Goal: Task Accomplishment & Management: Use online tool/utility

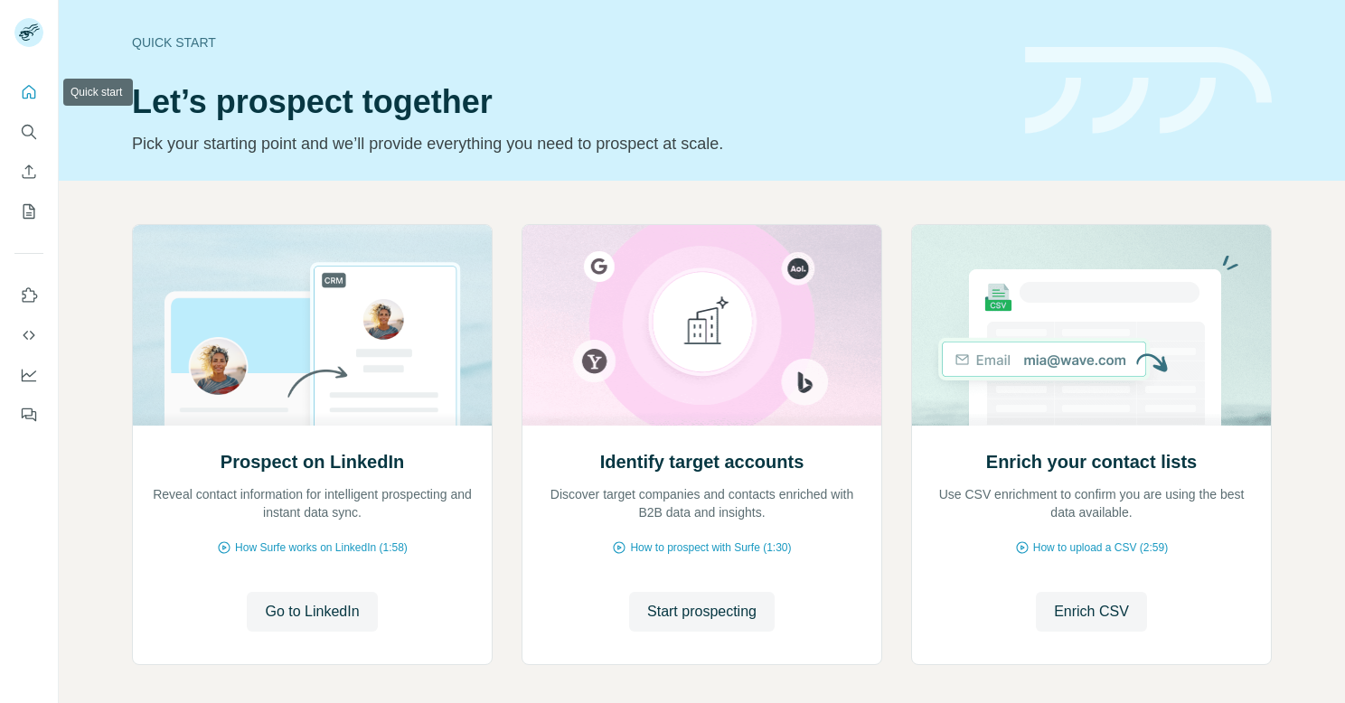
click at [25, 105] on button "Quick start" at bounding box center [28, 92] width 29 height 33
click at [34, 137] on icon "Search" at bounding box center [33, 136] width 5 height 5
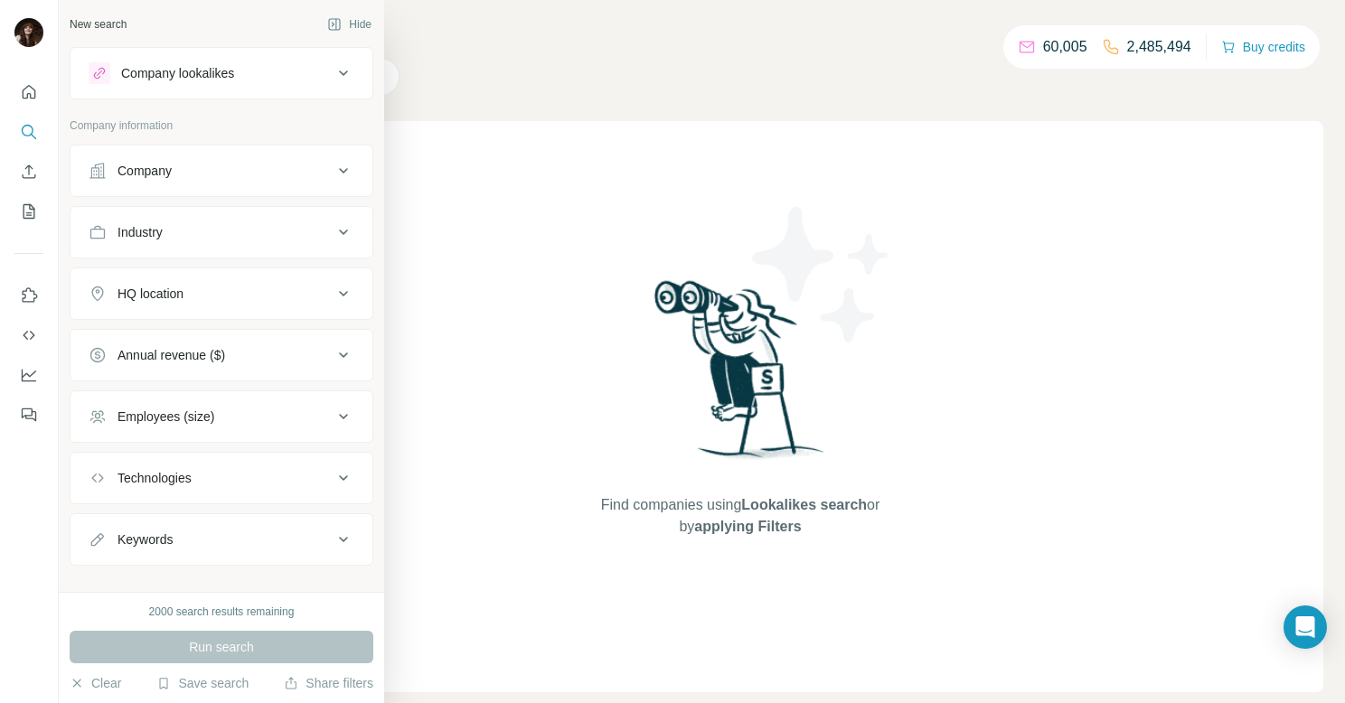
click at [158, 170] on div "Company" at bounding box center [145, 171] width 54 height 18
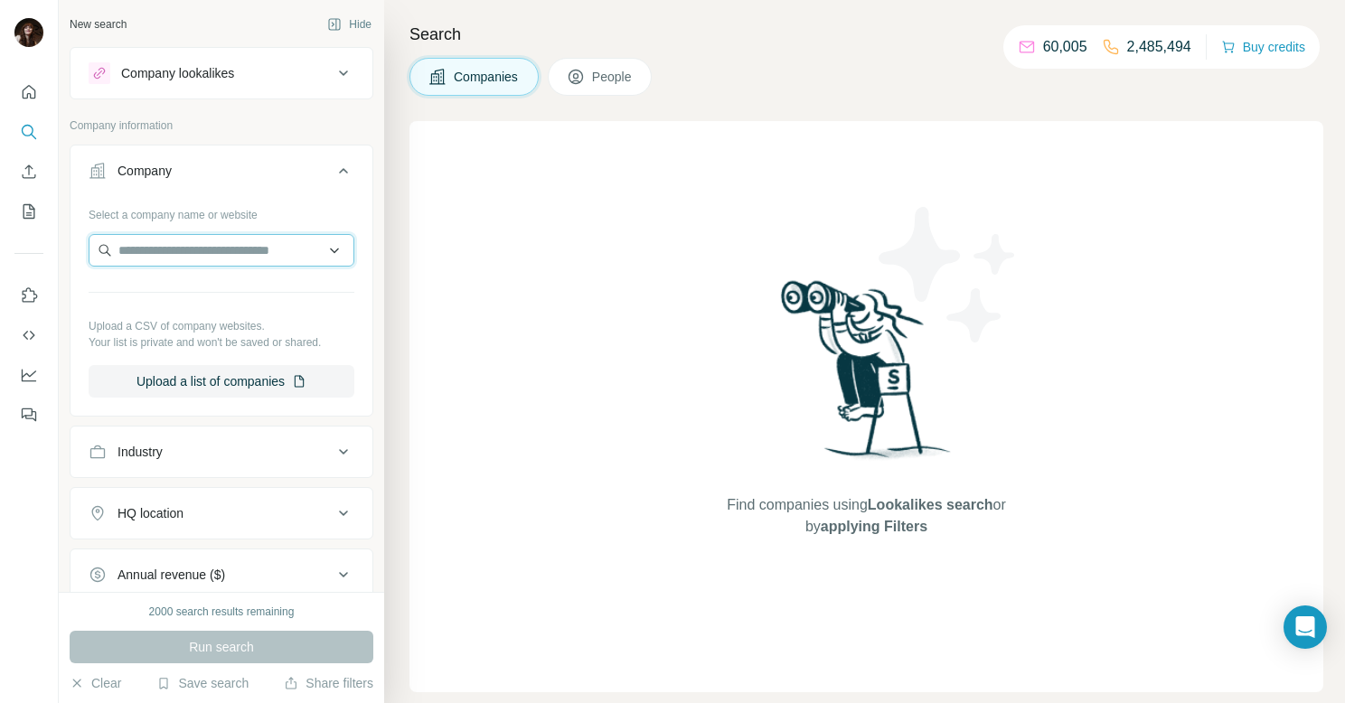
click at [185, 251] on input "text" at bounding box center [222, 250] width 266 height 33
type input "**********"
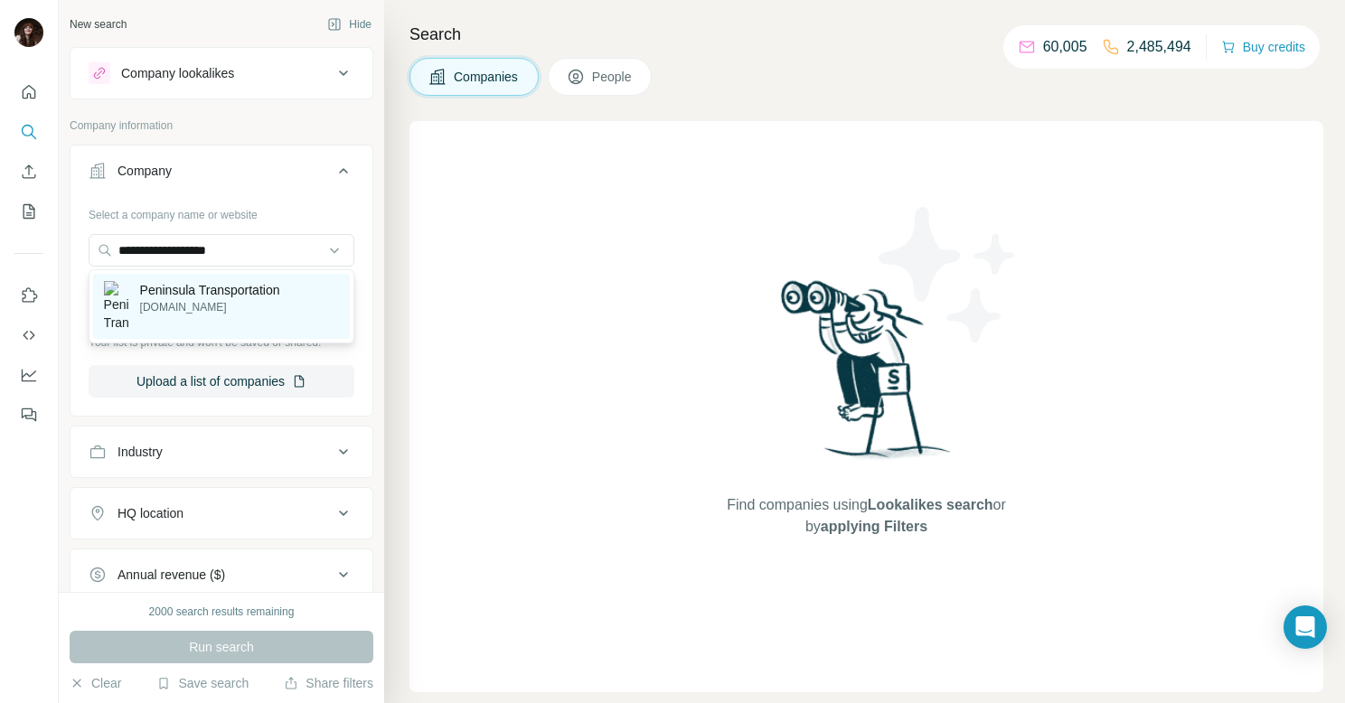
click at [244, 291] on p "Peninsula Transportation" at bounding box center [210, 290] width 140 height 18
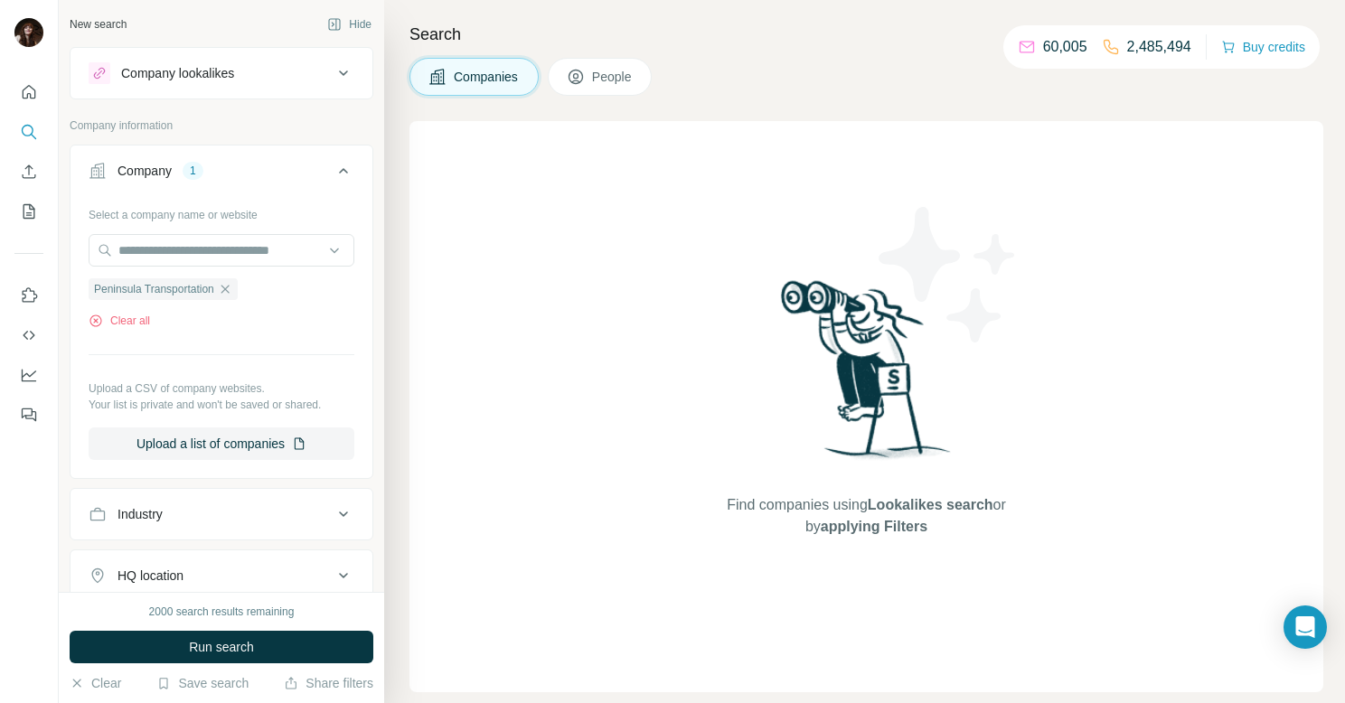
click at [238, 291] on div "Peninsula Transportation" at bounding box center [163, 289] width 149 height 22
click at [279, 247] on input "text" at bounding box center [222, 250] width 266 height 33
paste input "**********"
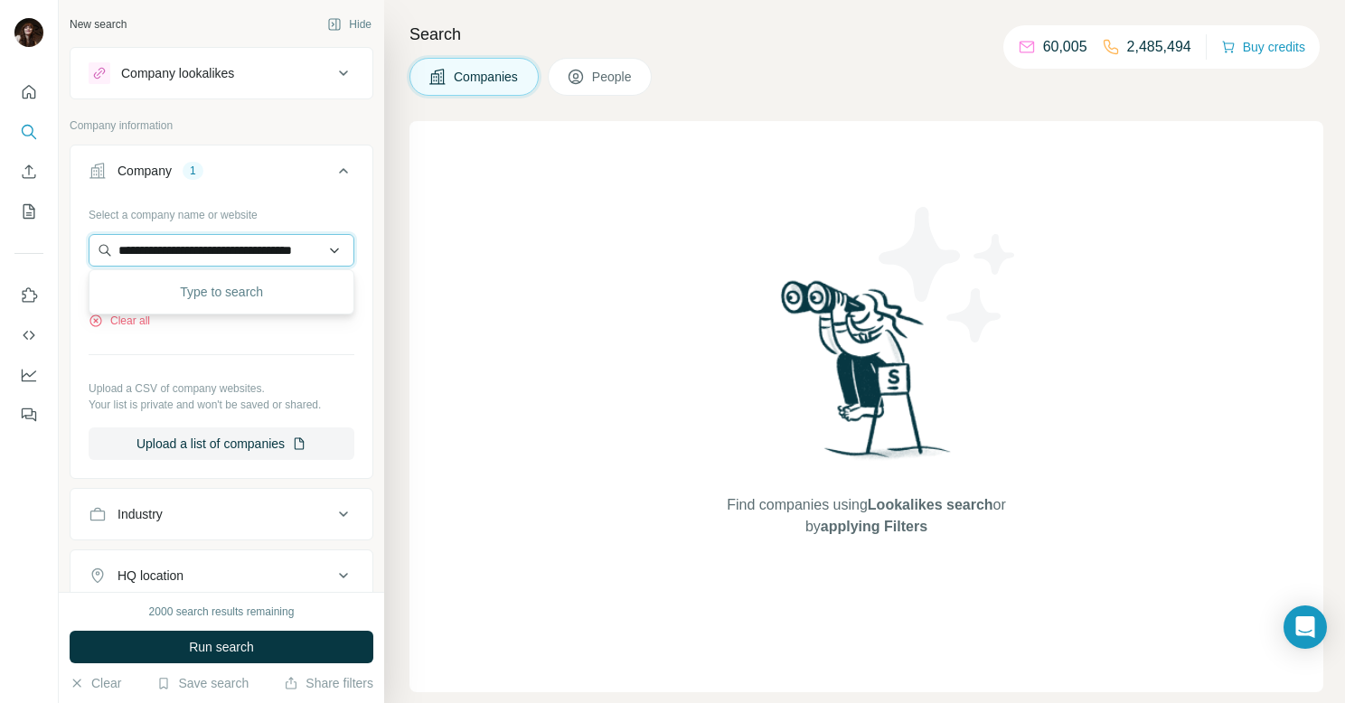
scroll to position [0, 35]
type input "**********"
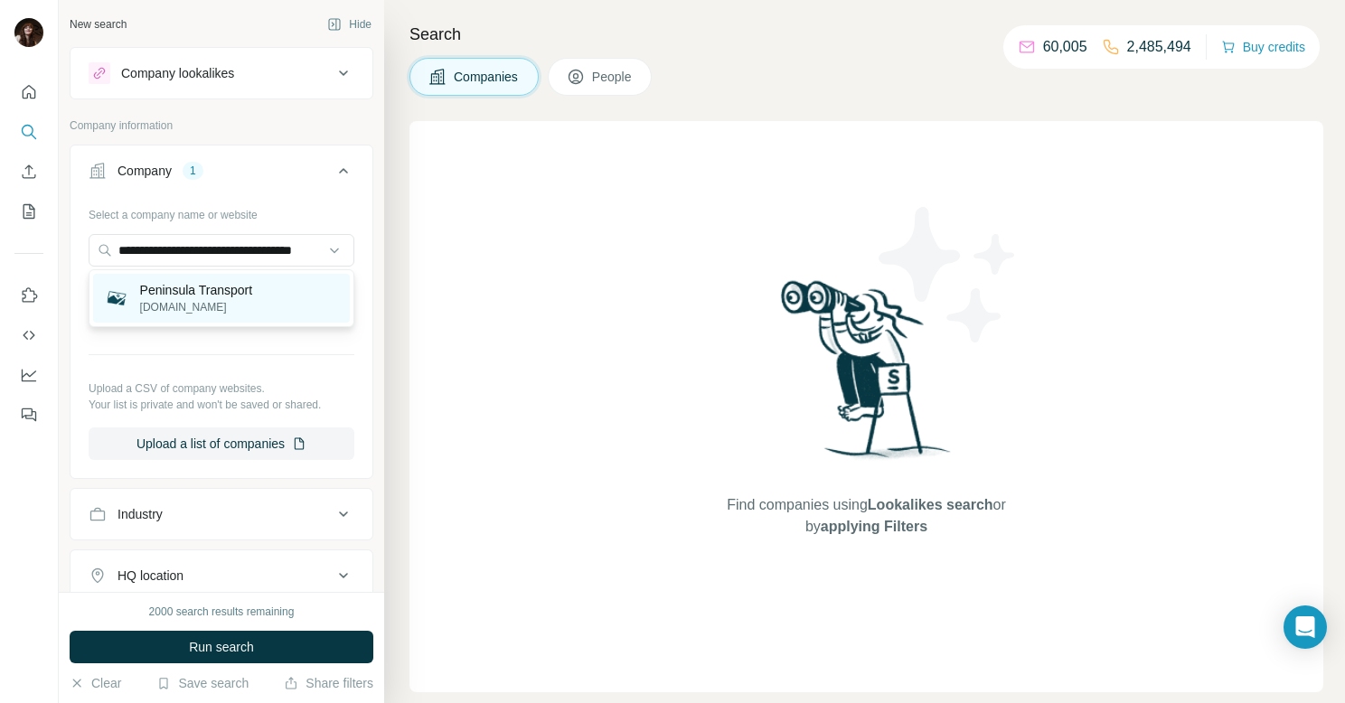
click at [280, 295] on div "Peninsula Transport [DOMAIN_NAME]" at bounding box center [221, 298] width 257 height 49
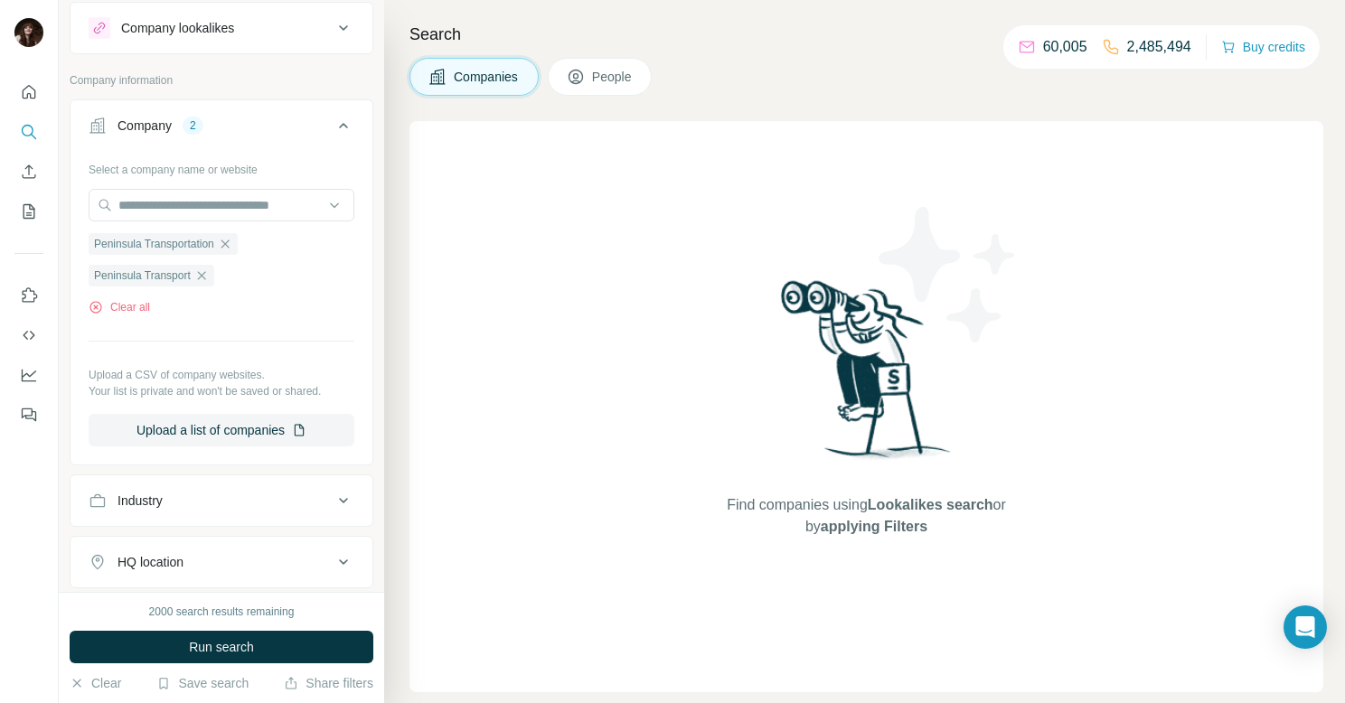
scroll to position [336, 0]
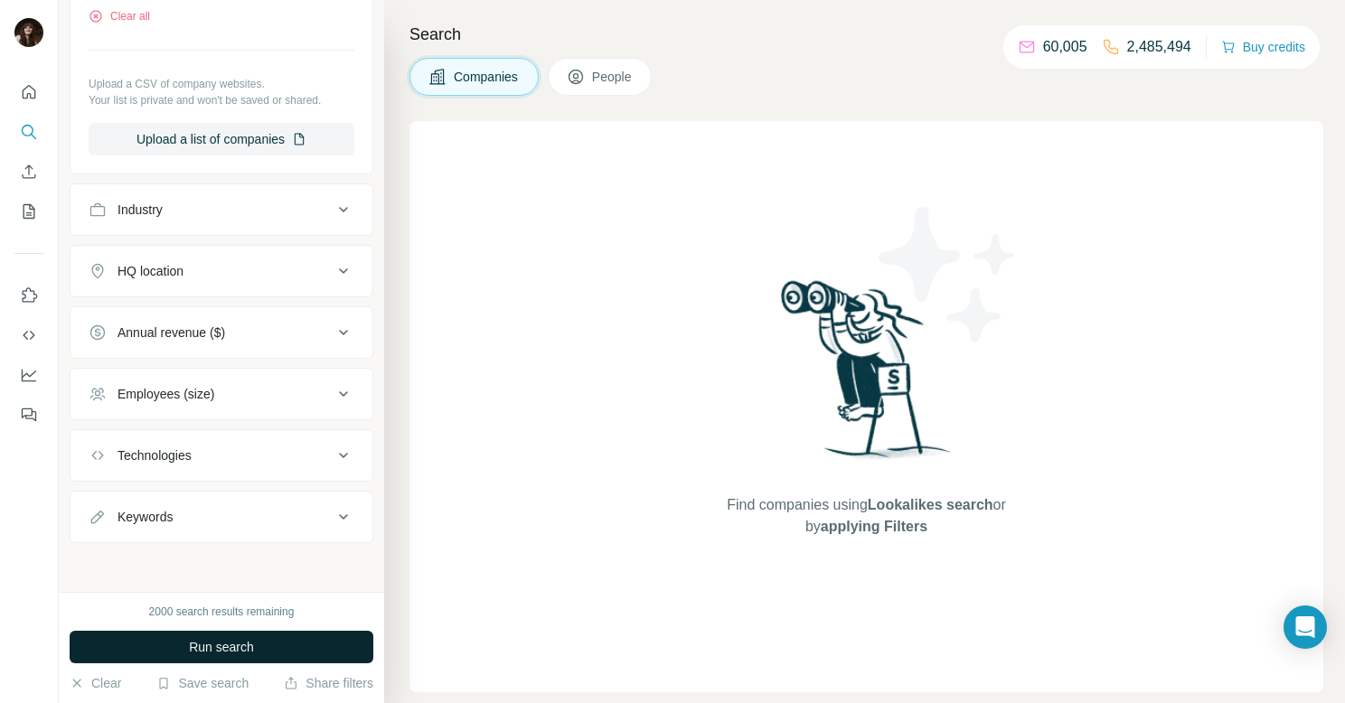
click at [274, 651] on button "Run search" at bounding box center [222, 647] width 304 height 33
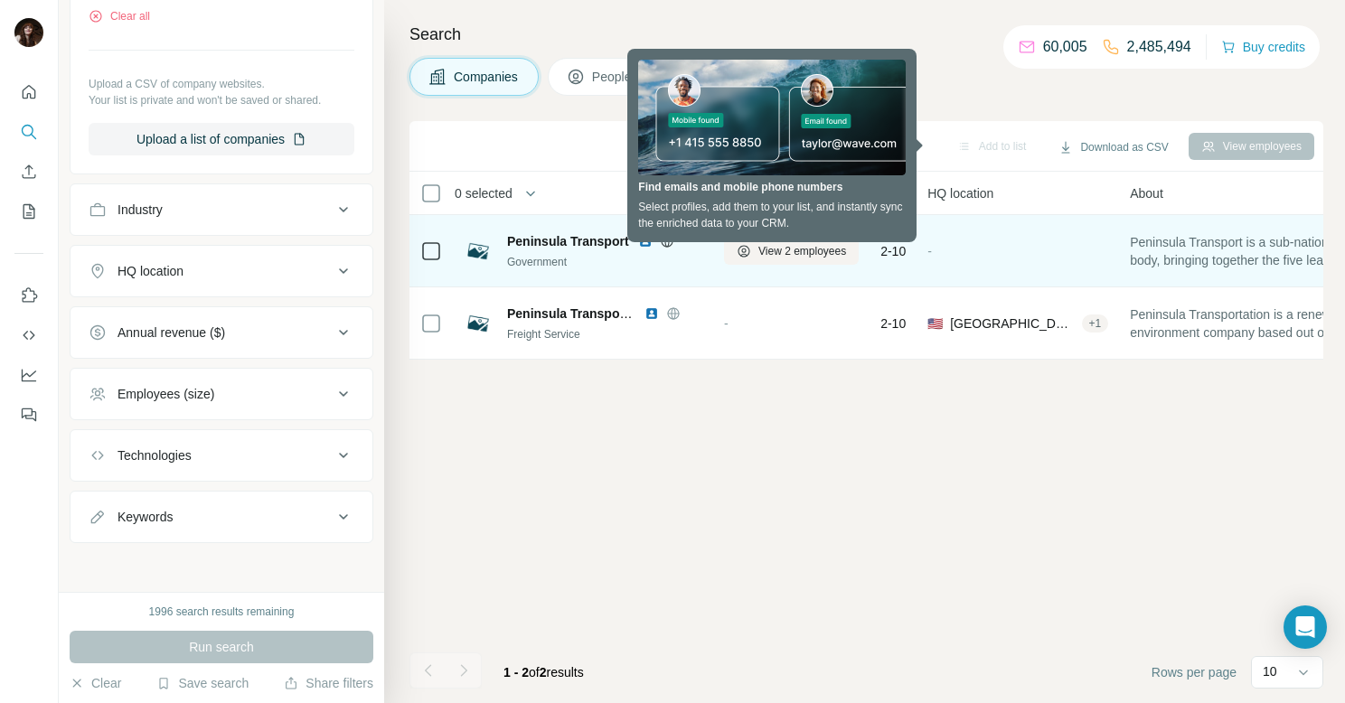
click at [435, 261] on div at bounding box center [431, 251] width 22 height 50
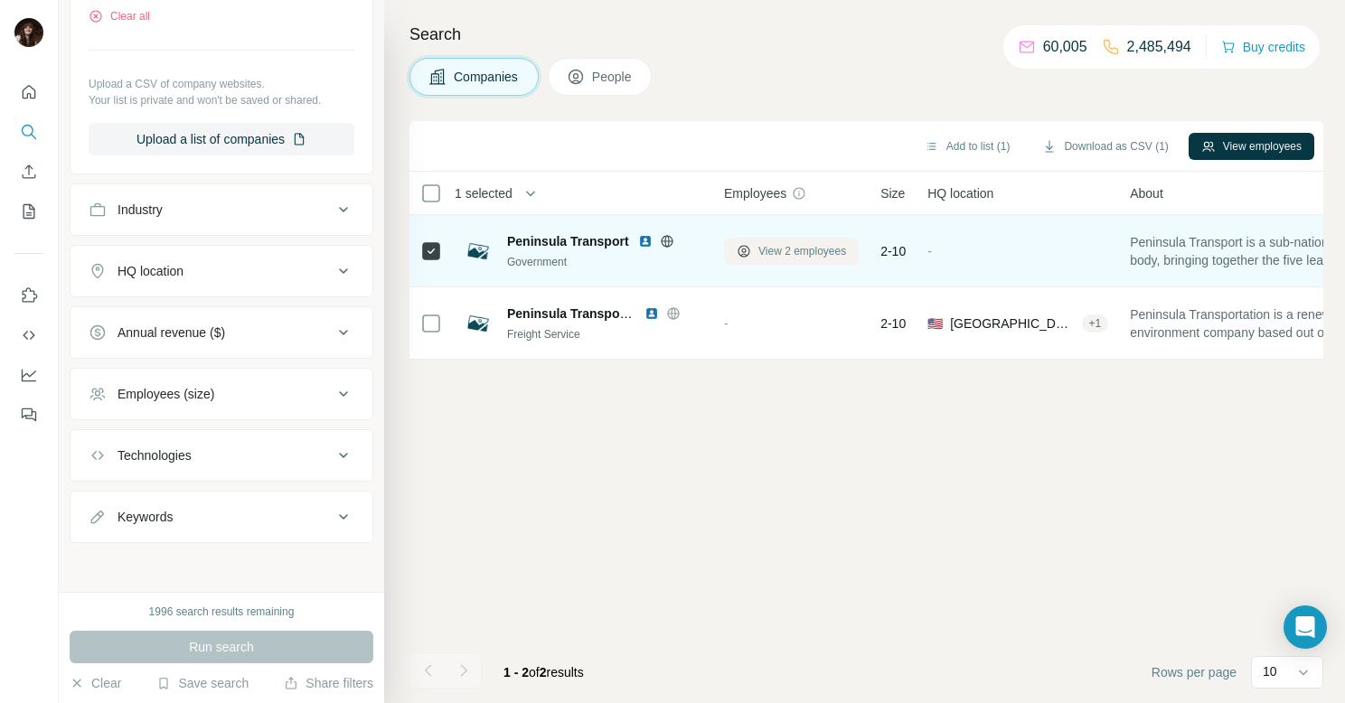
click at [769, 254] on span "View 2 employees" at bounding box center [802, 251] width 88 height 16
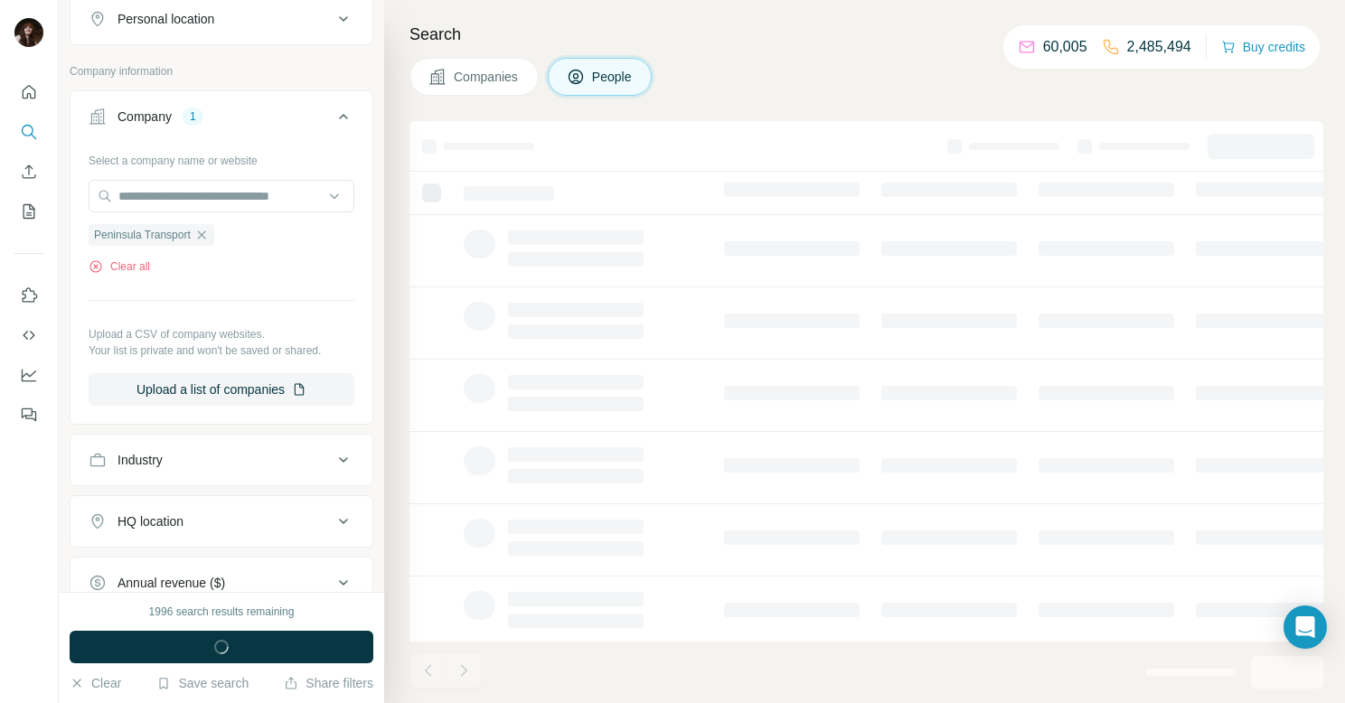
scroll to position [584, 0]
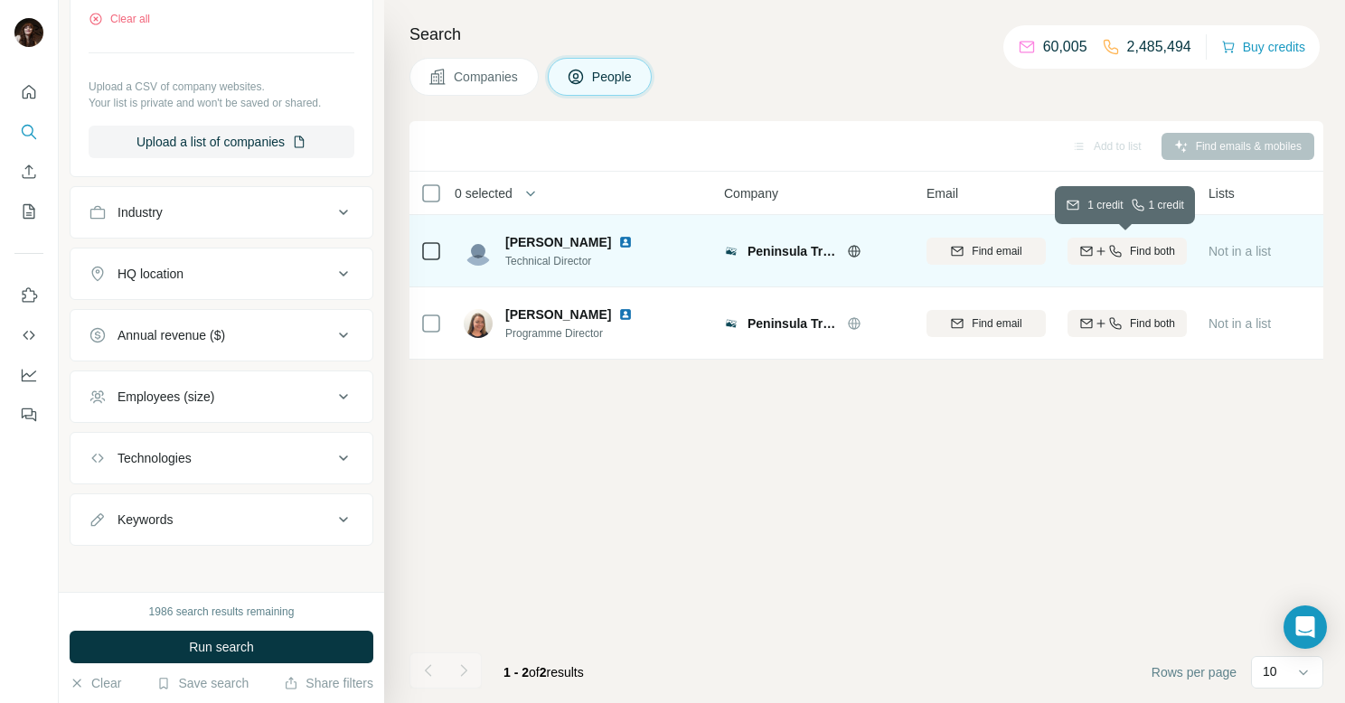
click at [1103, 251] on icon "button" at bounding box center [1101, 251] width 14 height 14
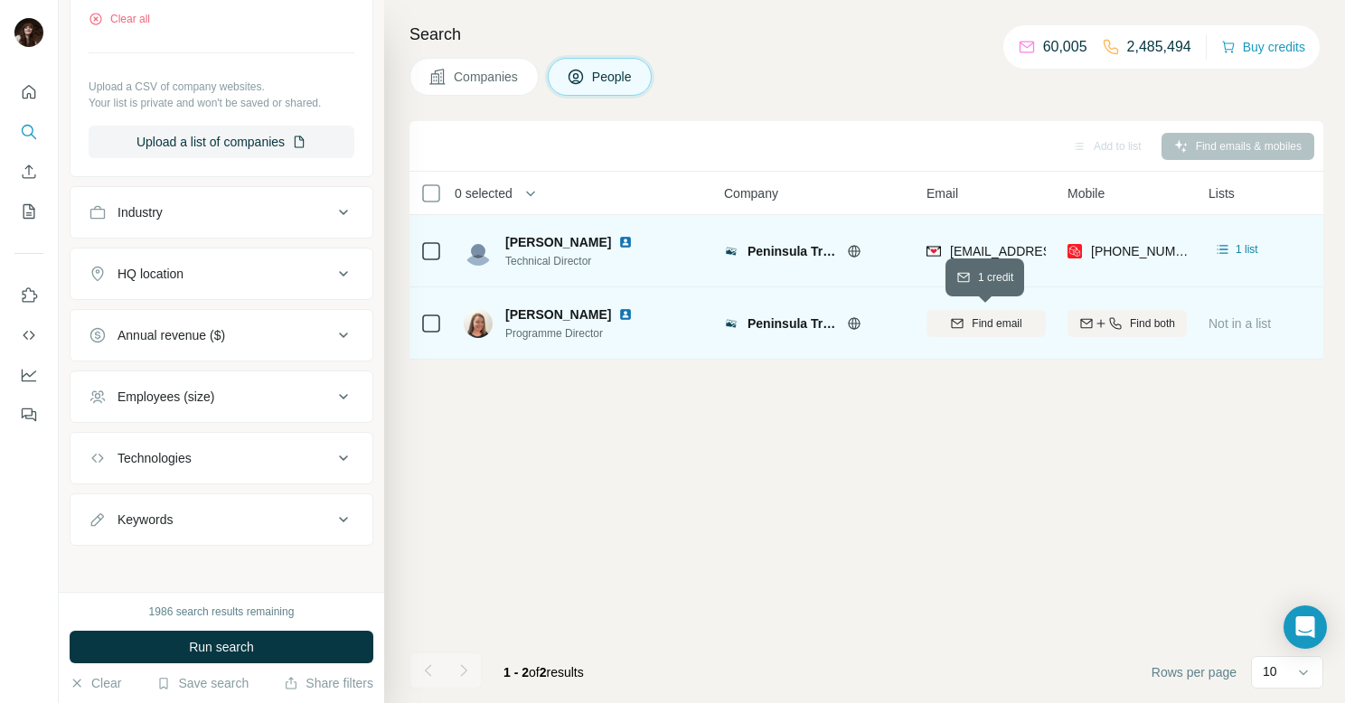
click at [1014, 327] on span "Find email" at bounding box center [997, 323] width 50 height 16
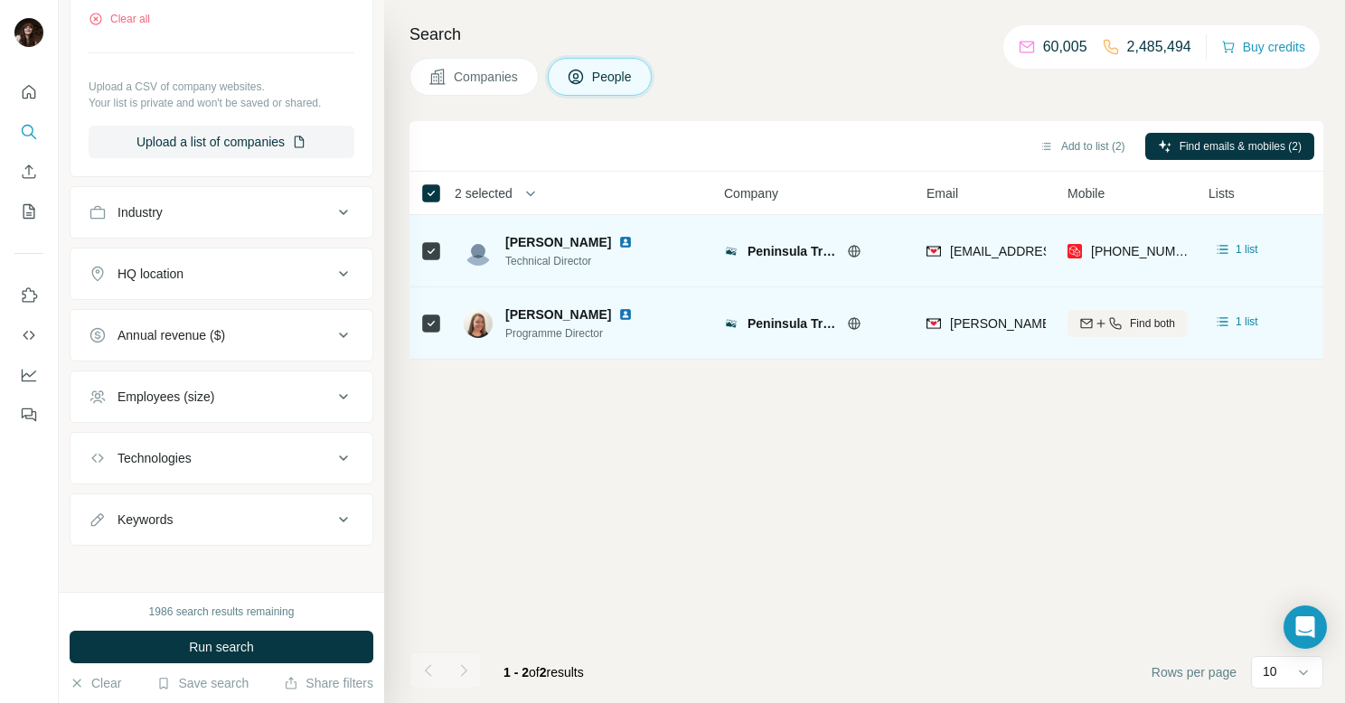
click at [1007, 101] on div "Search Companies People Add to list (2) Find emails & mobiles (2) 2 selected Pe…" at bounding box center [864, 351] width 961 height 703
click at [1077, 149] on button "Add to list (2)" at bounding box center [1082, 146] width 111 height 27
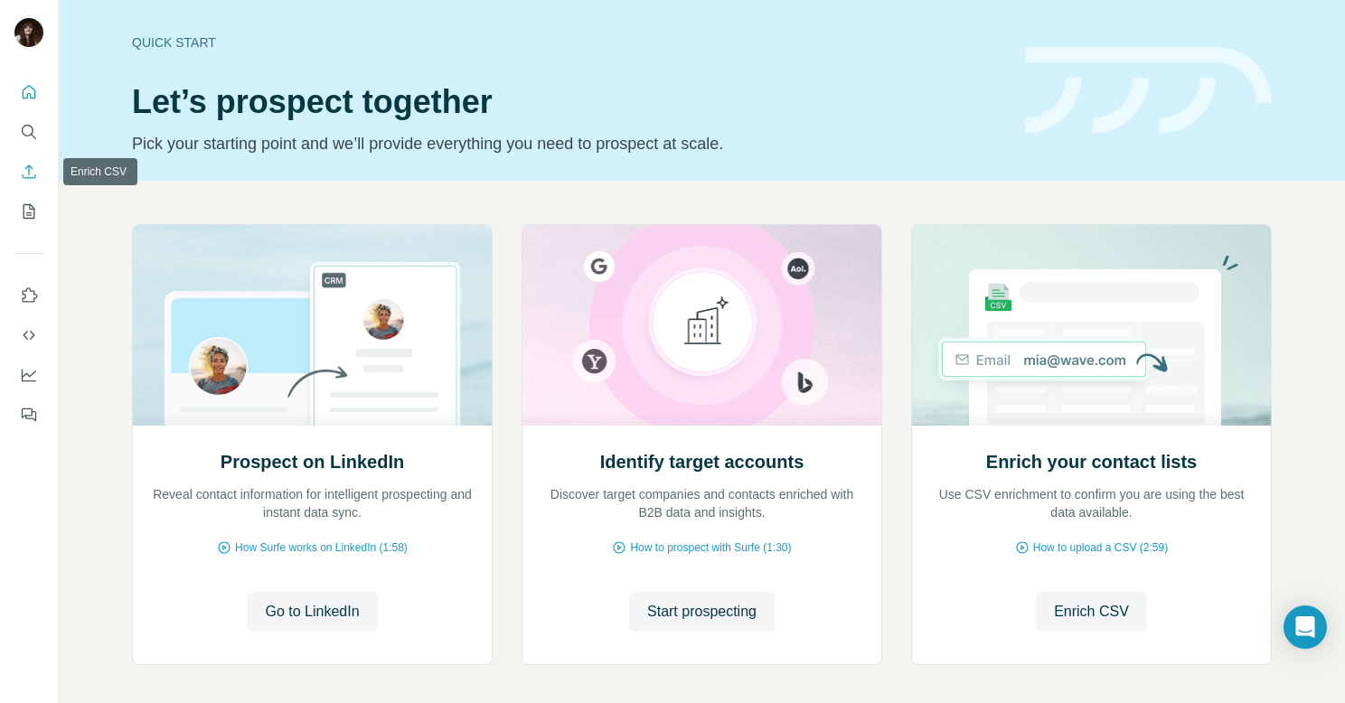
click at [31, 171] on icon "Enrich CSV" at bounding box center [29, 172] width 18 height 18
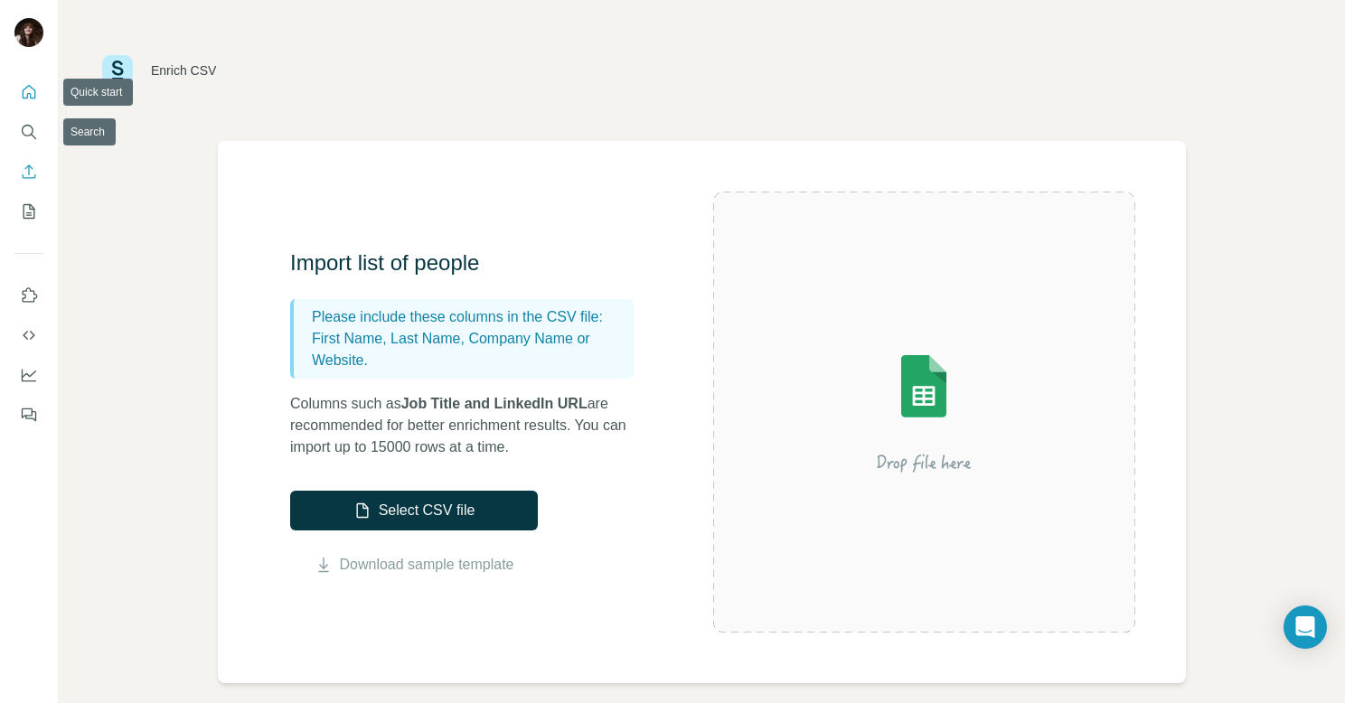
click at [33, 72] on div at bounding box center [29, 248] width 58 height 366
click at [32, 91] on icon "Quick start" at bounding box center [29, 92] width 18 height 18
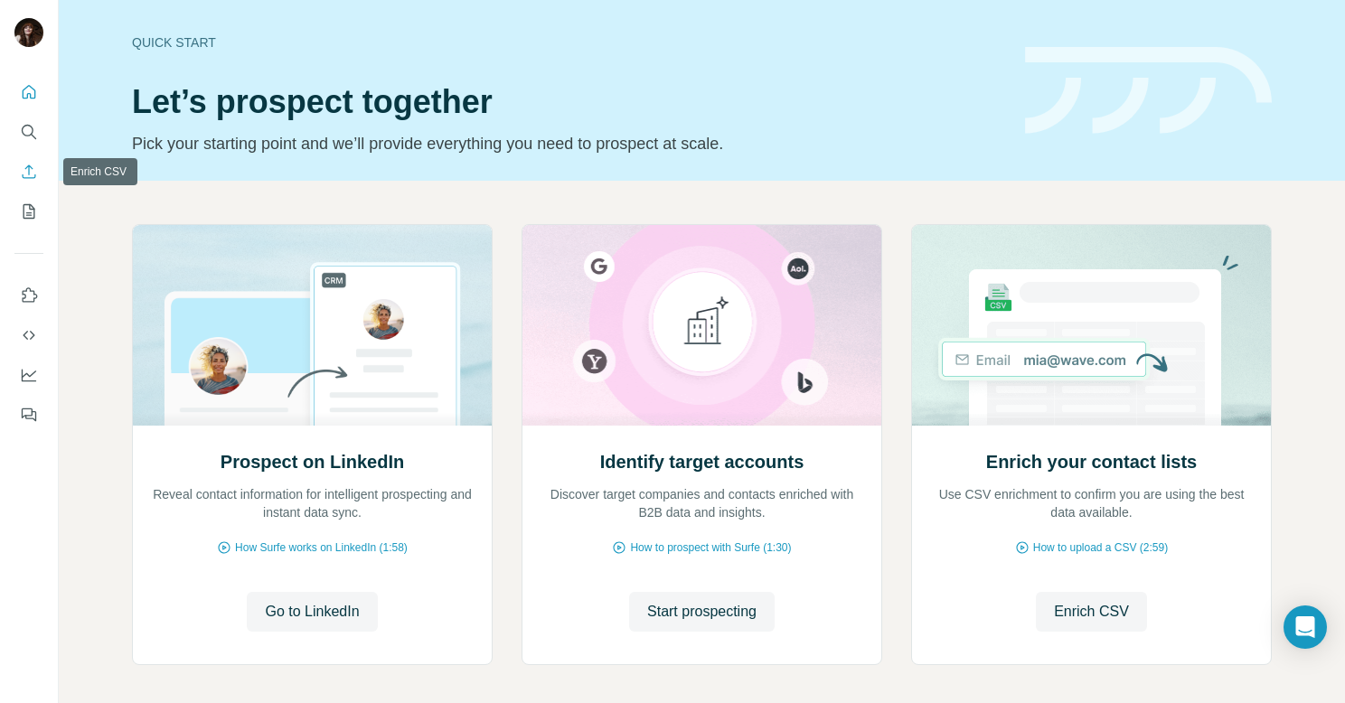
click at [31, 184] on button "Enrich CSV" at bounding box center [28, 171] width 29 height 33
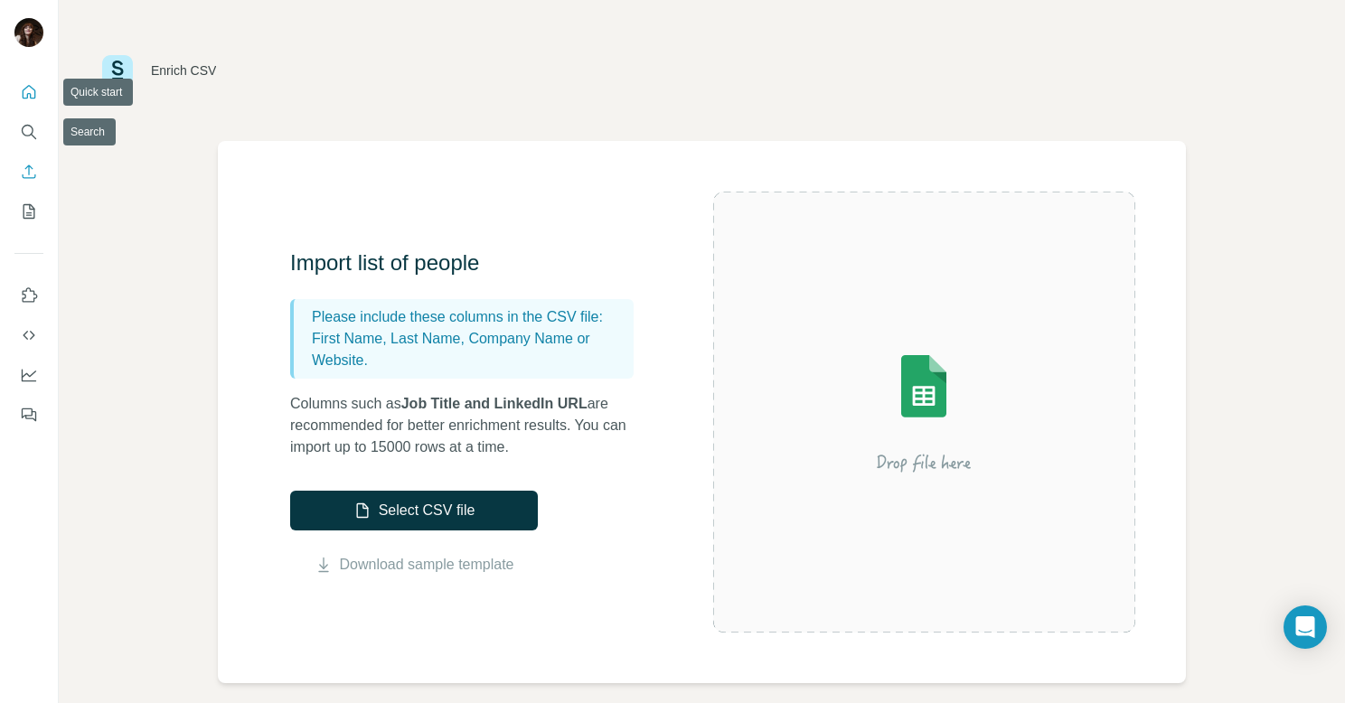
click at [25, 98] on icon "Quick start" at bounding box center [30, 92] width 14 height 14
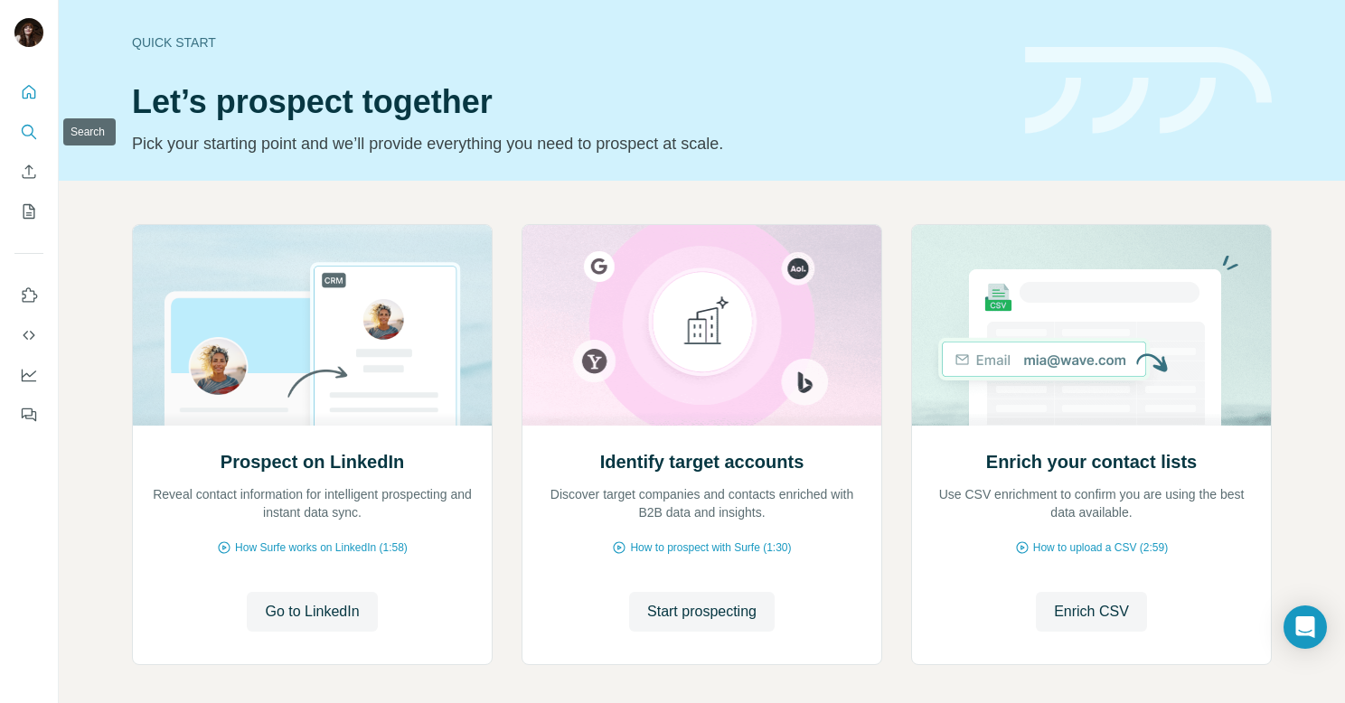
click at [33, 128] on icon "Search" at bounding box center [29, 132] width 18 height 18
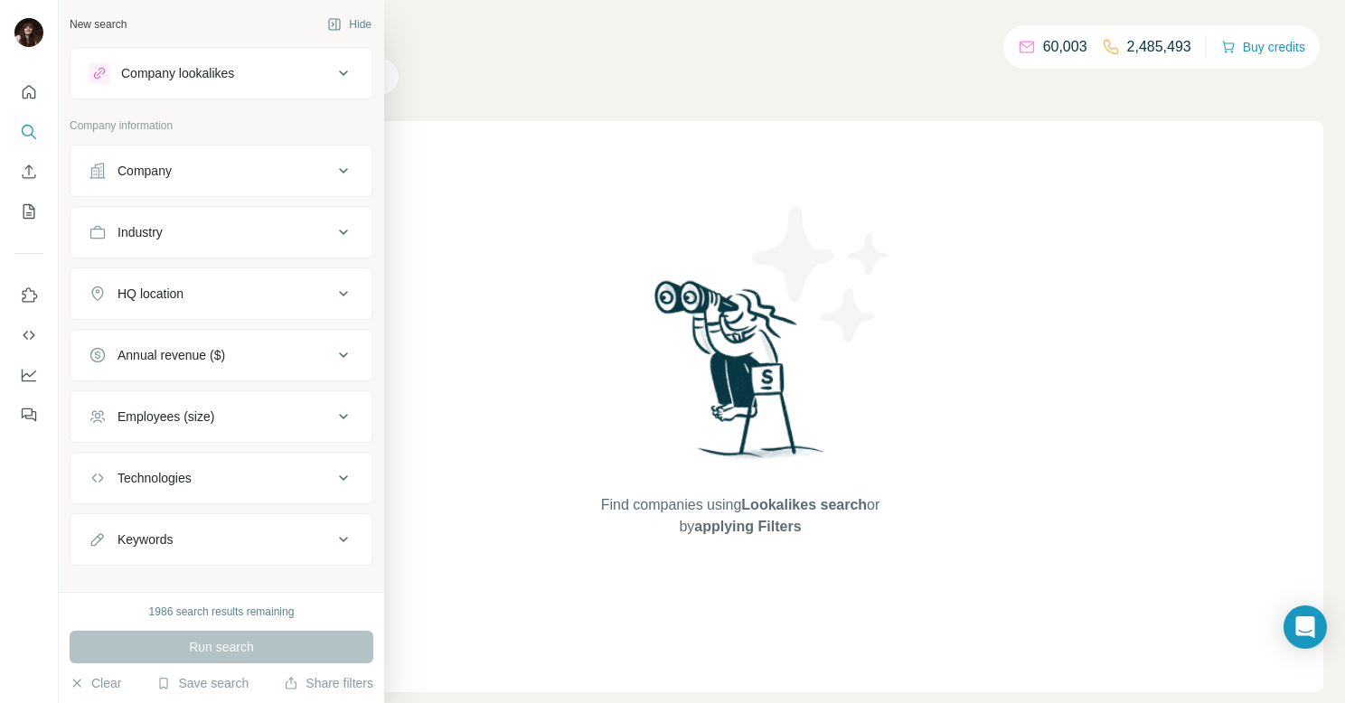
click at [171, 171] on div "Company" at bounding box center [145, 171] width 54 height 18
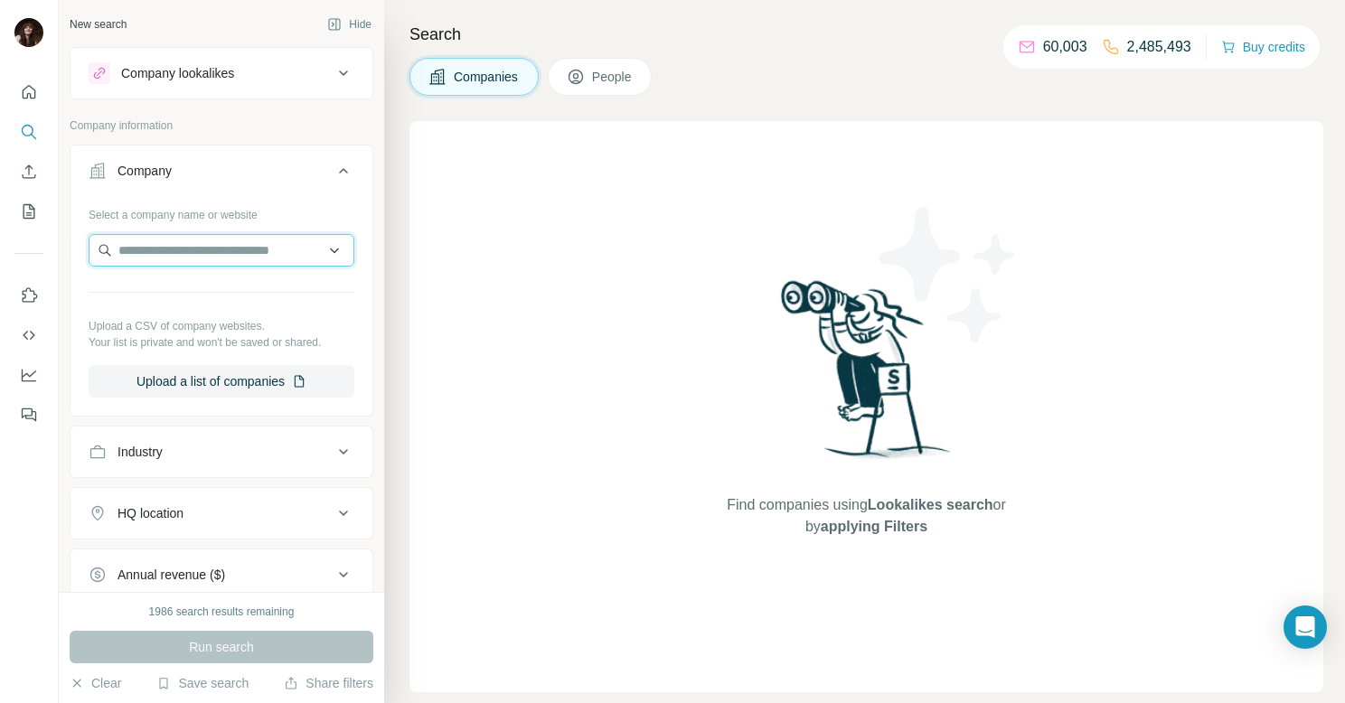
click at [194, 245] on input "text" at bounding box center [222, 250] width 266 height 33
paste input "**********"
type input "**********"
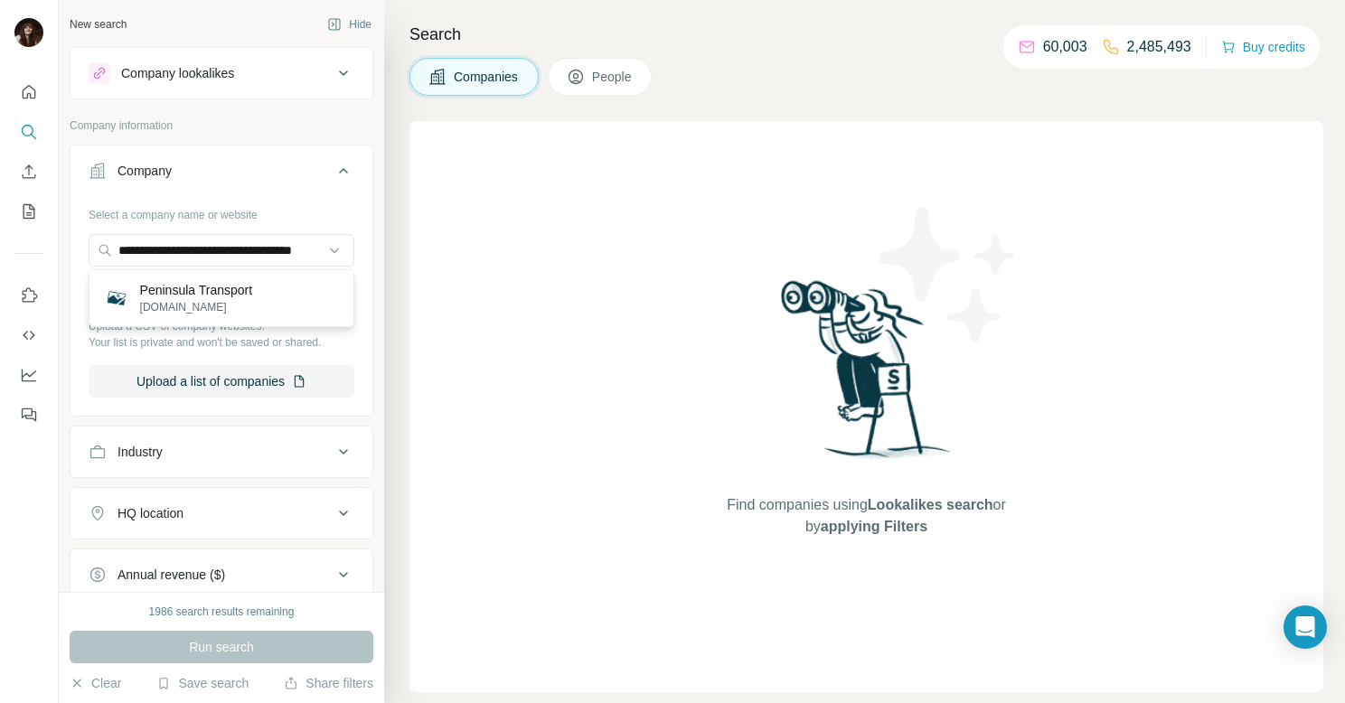
scroll to position [0, 0]
click at [253, 292] on p "Peninsula Transport" at bounding box center [196, 290] width 113 height 18
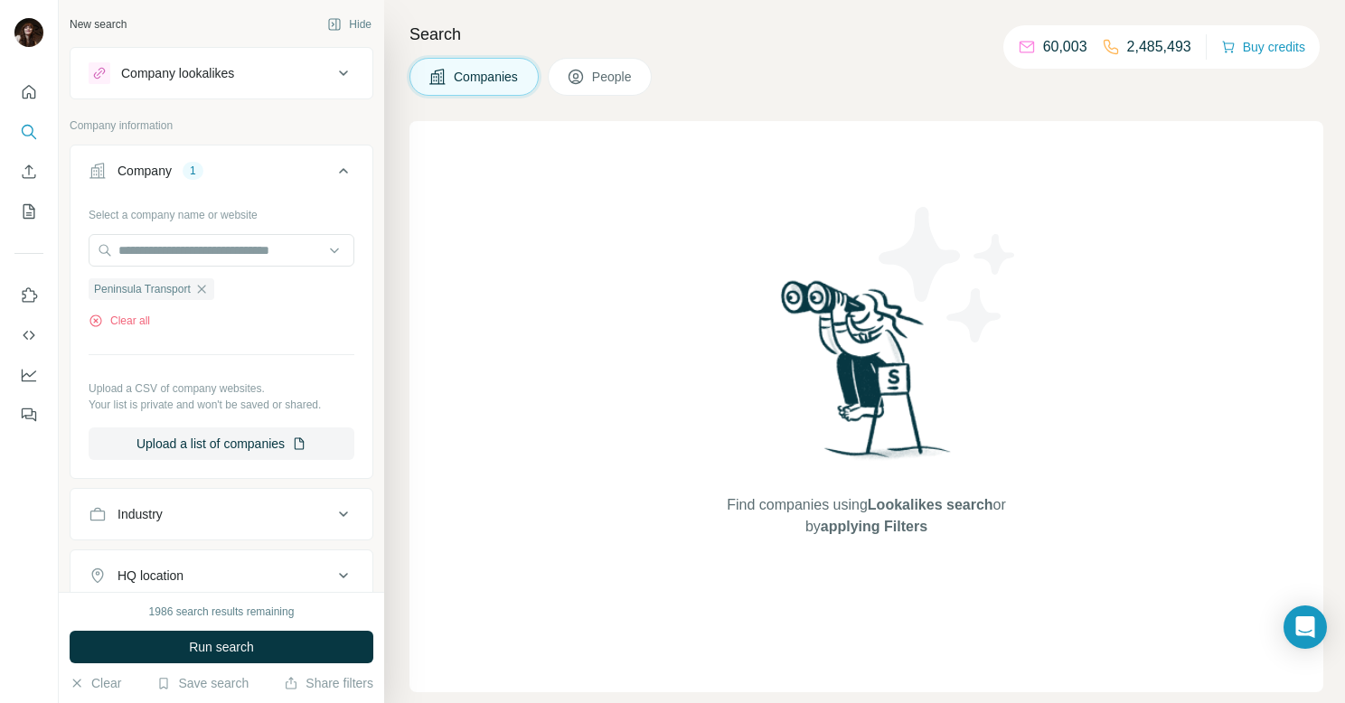
click at [612, 87] on button "People" at bounding box center [600, 77] width 105 height 38
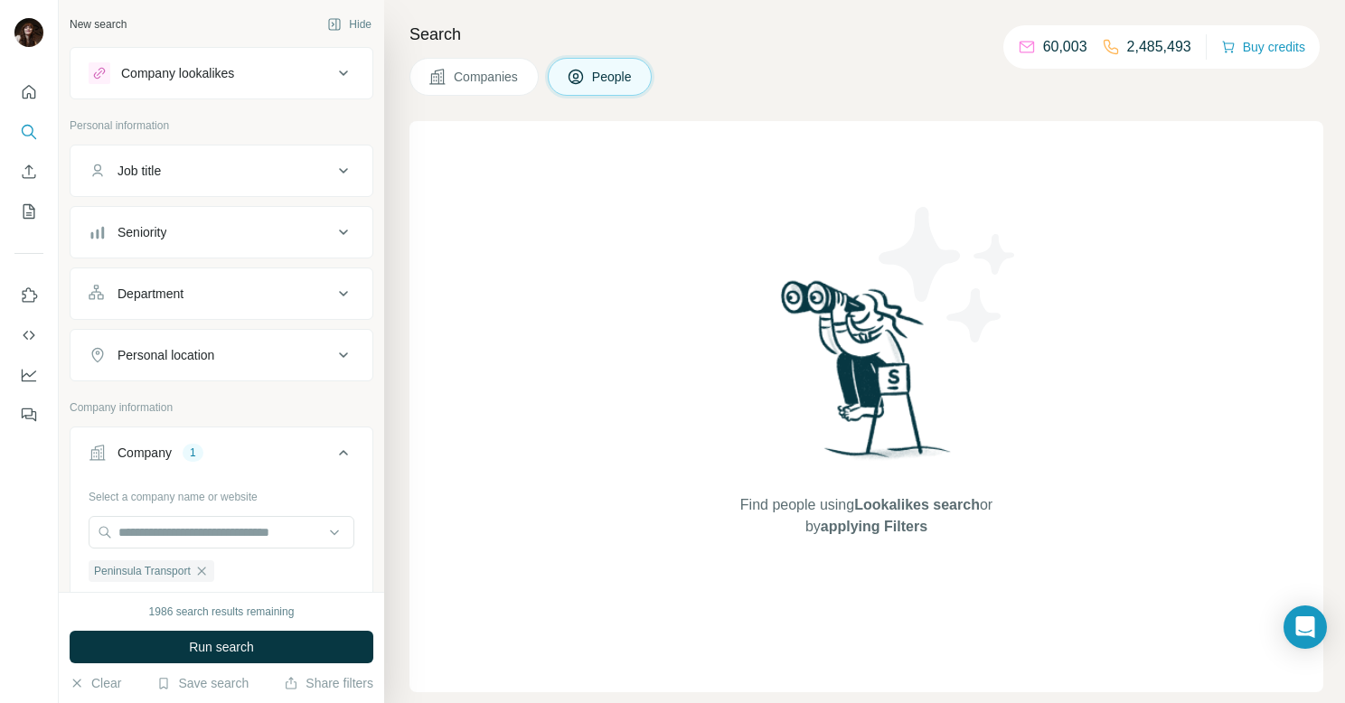
click at [488, 79] on span "Companies" at bounding box center [487, 77] width 66 height 18
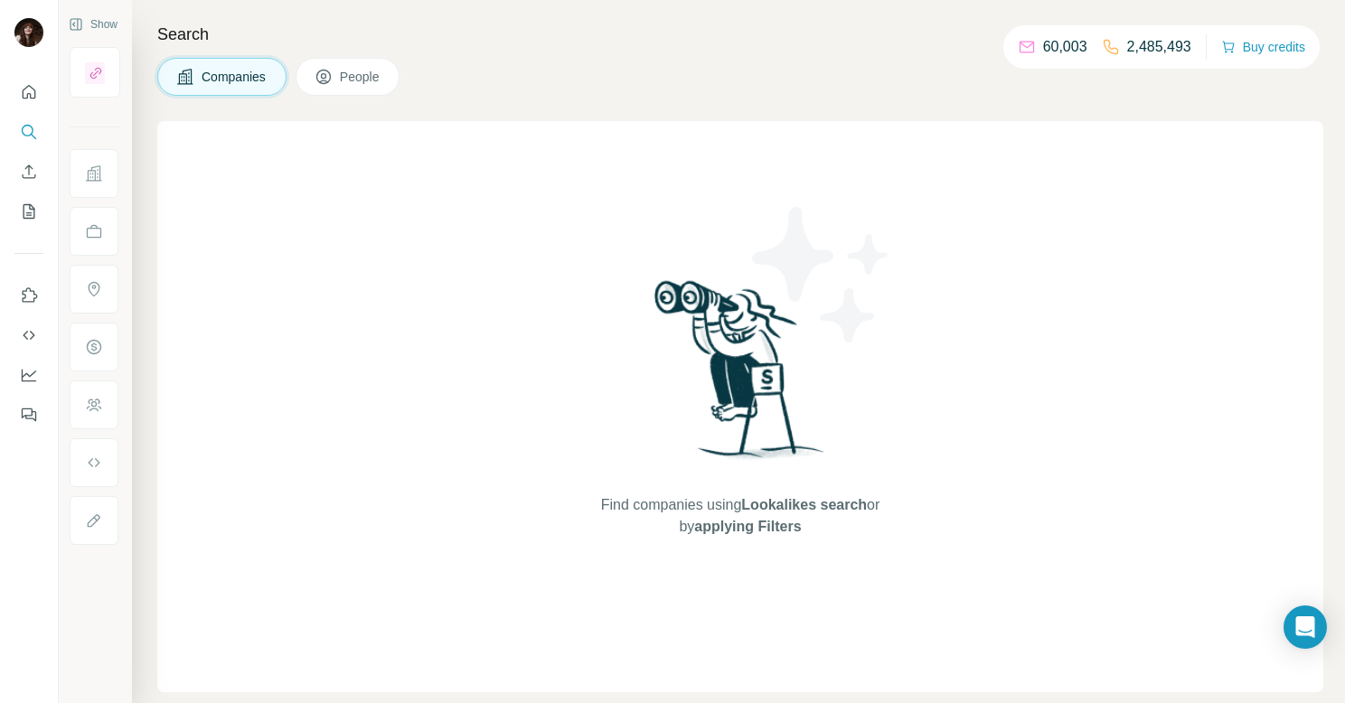
click at [335, 63] on button "People" at bounding box center [348, 77] width 105 height 38
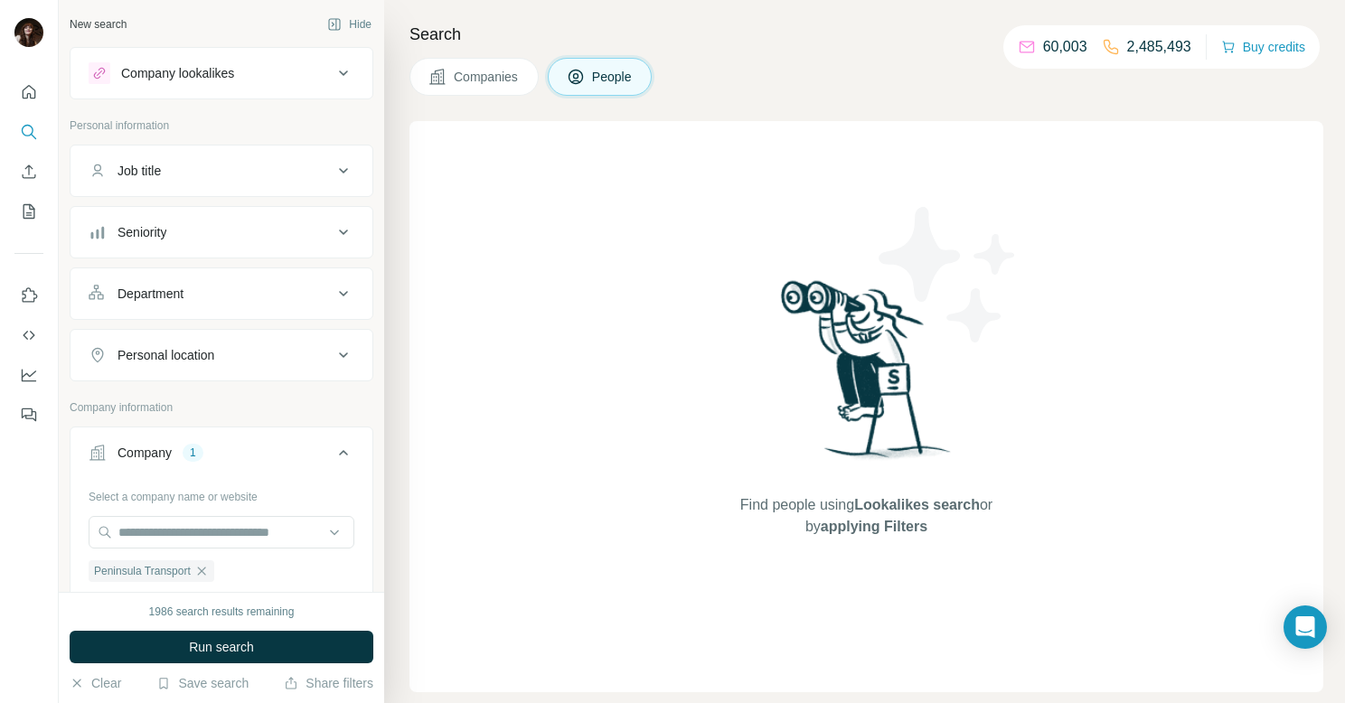
click at [492, 88] on button "Companies" at bounding box center [473, 77] width 129 height 38
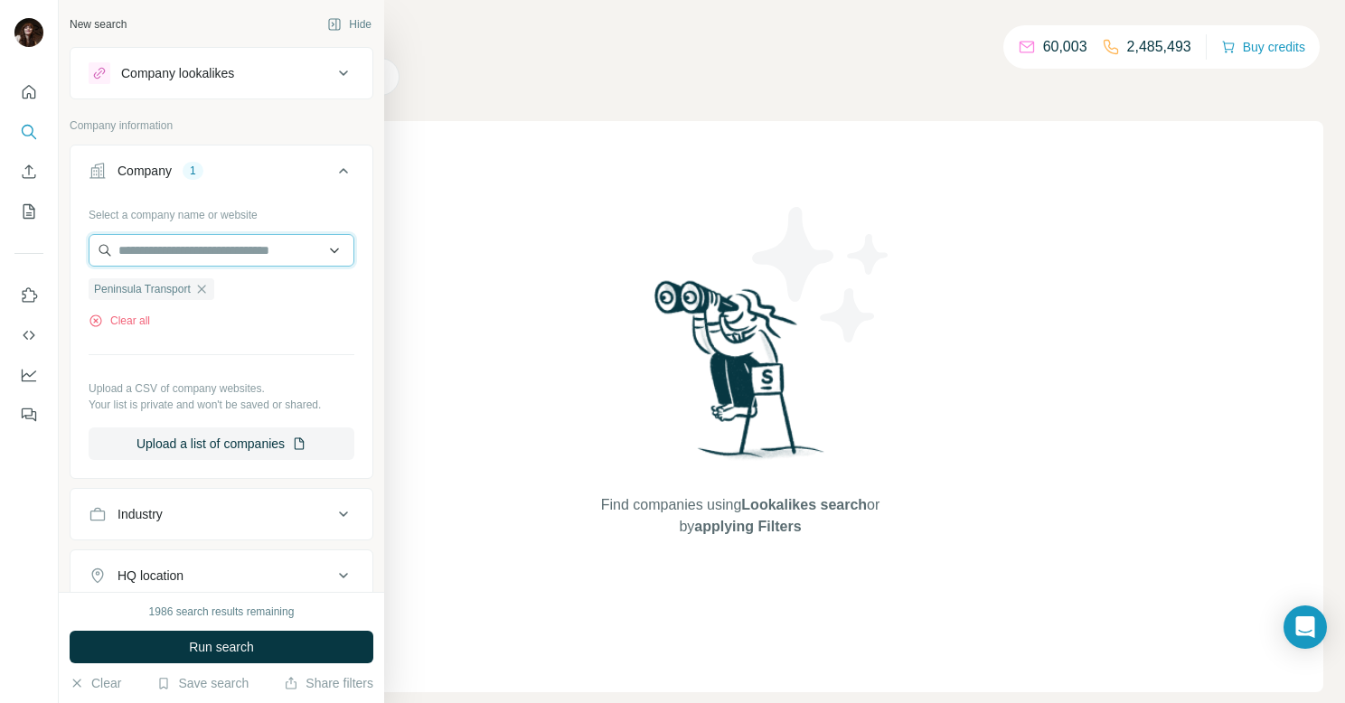
click at [218, 248] on input "text" at bounding box center [222, 250] width 266 height 33
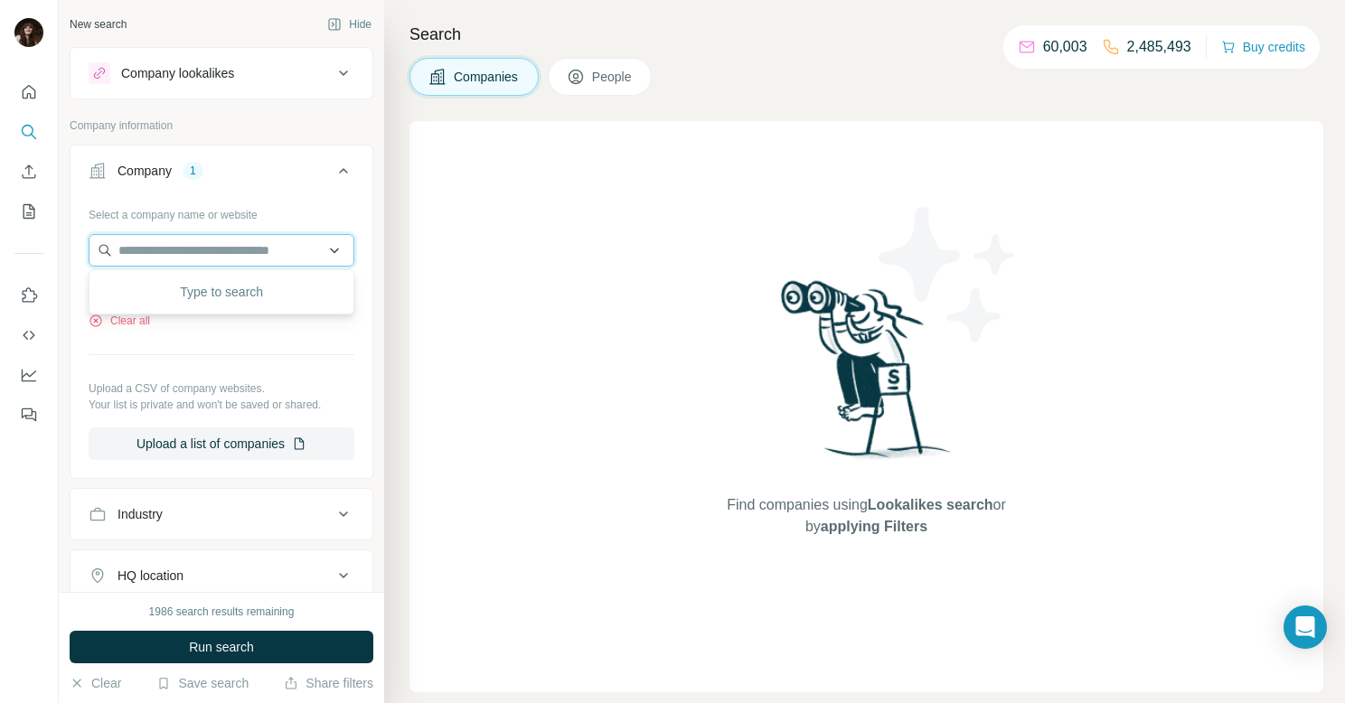
click at [226, 253] on input "text" at bounding box center [222, 250] width 266 height 33
paste input "**********"
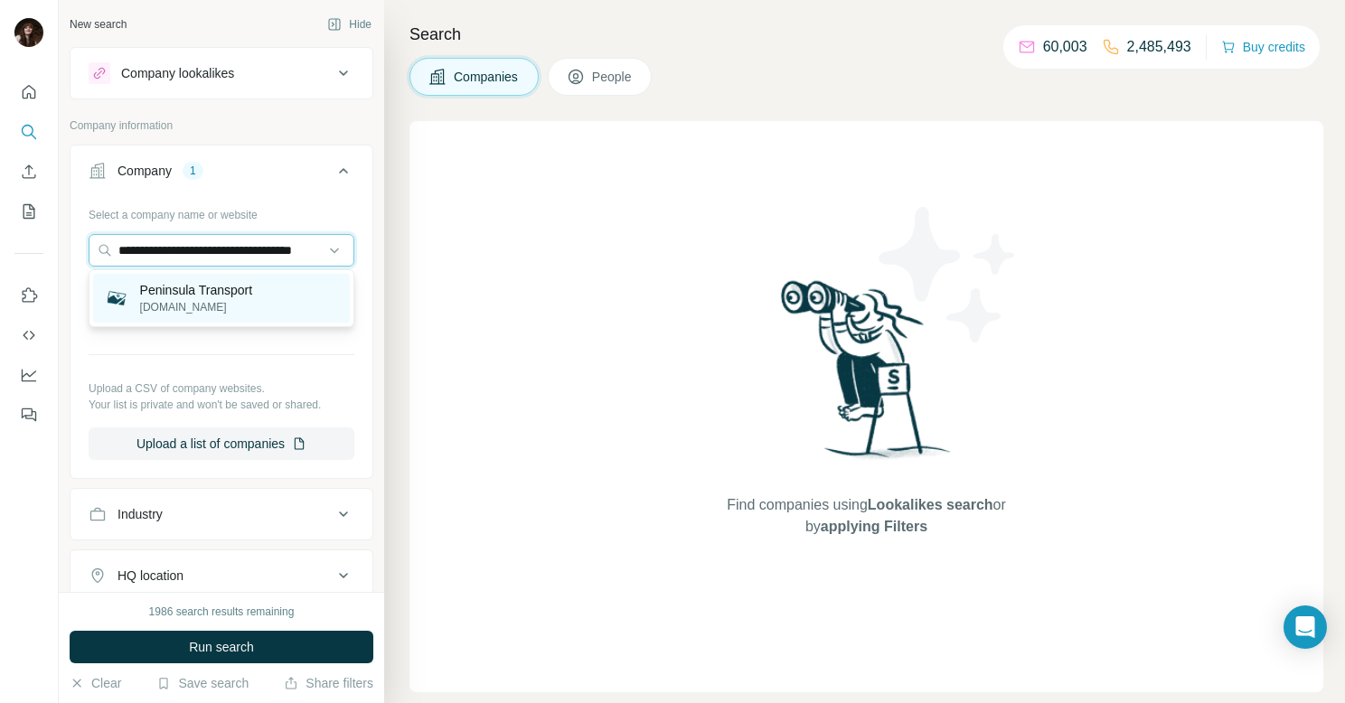
type input "**********"
click at [272, 294] on div "Peninsula Transport [DOMAIN_NAME]" at bounding box center [221, 298] width 257 height 49
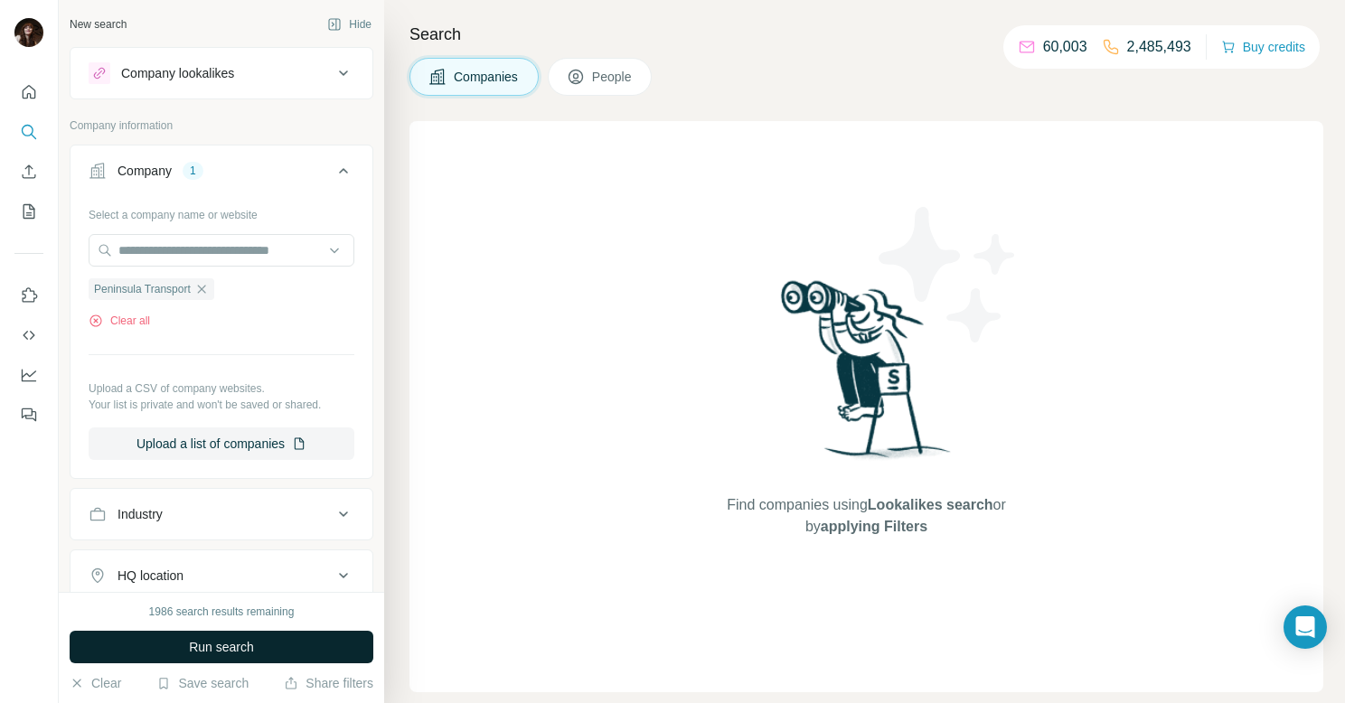
click at [306, 646] on button "Run search" at bounding box center [222, 647] width 304 height 33
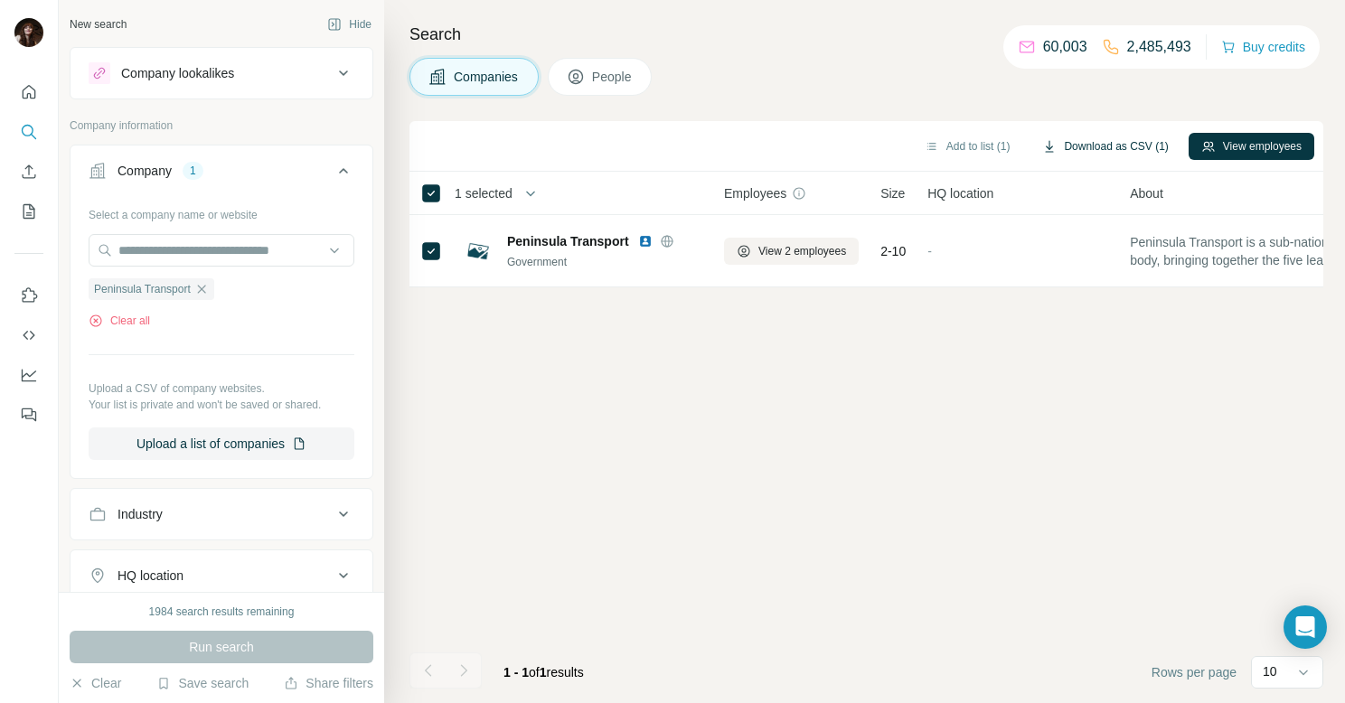
click at [1084, 145] on button "Download as CSV (1)" at bounding box center [1105, 146] width 151 height 27
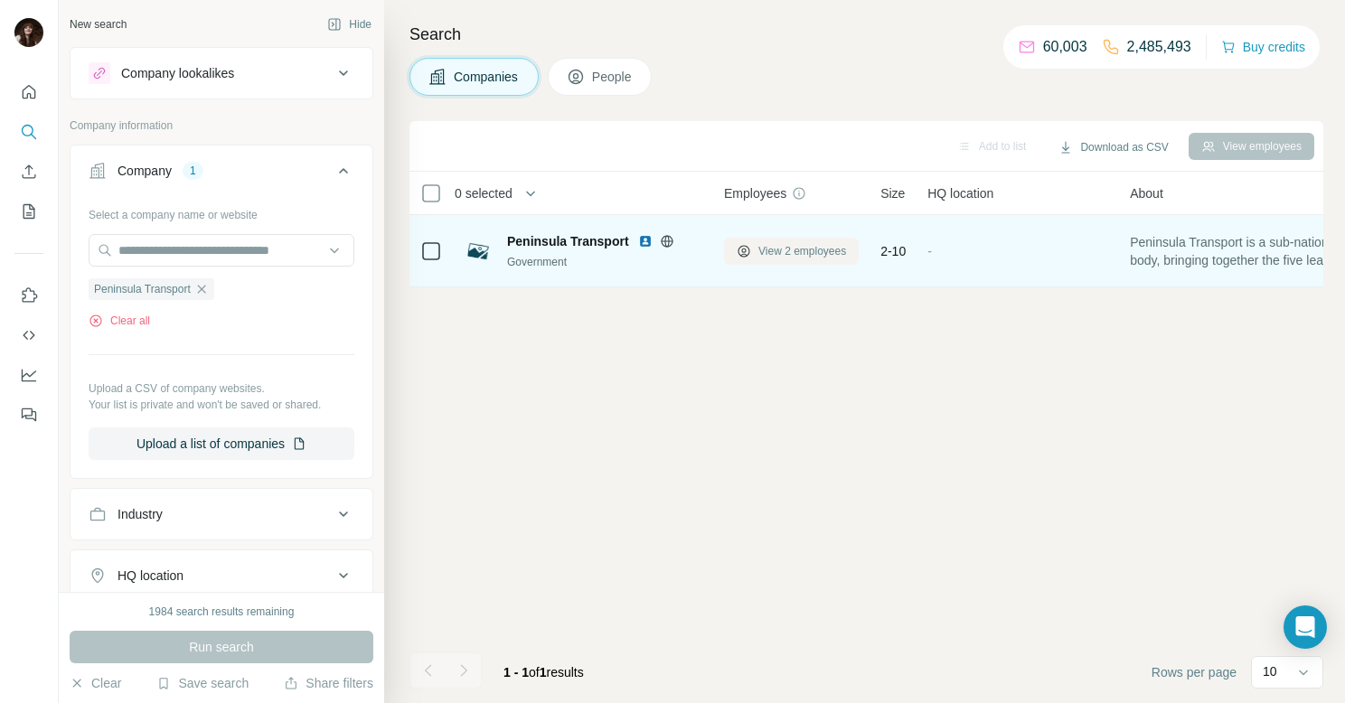
click at [779, 259] on button "View 2 employees" at bounding box center [791, 251] width 135 height 27
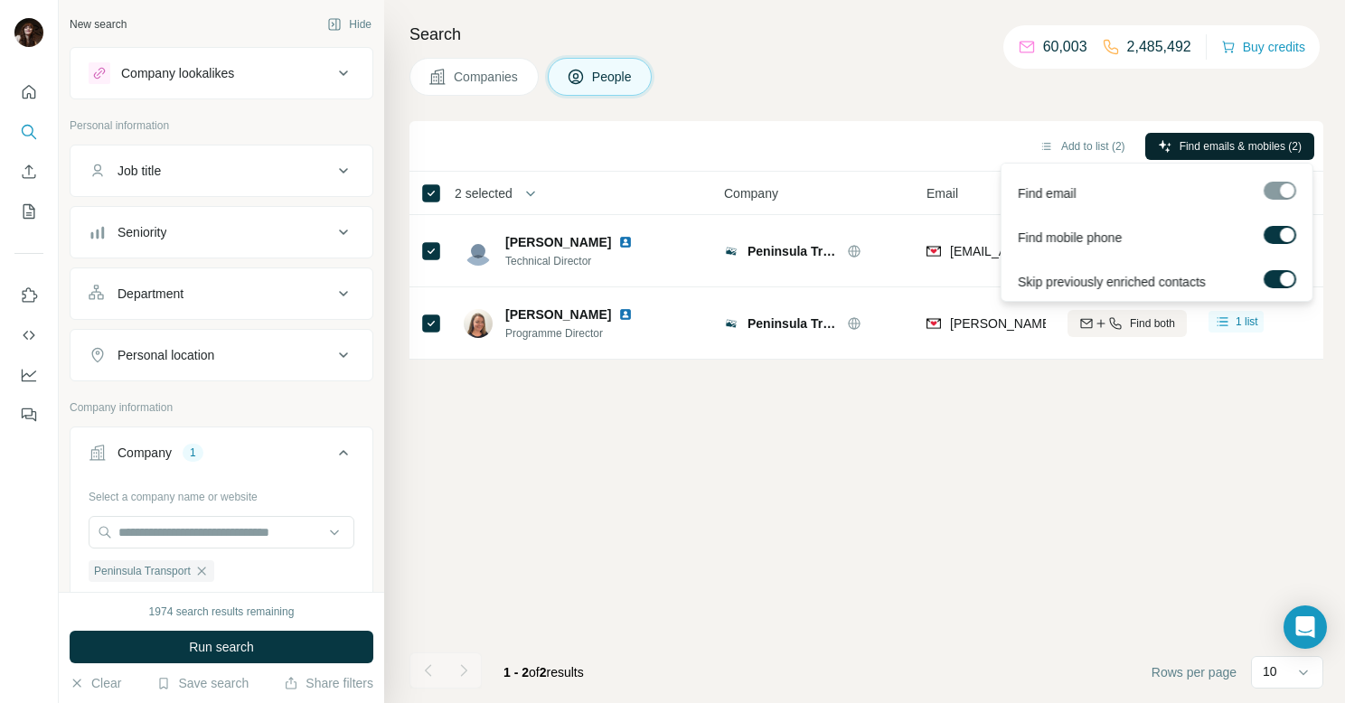
click at [1239, 151] on span "Find emails & mobiles (2)" at bounding box center [1241, 146] width 122 height 16
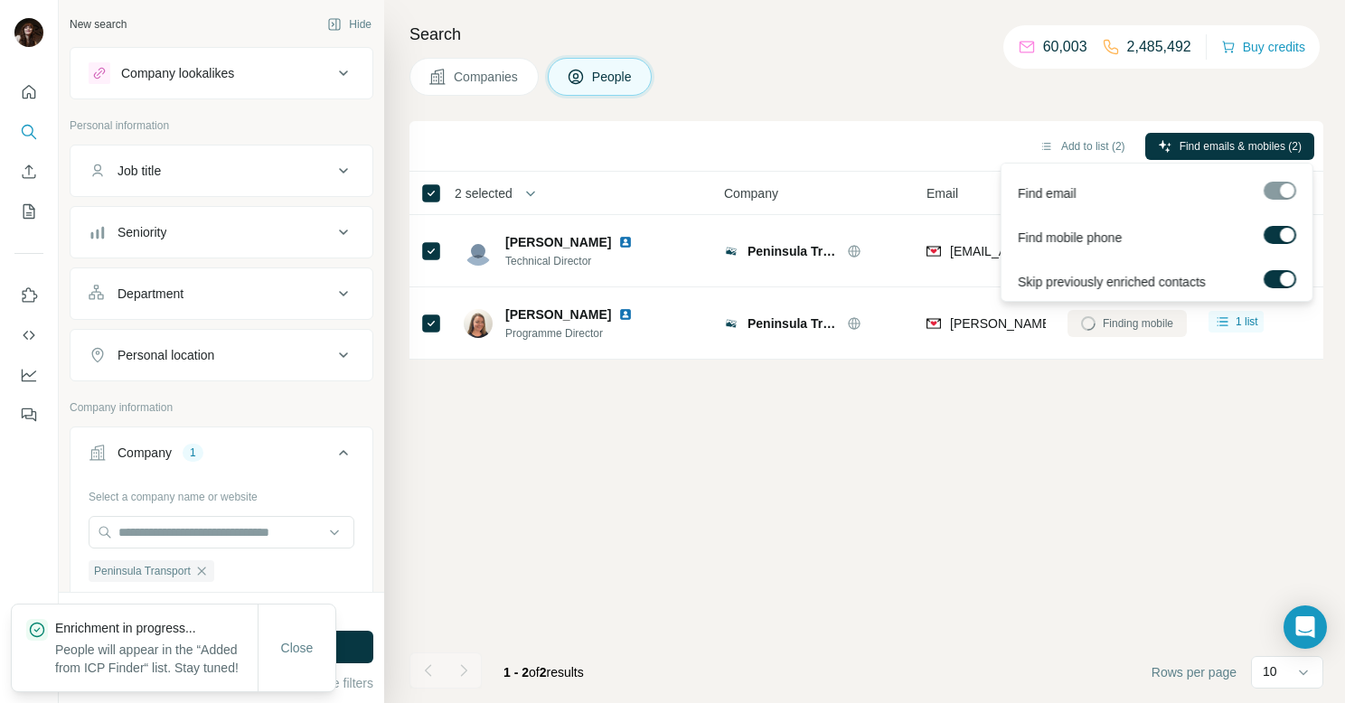
click at [1280, 193] on div at bounding box center [1279, 191] width 33 height 18
click at [1275, 193] on div at bounding box center [1279, 191] width 33 height 18
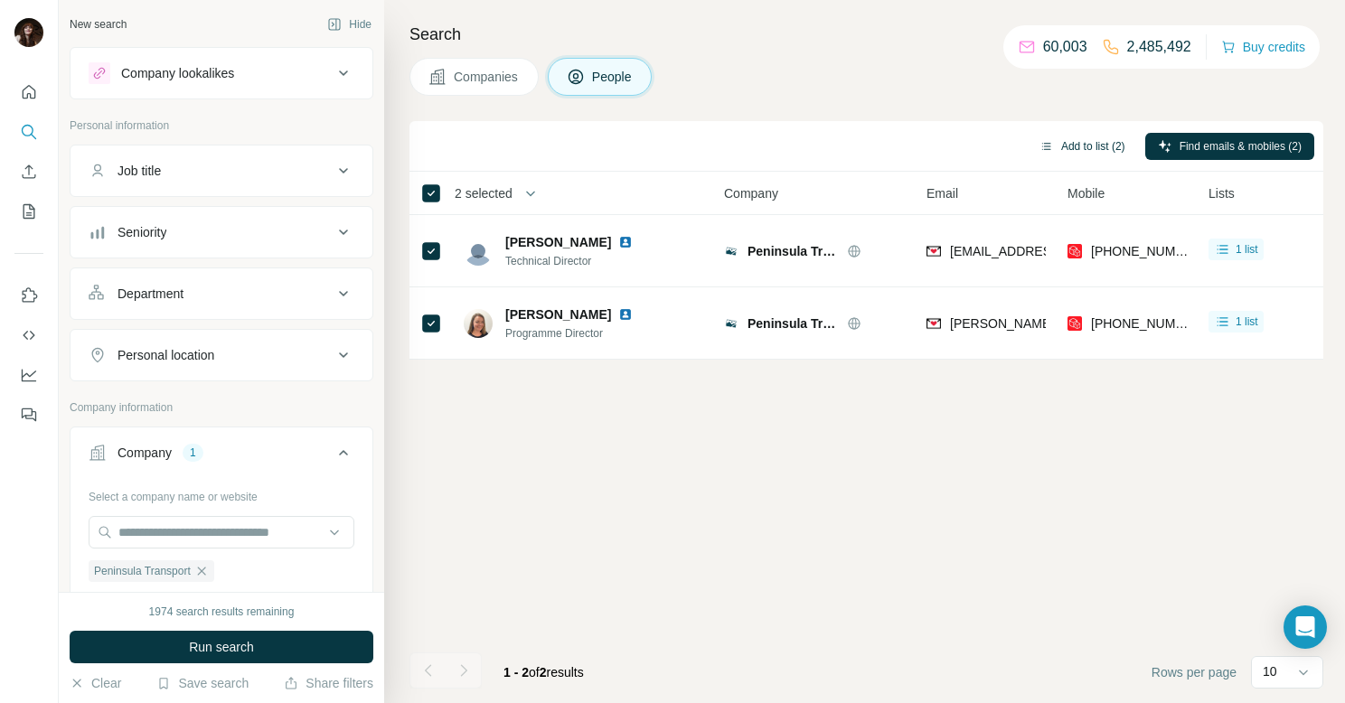
click at [1088, 150] on button "Add to list (2)" at bounding box center [1082, 146] width 111 height 27
click at [1042, 148] on icon "button" at bounding box center [1046, 146] width 9 height 7
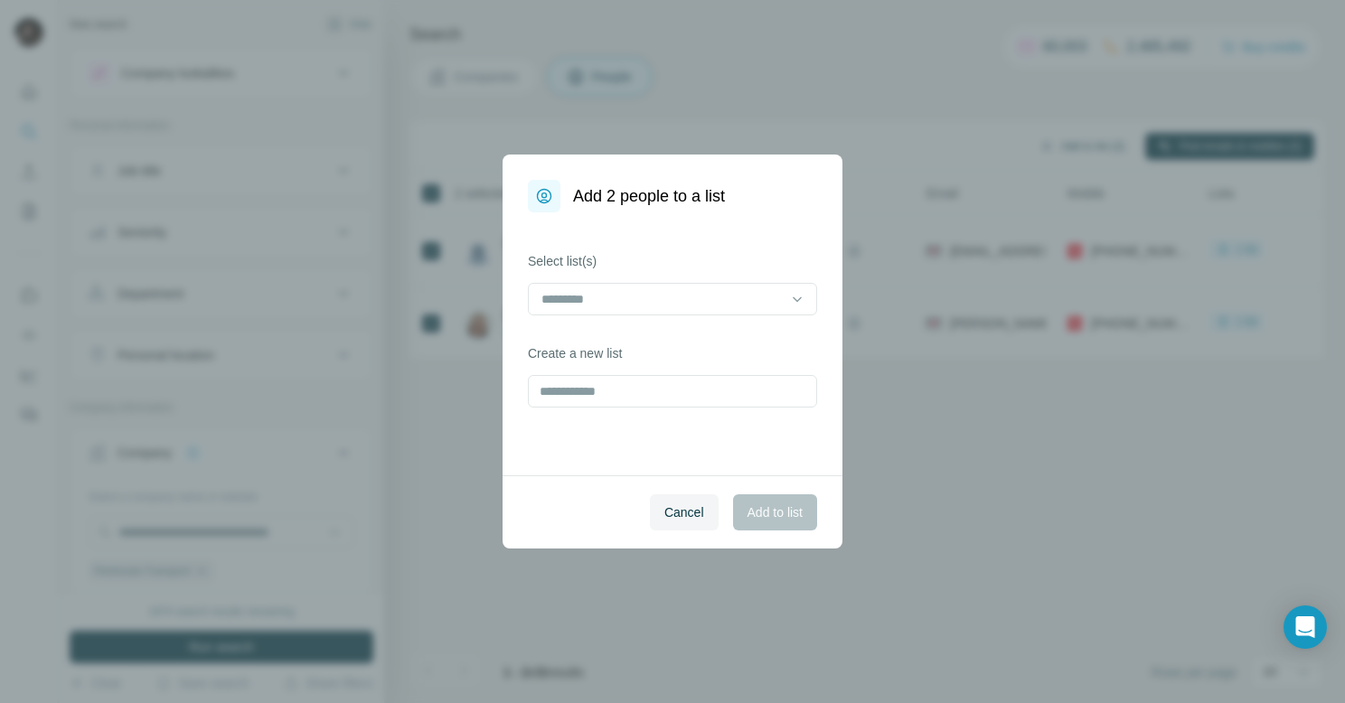
click at [1104, 147] on body "New search Hide Company lookalikes Personal information Job title Seniority Dep…" at bounding box center [672, 419] width 1345 height 839
click at [692, 312] on div at bounding box center [662, 299] width 244 height 31
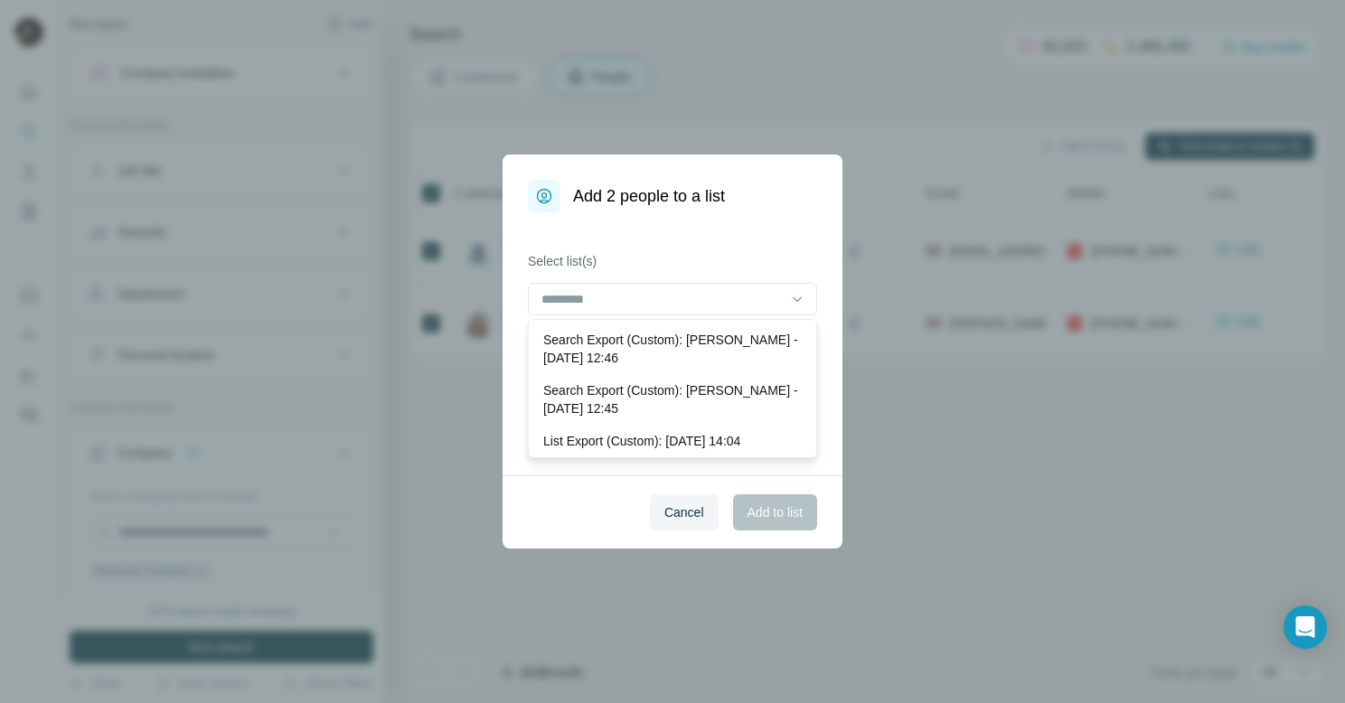
click at [758, 204] on div "Add 2 people to a list" at bounding box center [673, 184] width 340 height 58
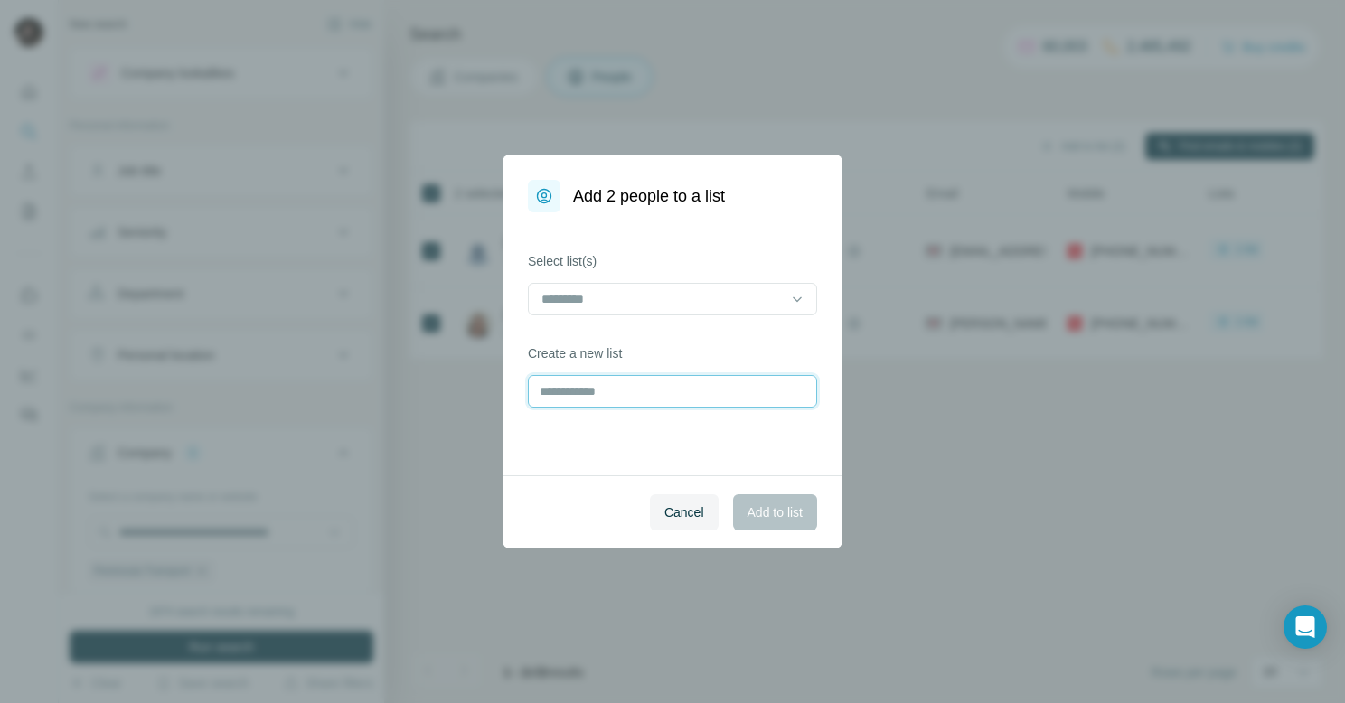
click at [699, 399] on input "text" at bounding box center [672, 391] width 289 height 33
type input "**********"
click at [785, 513] on span "Add to list" at bounding box center [775, 513] width 55 height 18
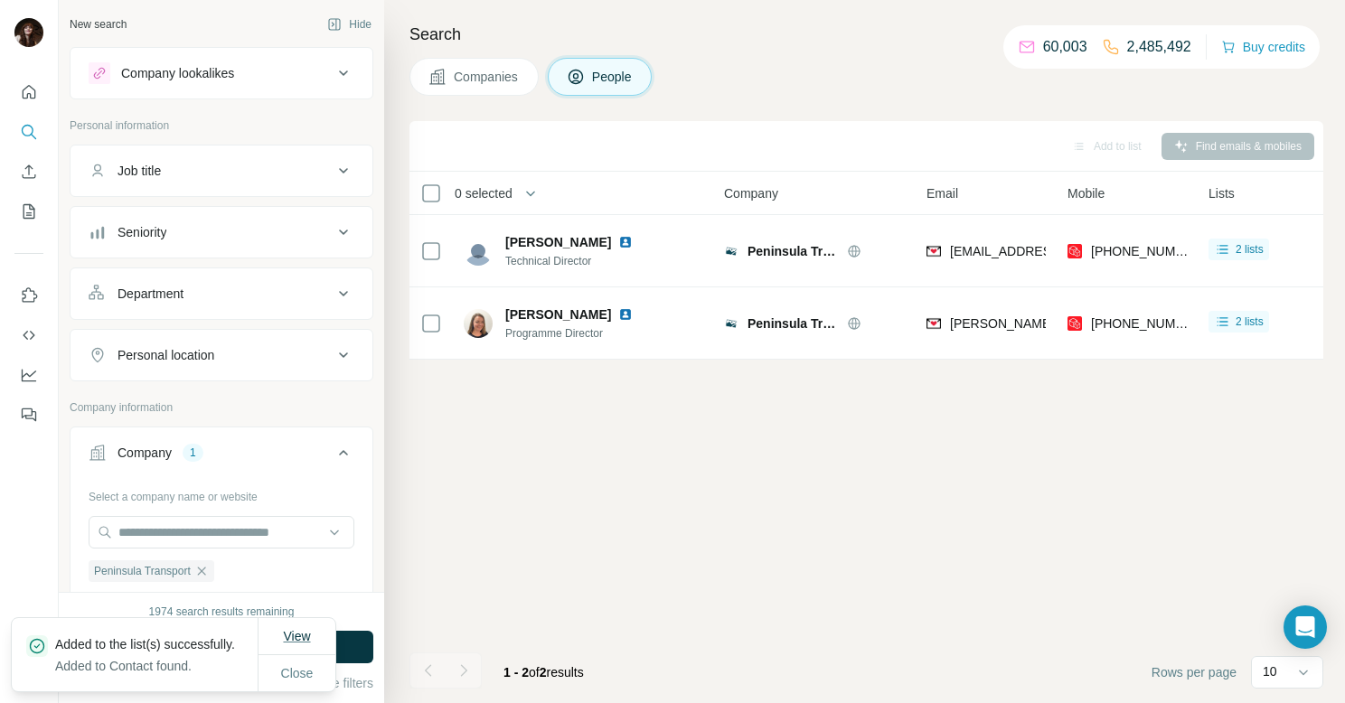
click at [309, 633] on span "View" at bounding box center [296, 636] width 27 height 14
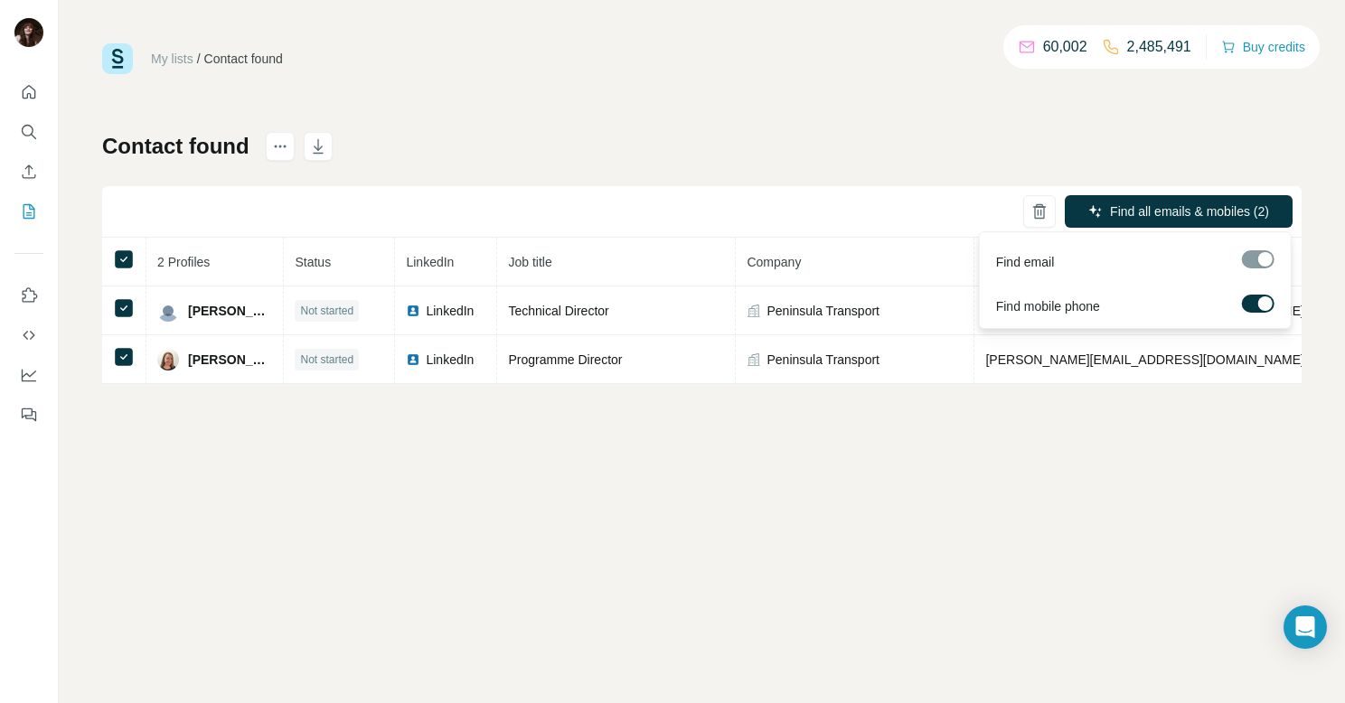
click at [787, 182] on div "Contact found Find all emails & mobiles (2) 2 Profiles Status LinkedIn Job titl…" at bounding box center [702, 258] width 1200 height 252
click at [309, 149] on button "button" at bounding box center [318, 146] width 29 height 29
click at [823, 99] on div "My lists / Contact found 60,002 2,485,491 Buy credits Contact found Find all em…" at bounding box center [702, 213] width 1200 height 341
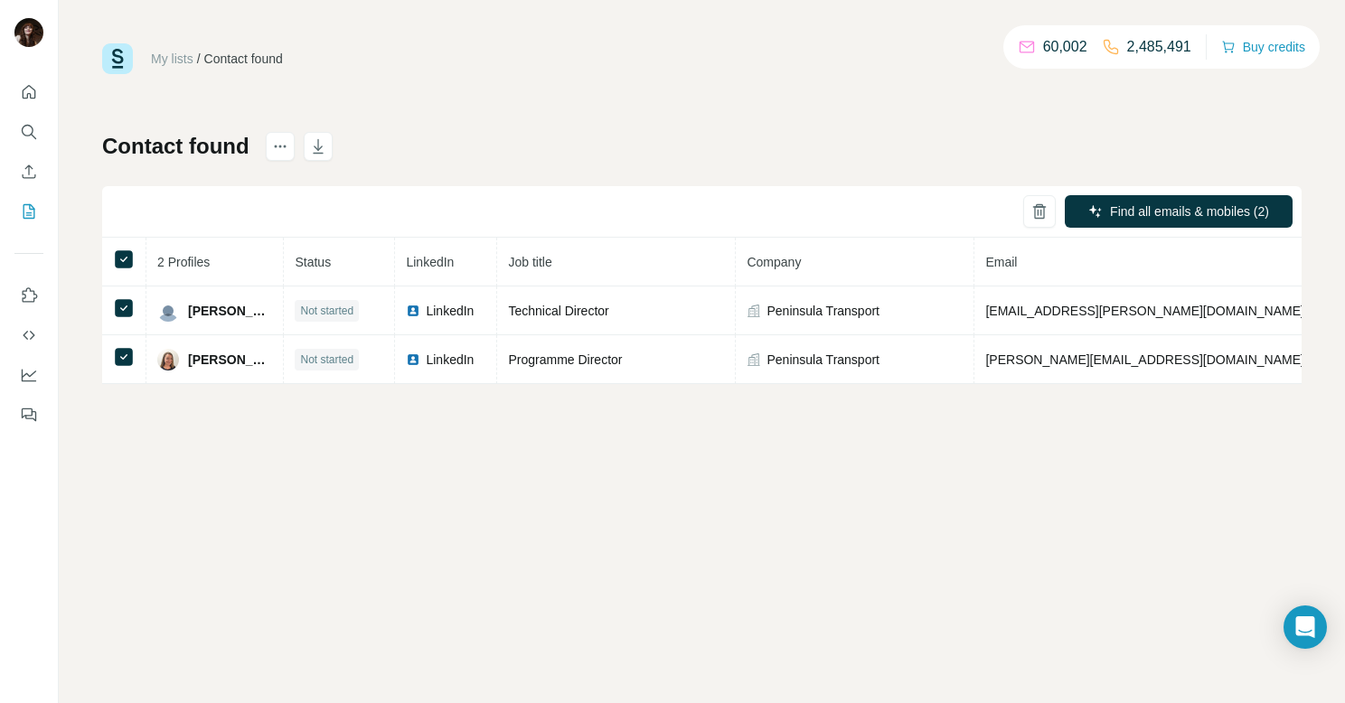
click at [809, 100] on div "My lists / Contact found 60,002 2,485,491 Buy credits Contact found Find all em…" at bounding box center [702, 213] width 1200 height 341
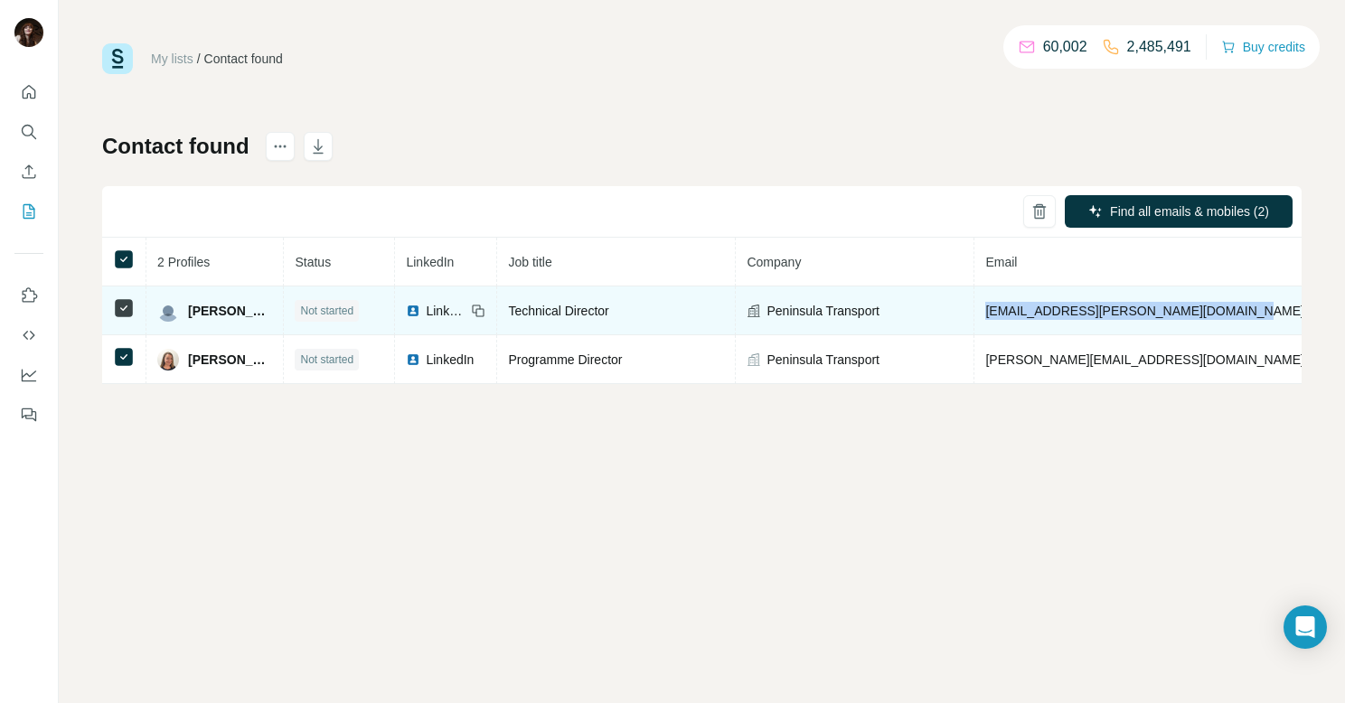
drag, startPoint x: 1228, startPoint y: 311, endPoint x: 993, endPoint y: 312, distance: 235.9
click at [993, 312] on td "[EMAIL_ADDRESS][PERSON_NAME][DOMAIN_NAME]" at bounding box center [1144, 311] width 341 height 49
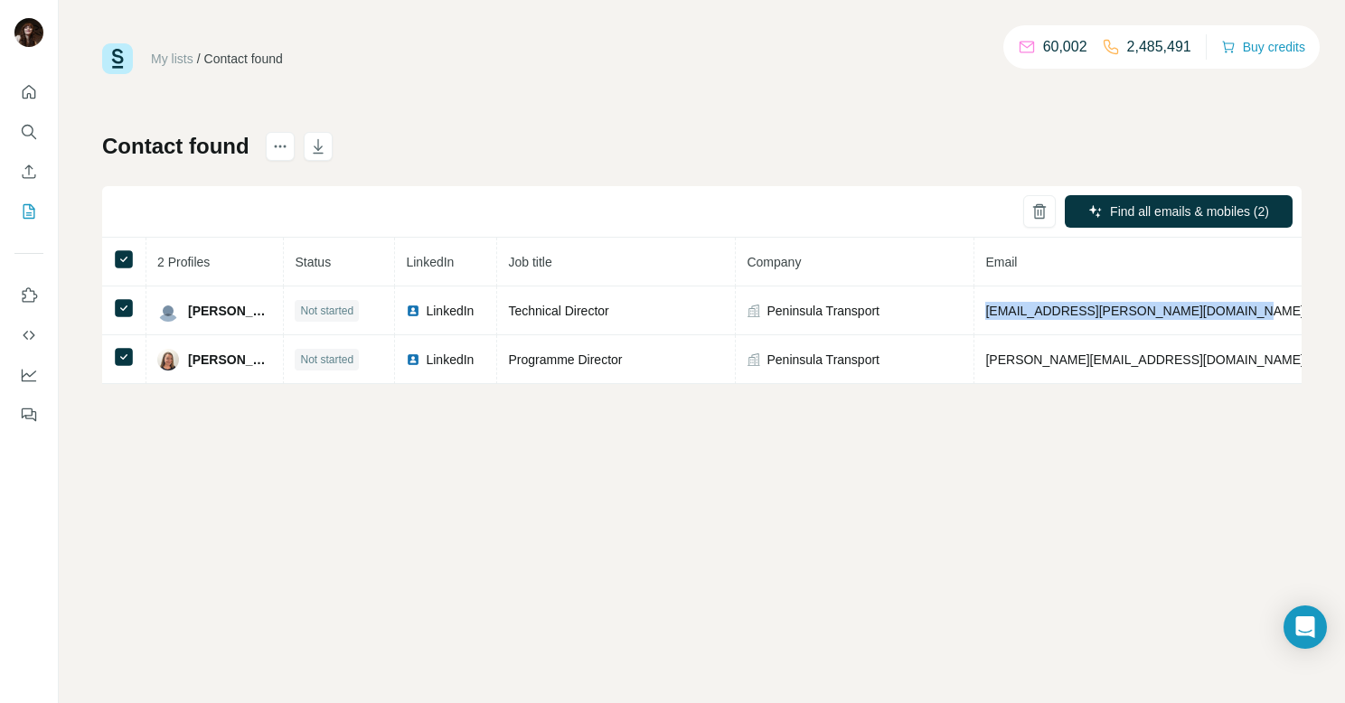
copy span "[EMAIL_ADDRESS][PERSON_NAME][DOMAIN_NAME]"
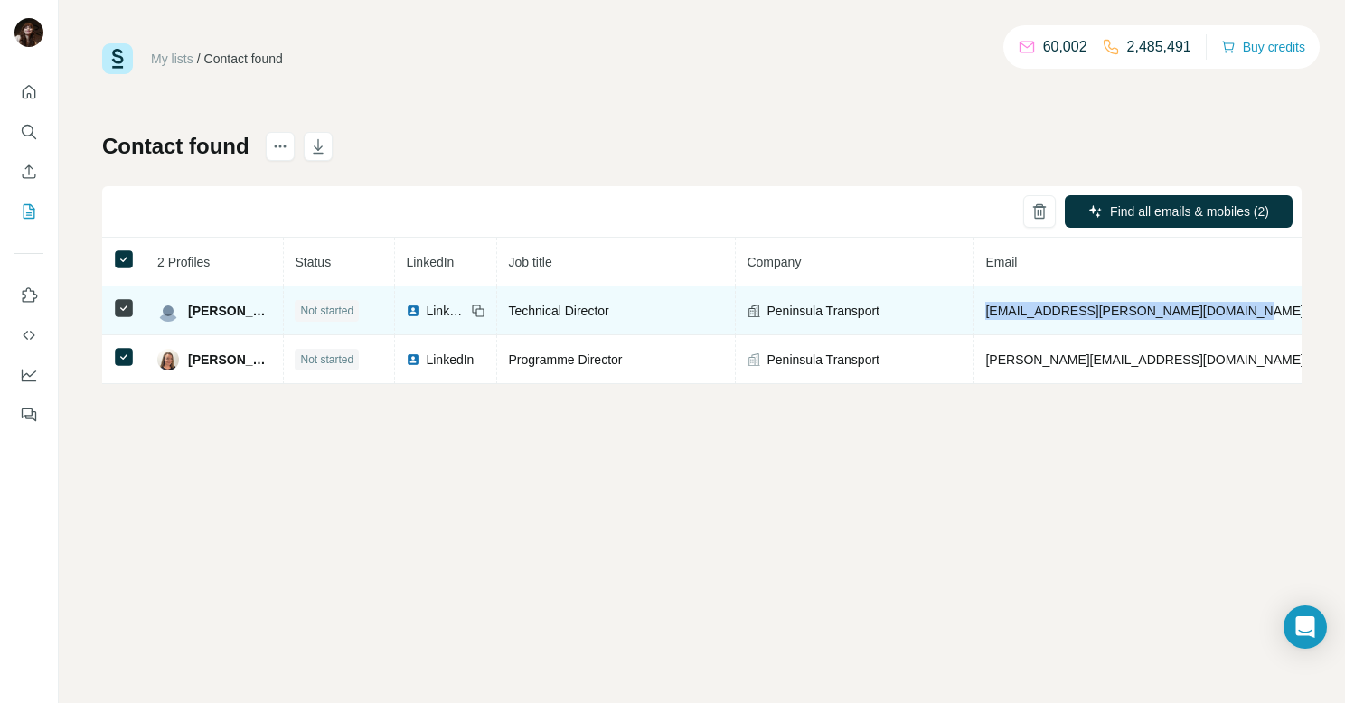
copy span "[EMAIL_ADDRESS][PERSON_NAME][DOMAIN_NAME]"
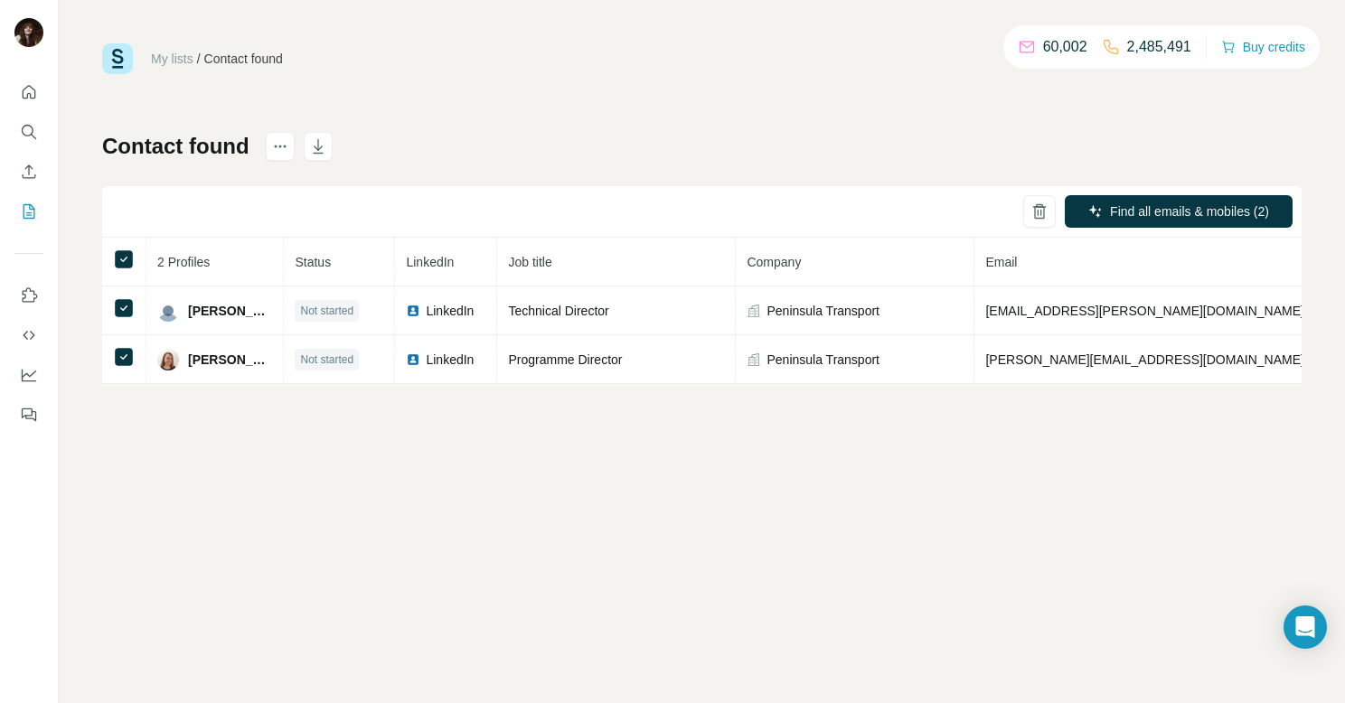
drag, startPoint x: 874, startPoint y: 457, endPoint x: 865, endPoint y: 466, distance: 12.8
click at [876, 457] on div "My lists / Contact found 60,002 2,485,491 Buy credits Contact found Find all em…" at bounding box center [702, 351] width 1286 height 703
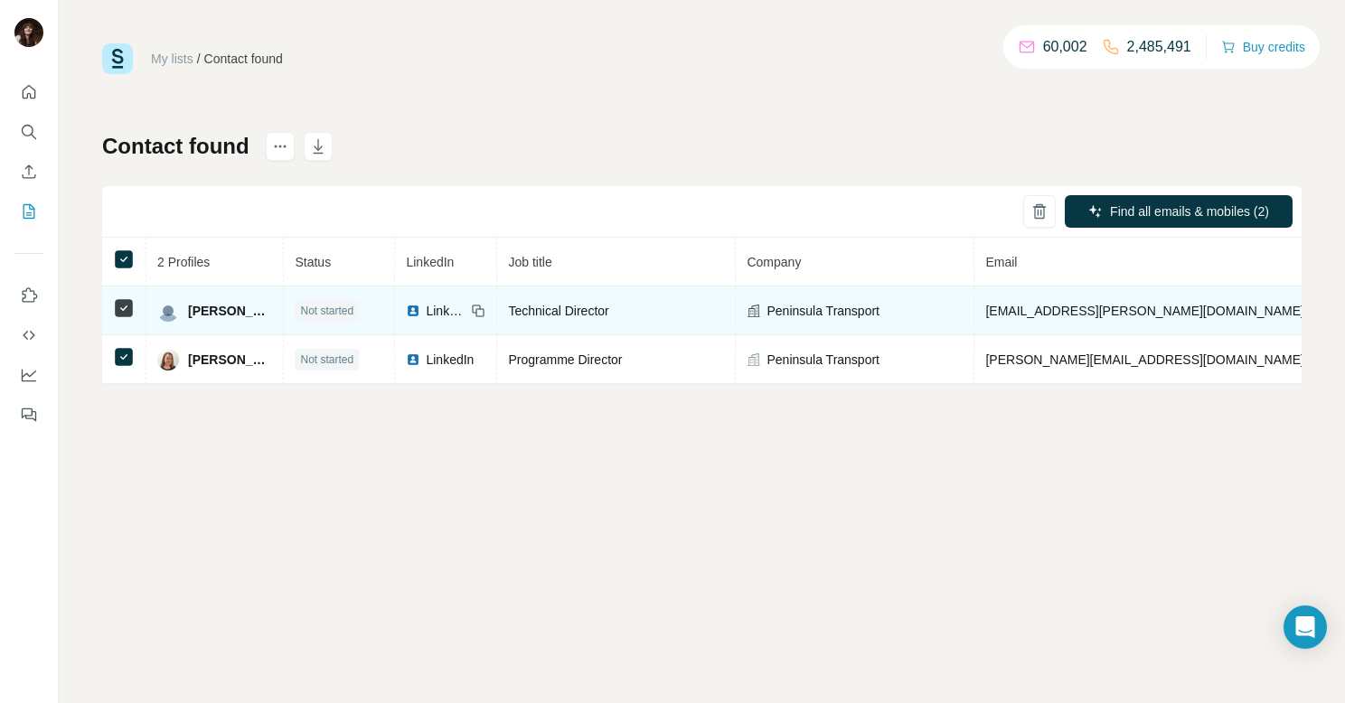
drag, startPoint x: 1285, startPoint y: 310, endPoint x: 1298, endPoint y: 310, distance: 12.7
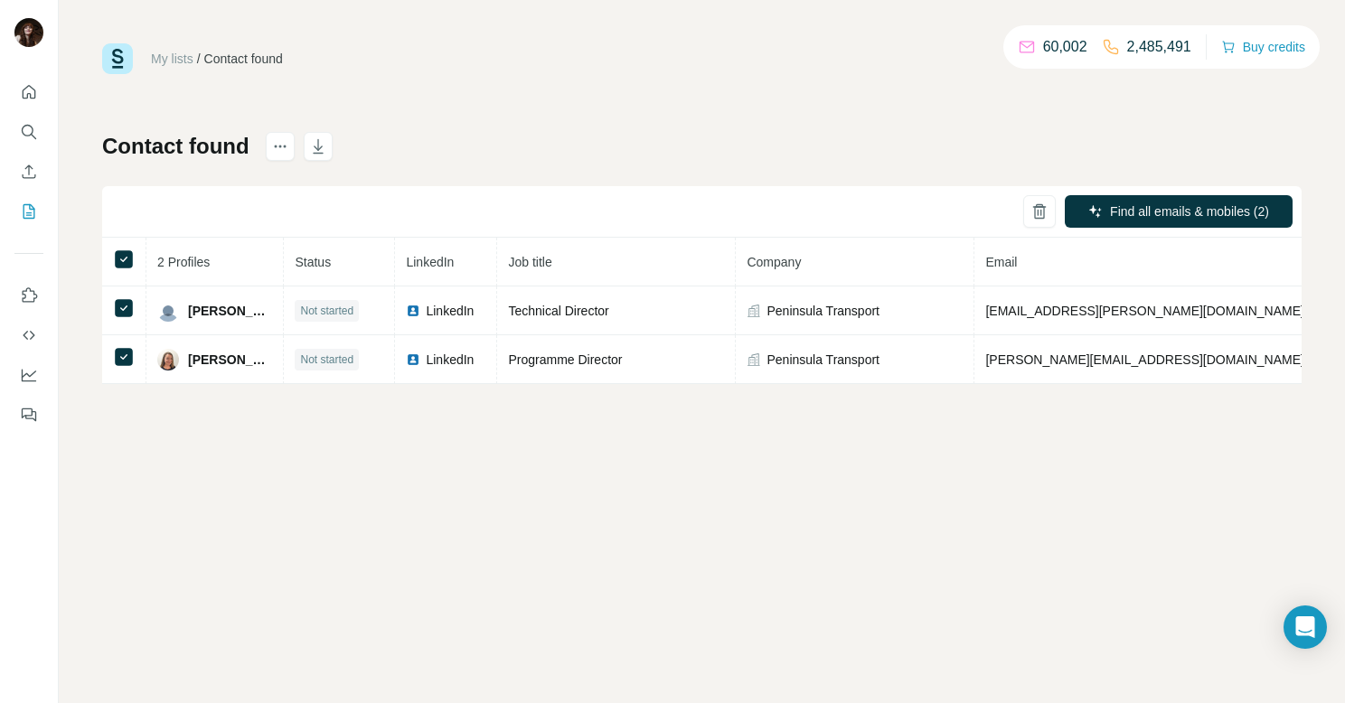
click at [1279, 269] on tr "2 Profiles Status LinkedIn Job title Company Email Mobile Company website Landl…" at bounding box center [951, 262] width 1699 height 49
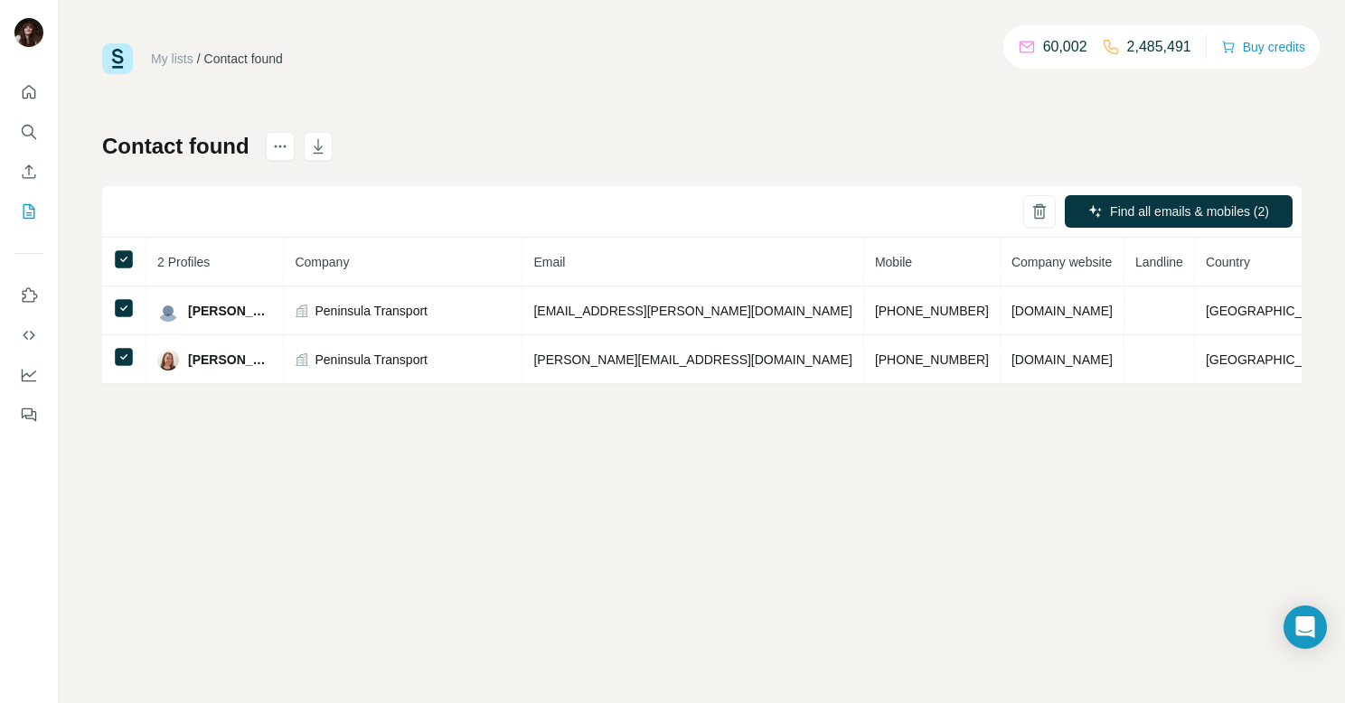
scroll to position [0, 462]
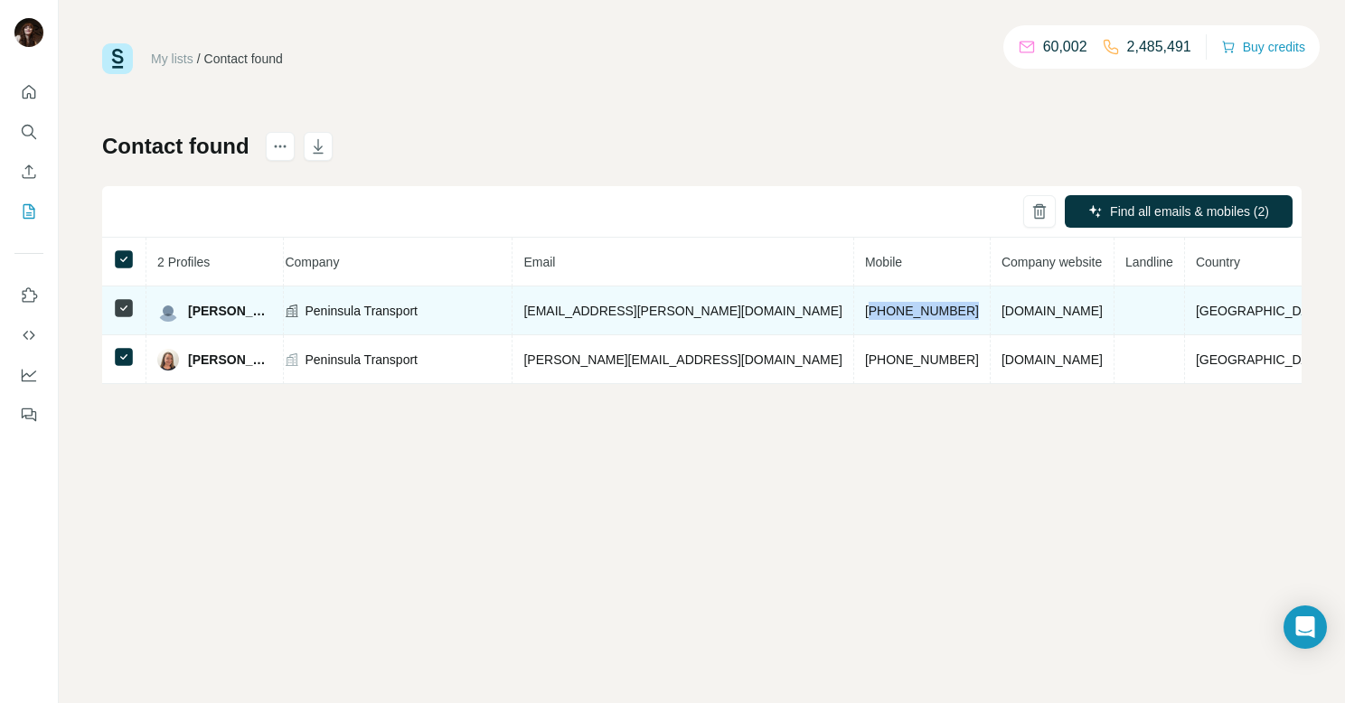
drag, startPoint x: 836, startPoint y: 309, endPoint x: 937, endPoint y: 301, distance: 101.6
click at [937, 301] on tr "[PERSON_NAME] Not started LinkedIn Technical Director Peninsula Transport [EMAI…" at bounding box center [489, 311] width 1699 height 49
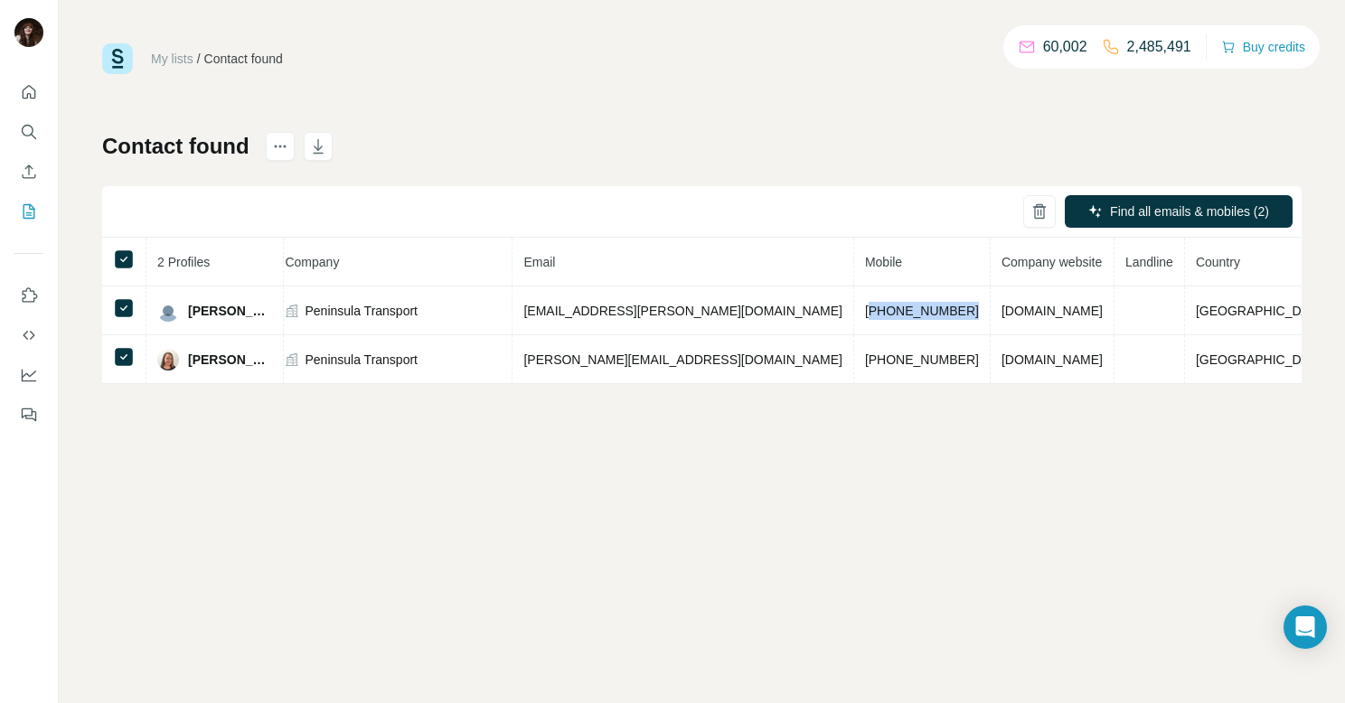
copy span "447812082444"
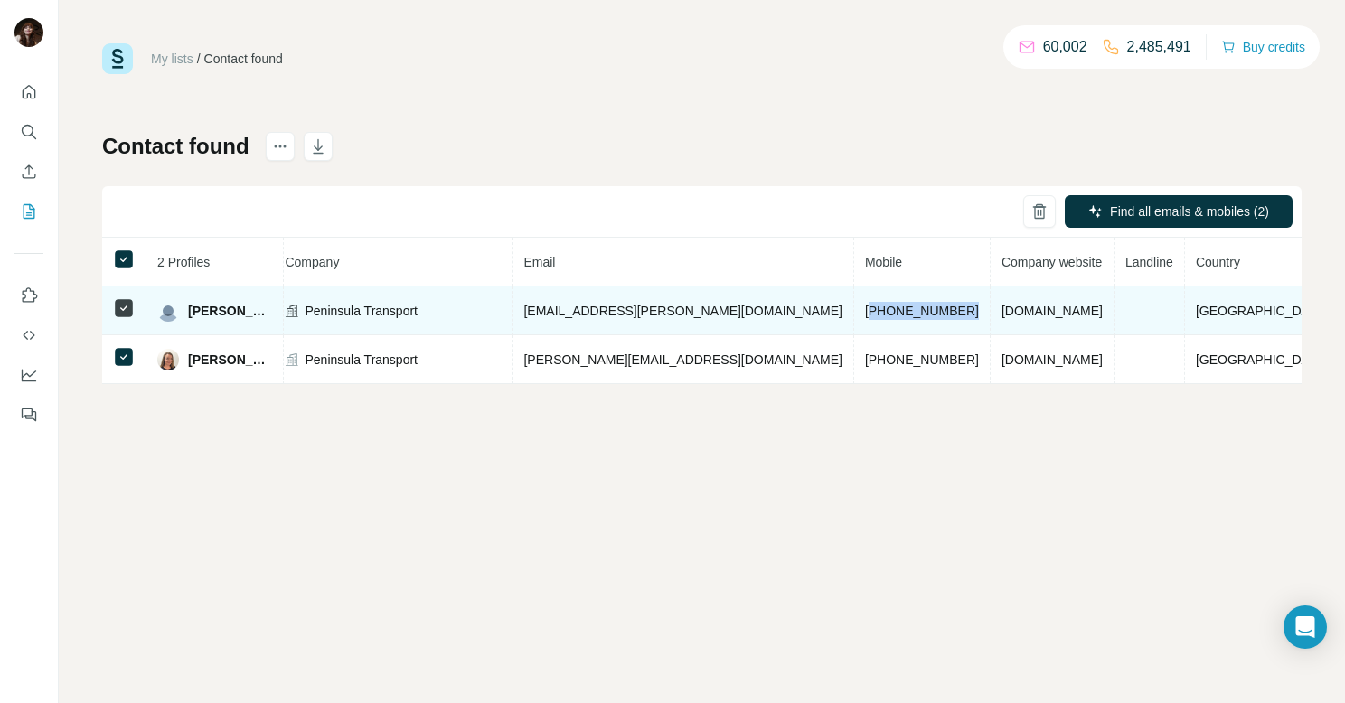
copy span "447812082444"
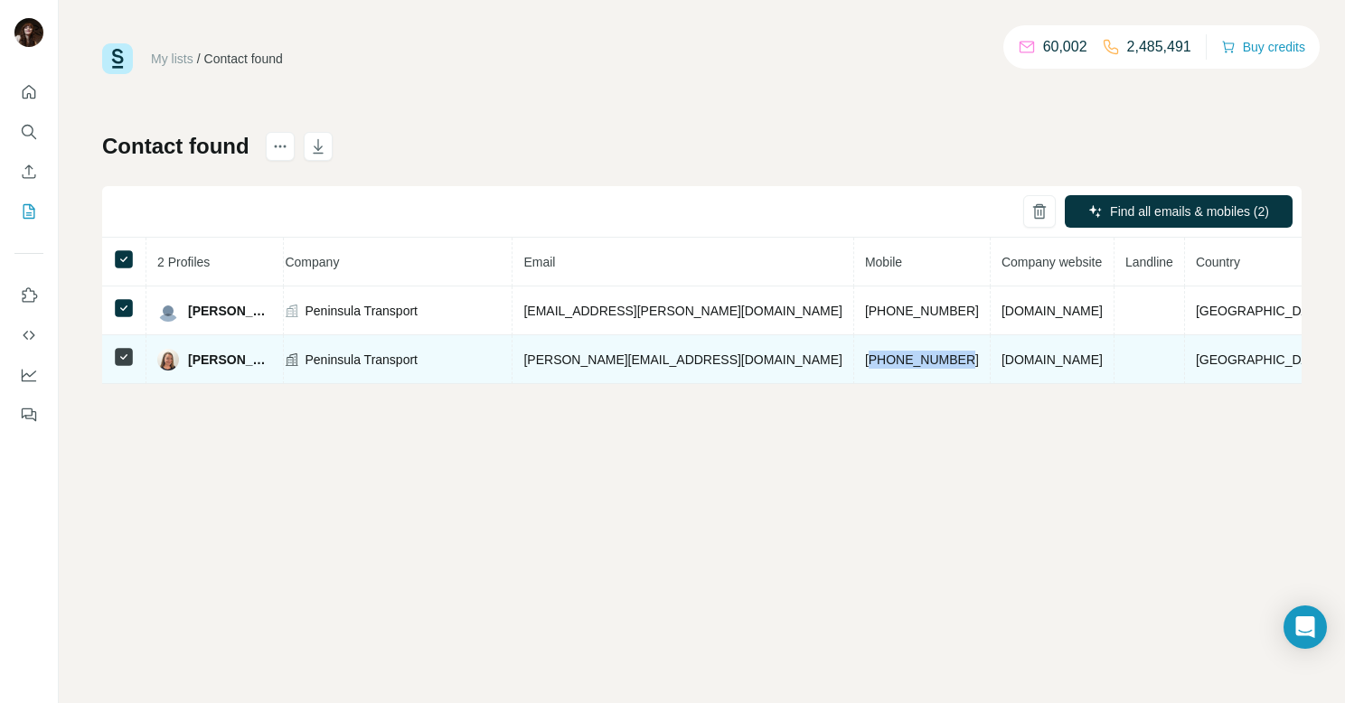
drag, startPoint x: 834, startPoint y: 360, endPoint x: 932, endPoint y: 356, distance: 97.7
click at [932, 356] on td "[PHONE_NUMBER]" at bounding box center [922, 359] width 136 height 49
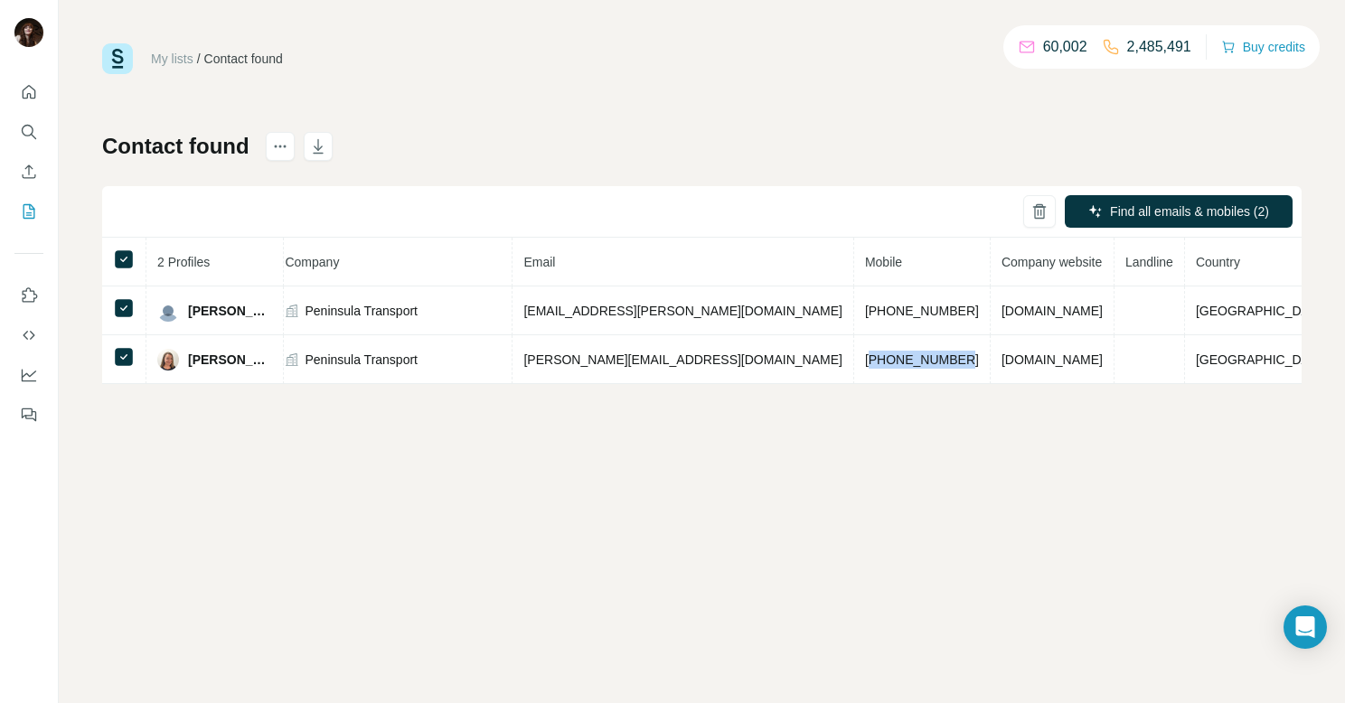
copy span "447736064278"
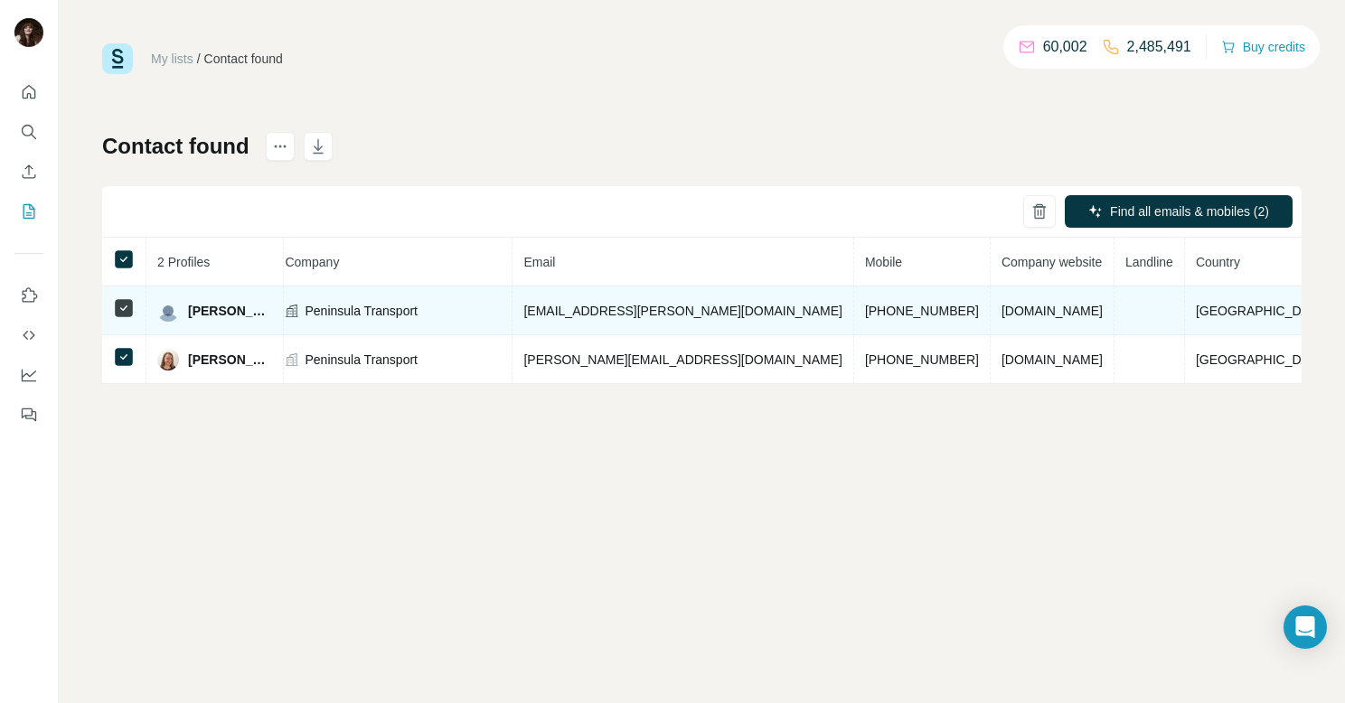
click at [865, 304] on span "[PHONE_NUMBER]" at bounding box center [922, 311] width 114 height 14
drag, startPoint x: 839, startPoint y: 313, endPoint x: 918, endPoint y: 308, distance: 79.7
click at [918, 308] on span "[PHONE_NUMBER]" at bounding box center [922, 311] width 114 height 14
drag, startPoint x: 921, startPoint y: 310, endPoint x: 837, endPoint y: 312, distance: 84.1
click at [854, 312] on td "[PHONE_NUMBER]" at bounding box center [922, 311] width 136 height 49
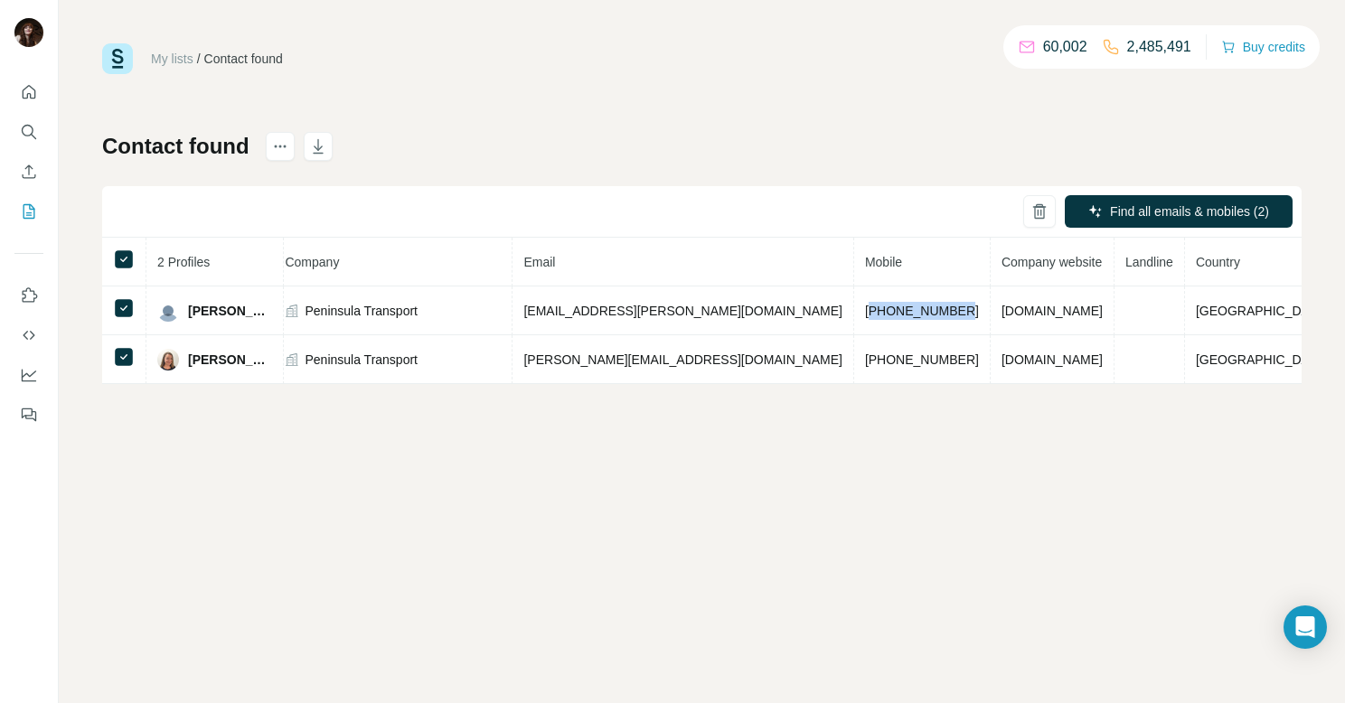
copy span "447812082444"
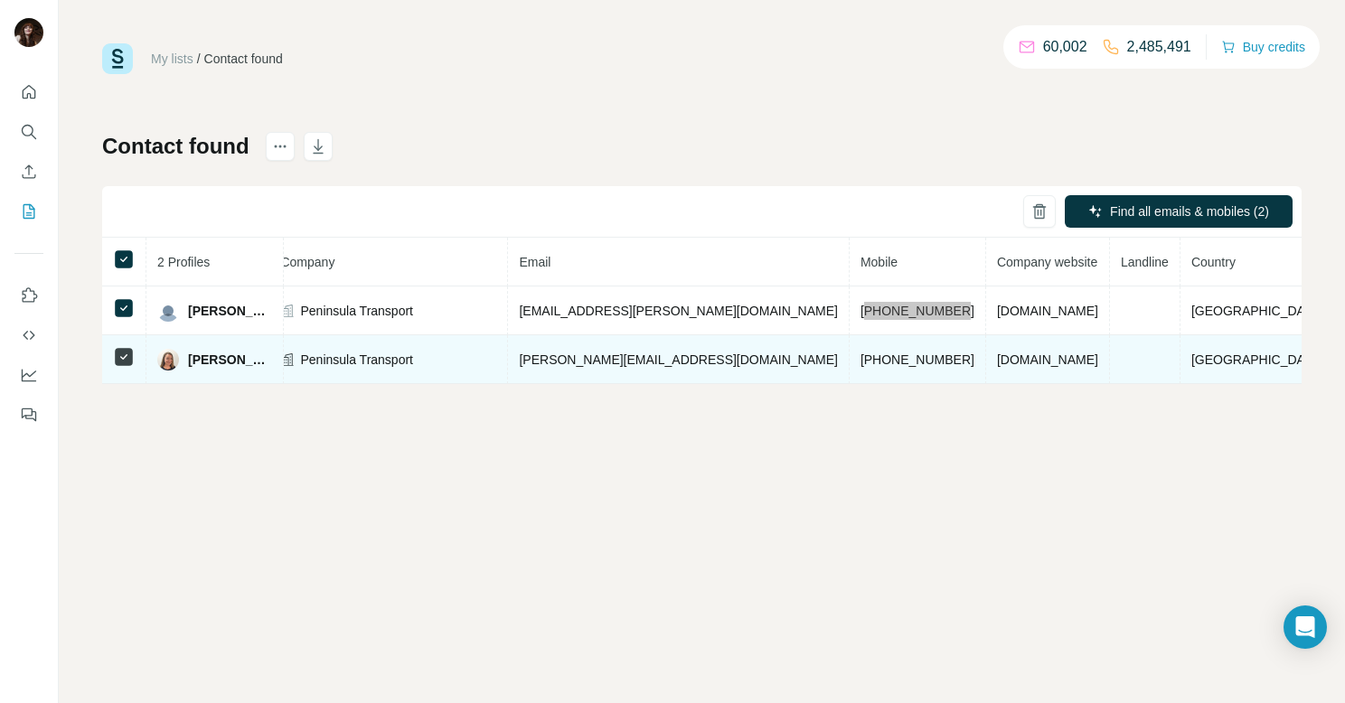
scroll to position [0, 0]
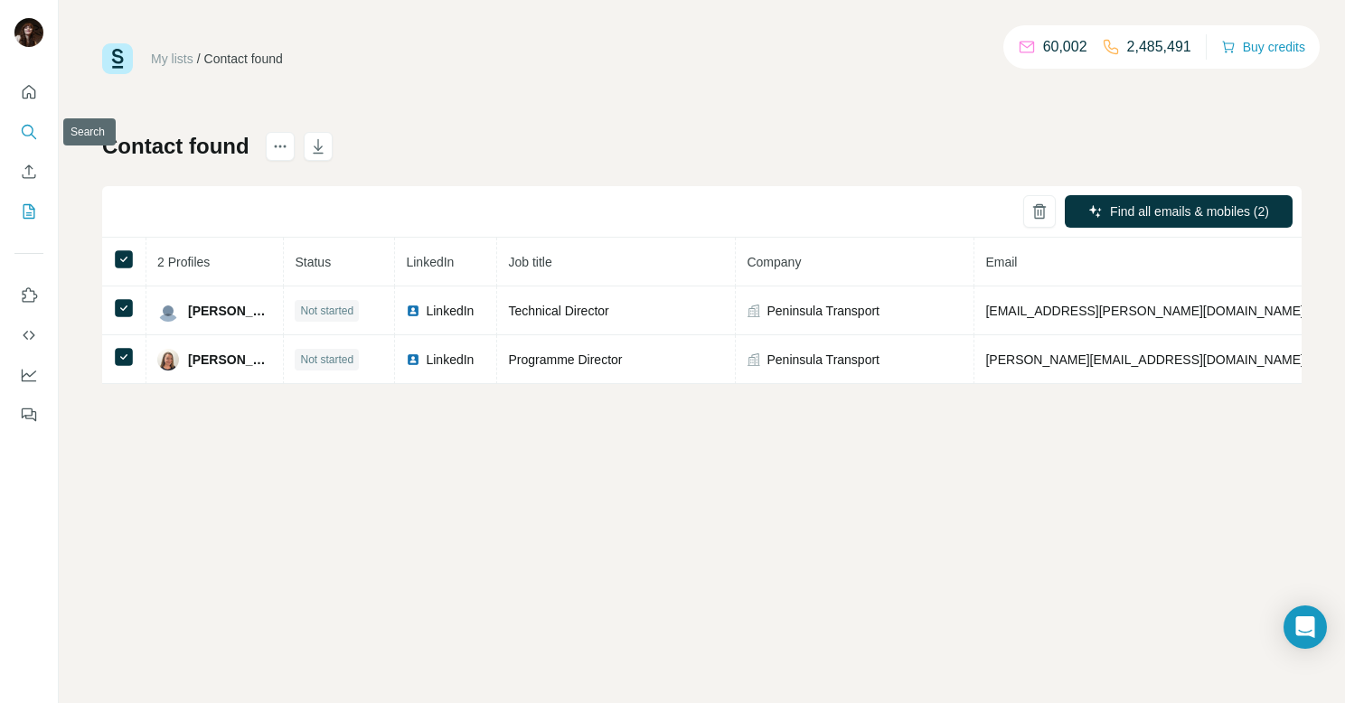
click at [33, 130] on icon "Search" at bounding box center [28, 131] width 12 height 12
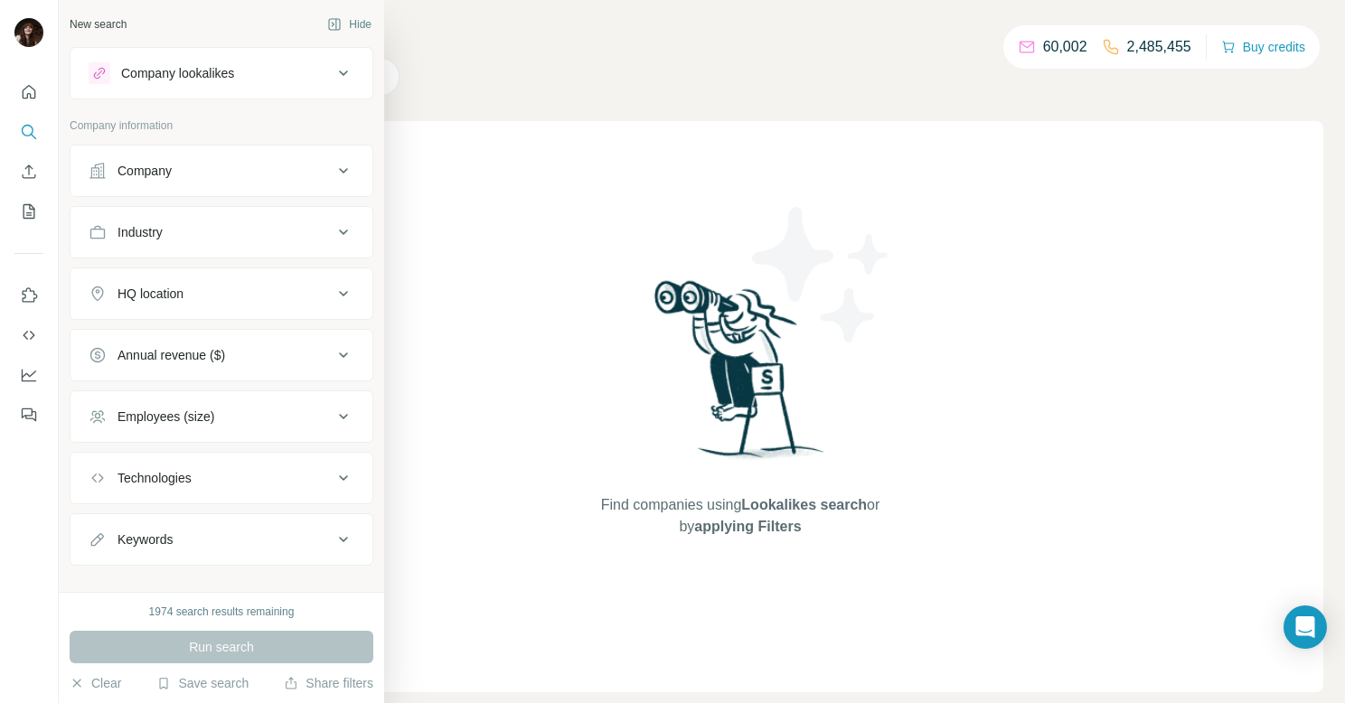
click at [134, 173] on div "Company" at bounding box center [145, 171] width 54 height 18
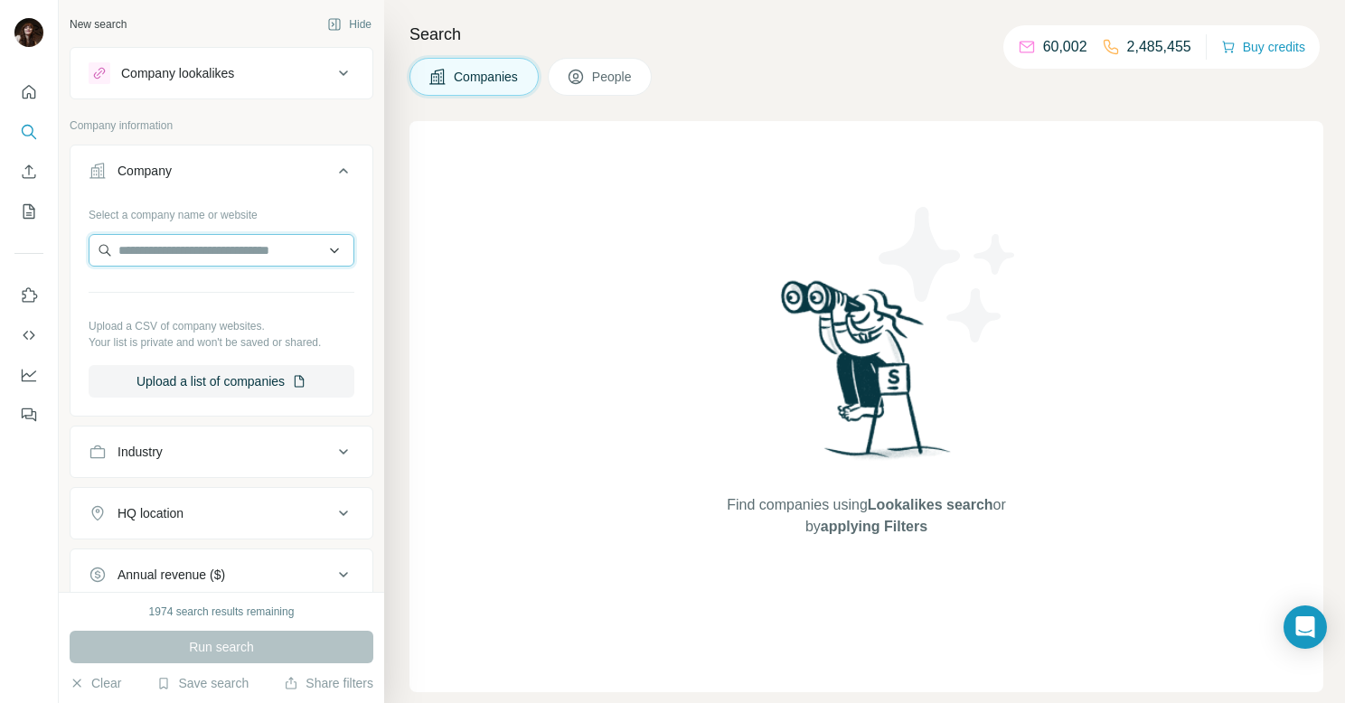
click at [174, 255] on input "text" at bounding box center [222, 250] width 266 height 33
click at [174, 252] on input "text" at bounding box center [222, 250] width 266 height 33
paste input "**********"
type input "**********"
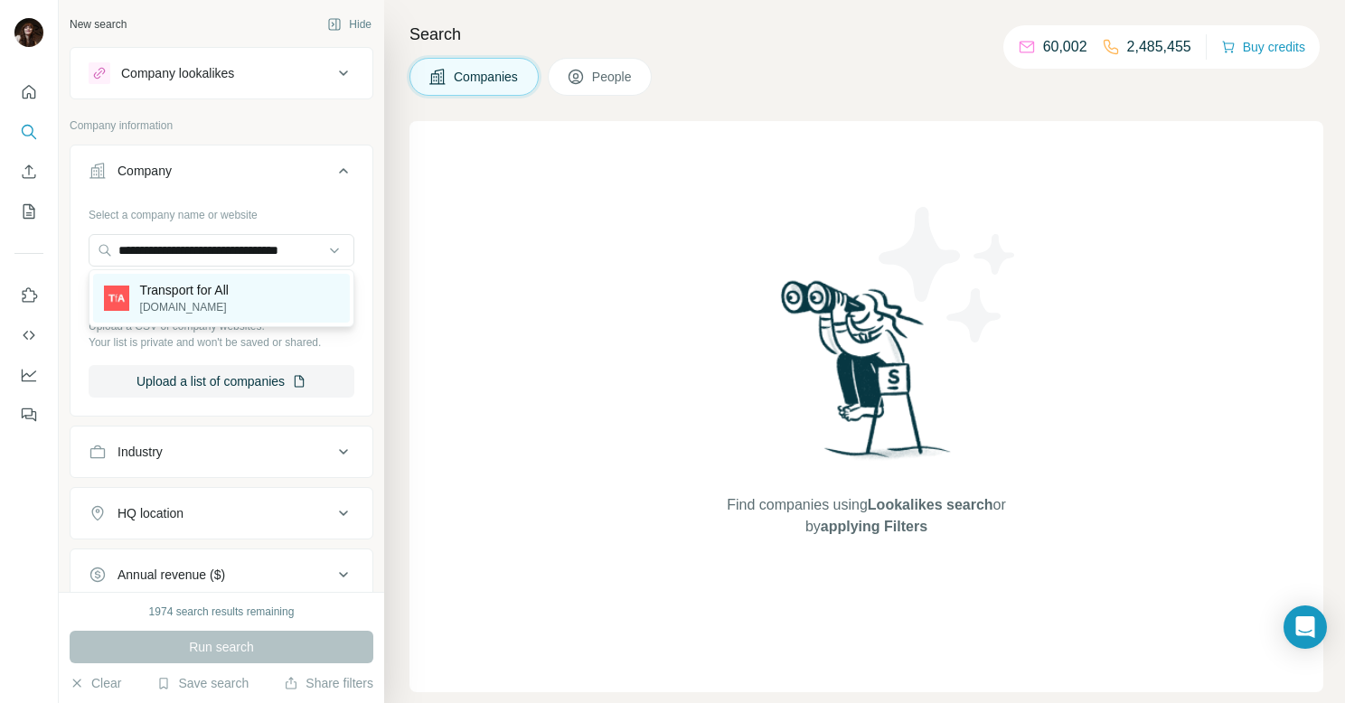
click at [220, 287] on p "Transport for All" at bounding box center [184, 290] width 89 height 18
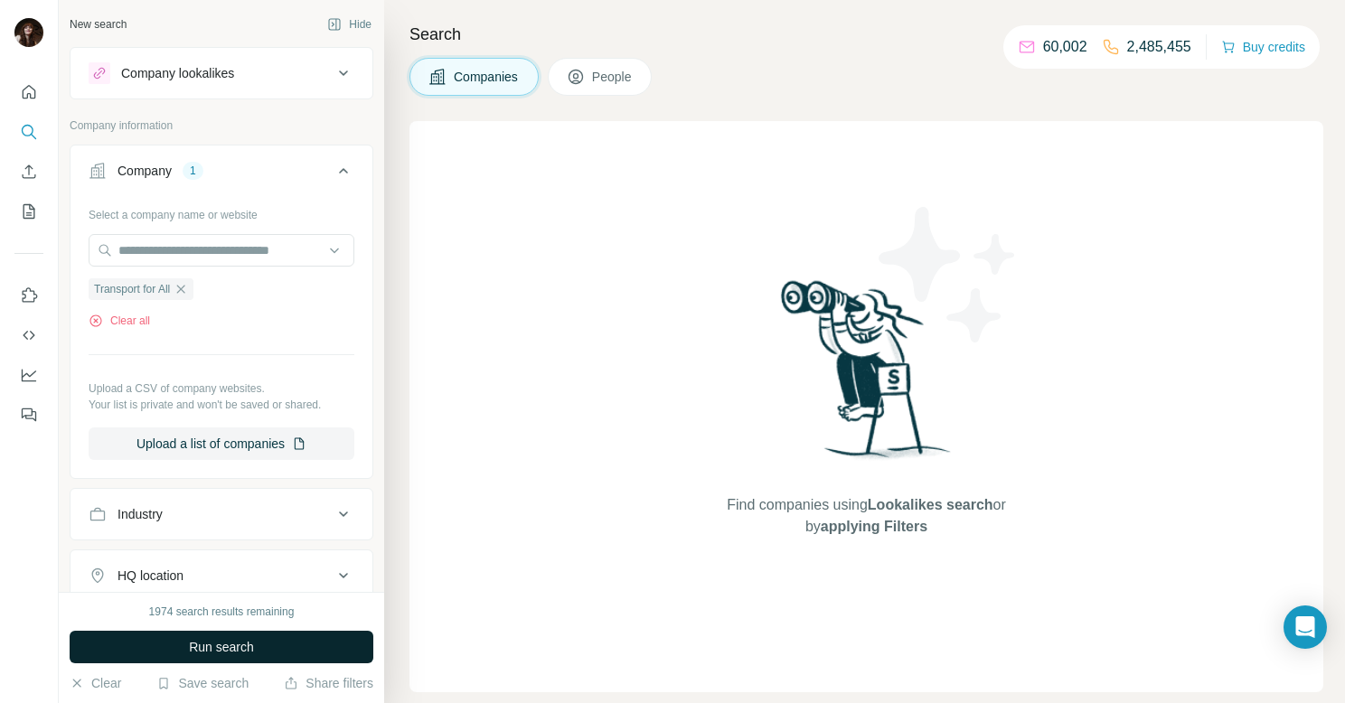
click at [262, 643] on button "Run search" at bounding box center [222, 647] width 304 height 33
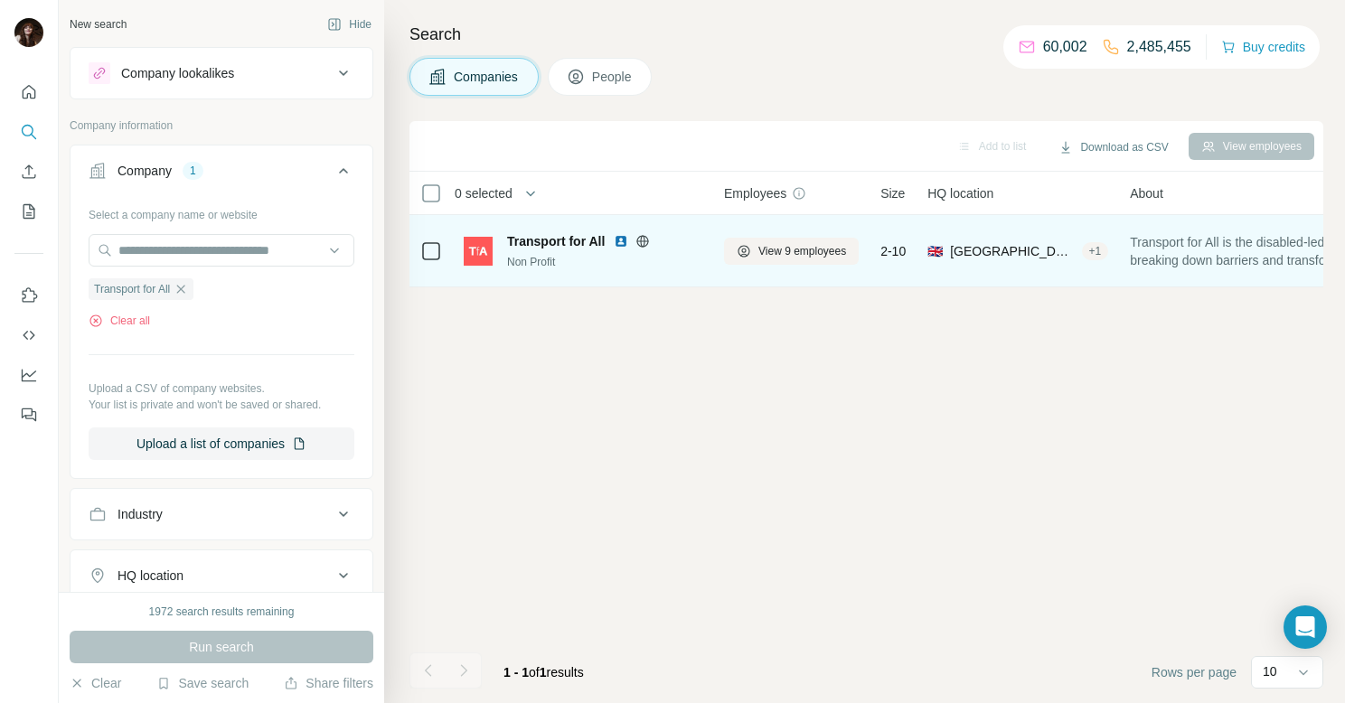
click at [552, 244] on span "Transport for All" at bounding box center [556, 241] width 98 height 18
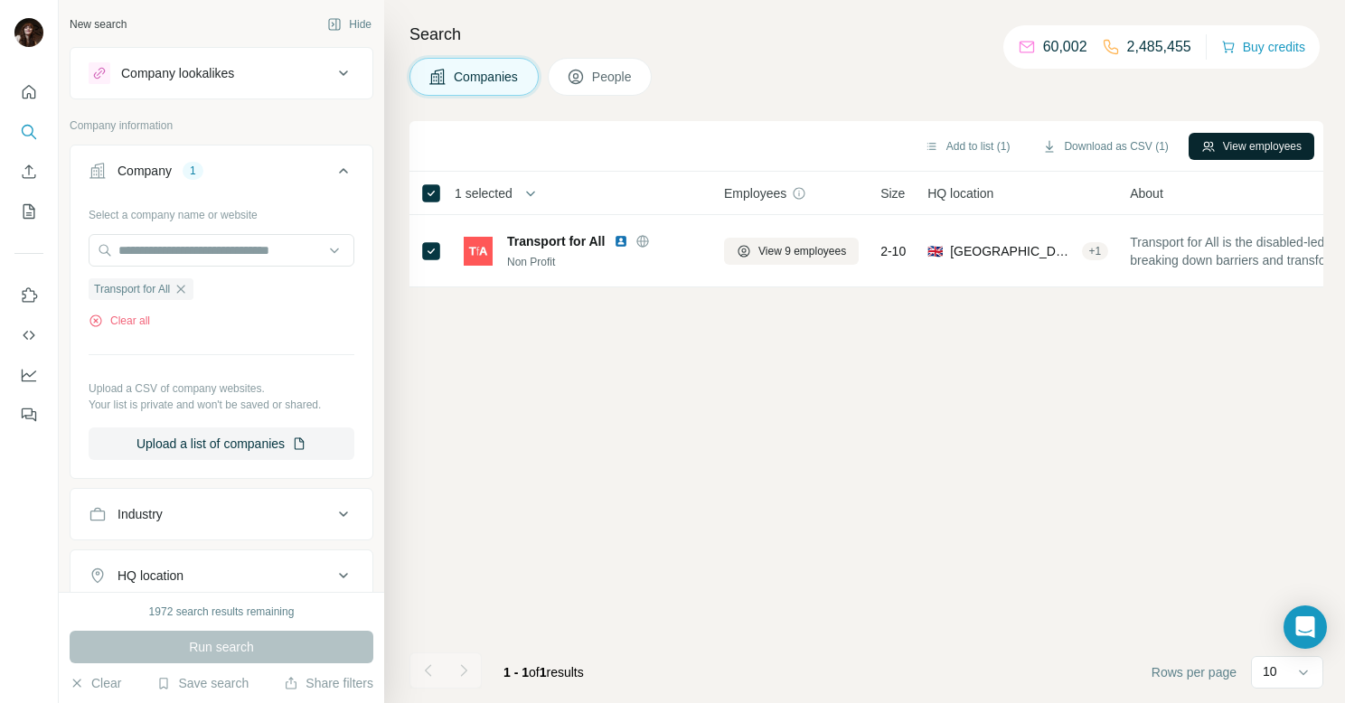
click at [1283, 146] on button "View employees" at bounding box center [1252, 146] width 126 height 27
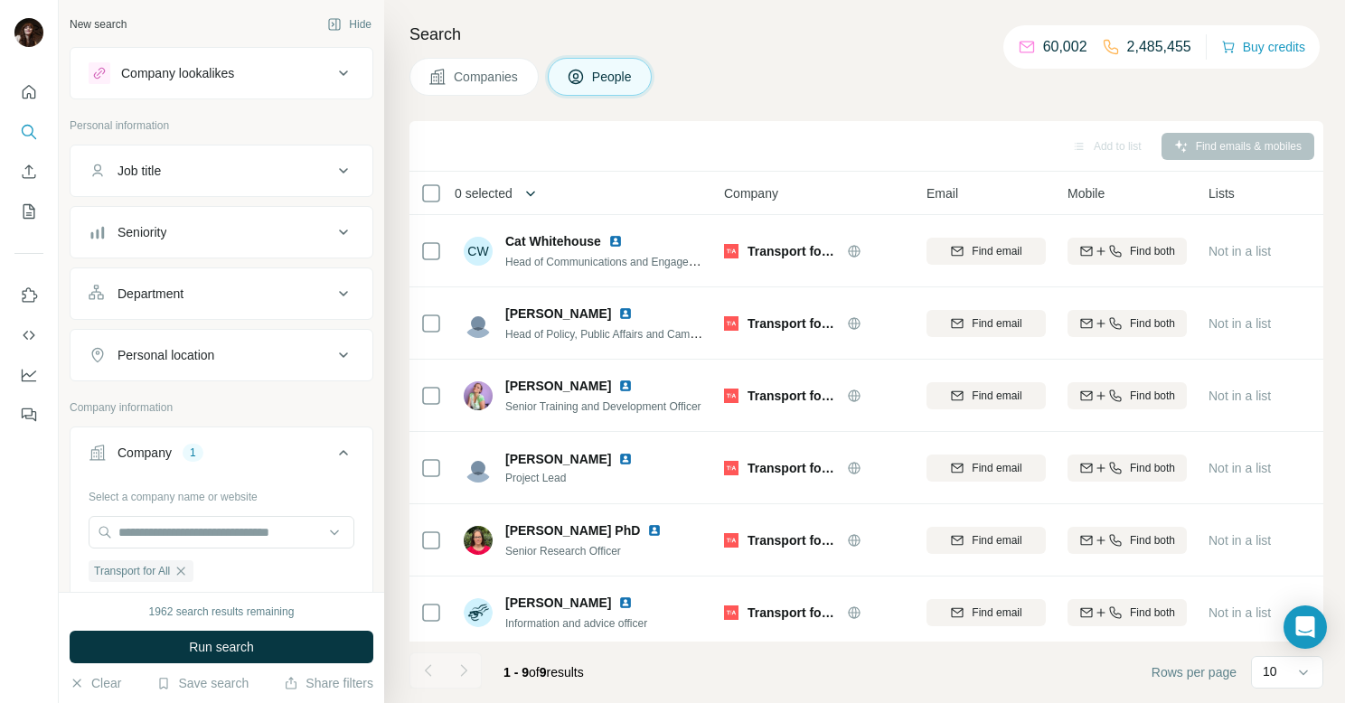
click at [522, 195] on button "button" at bounding box center [531, 193] width 36 height 36
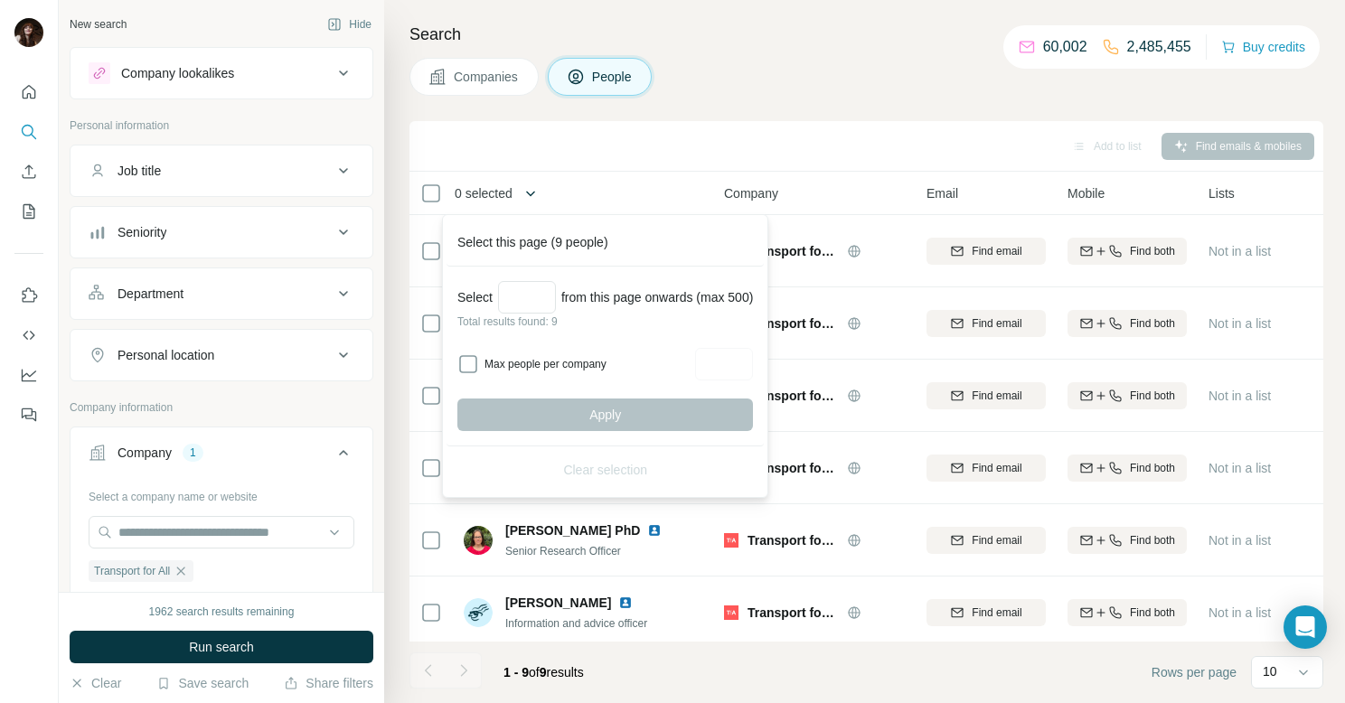
click at [522, 194] on button "button" at bounding box center [531, 193] width 36 height 36
click at [656, 177] on th "0 selected" at bounding box center [553, 193] width 289 height 43
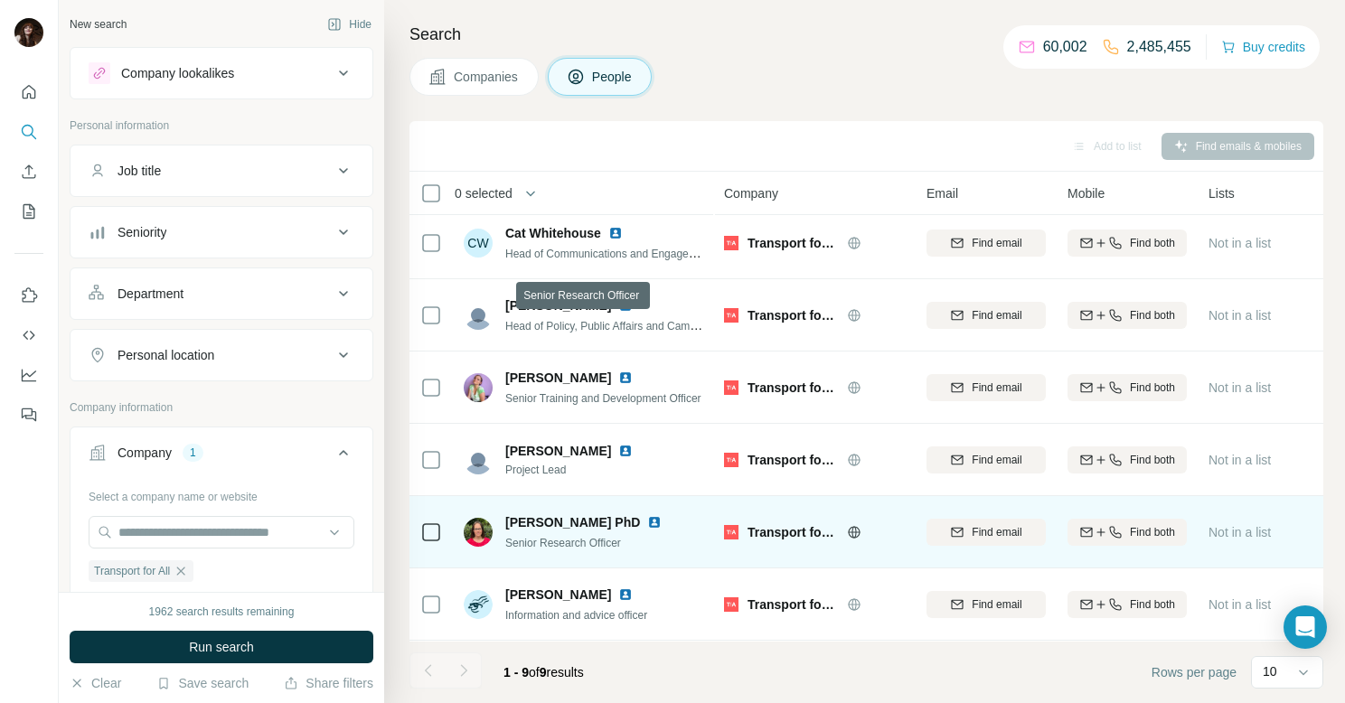
scroll to position [4, 1]
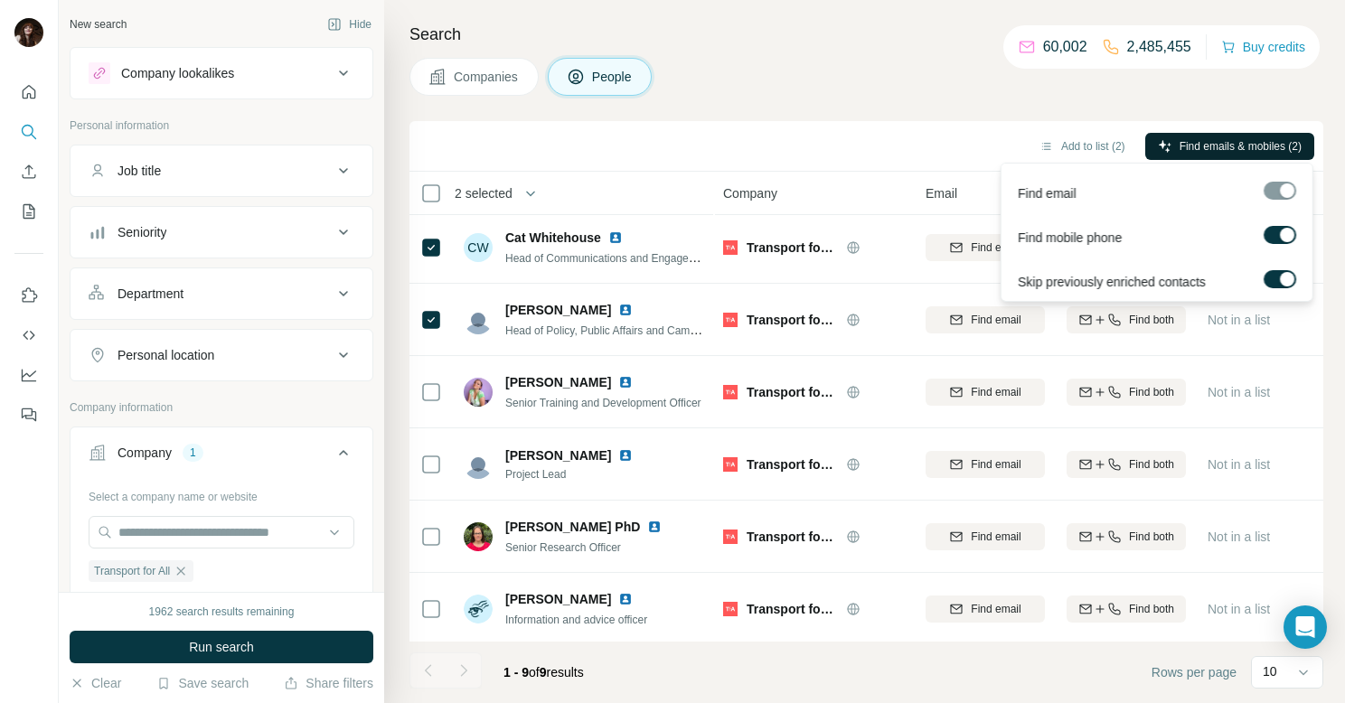
click at [1236, 154] on button "Find emails & mobiles (2)" at bounding box center [1229, 146] width 169 height 27
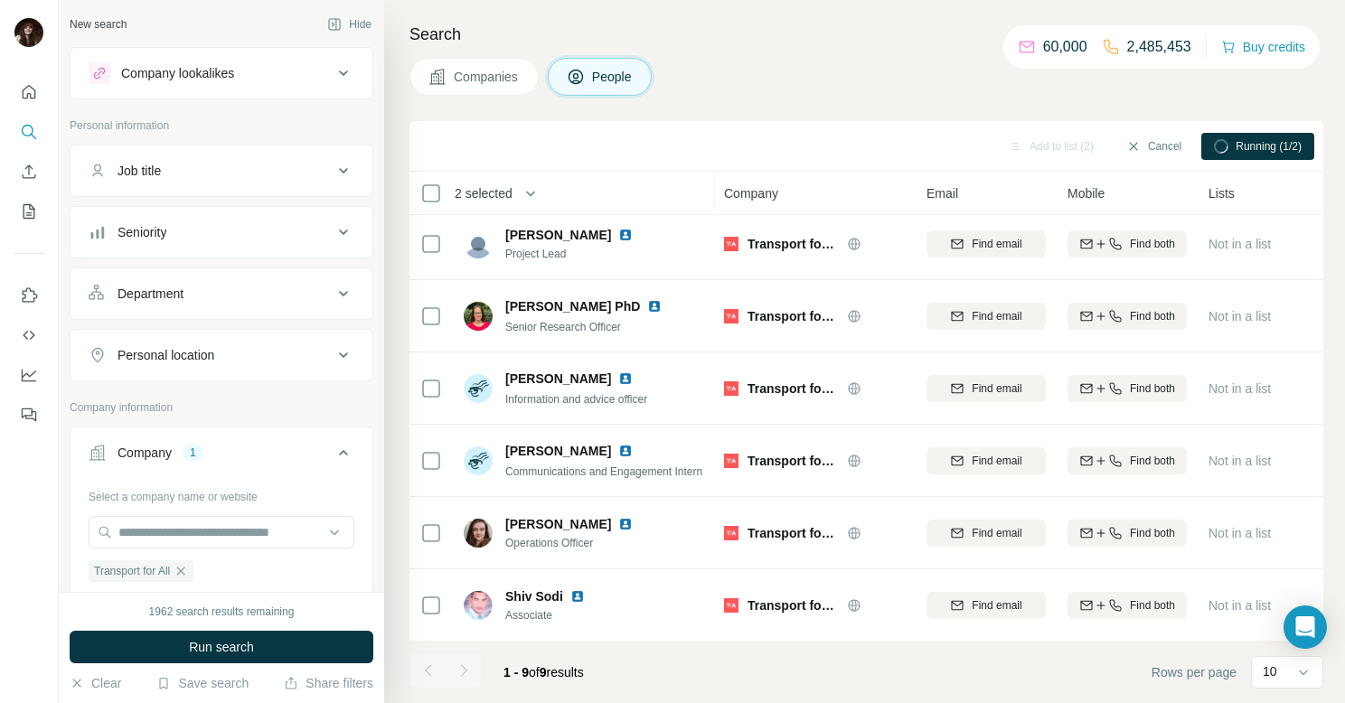
scroll to position [0, 0]
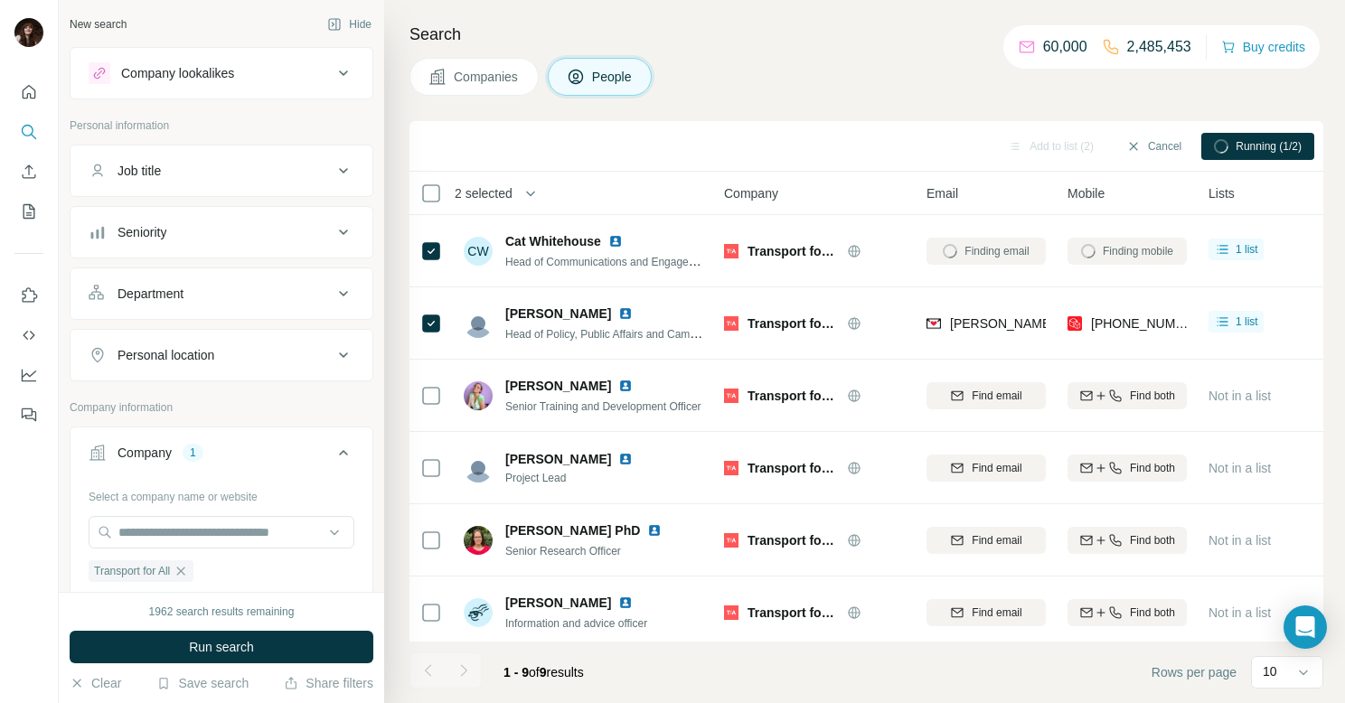
click at [235, 242] on button "Seniority" at bounding box center [222, 232] width 302 height 43
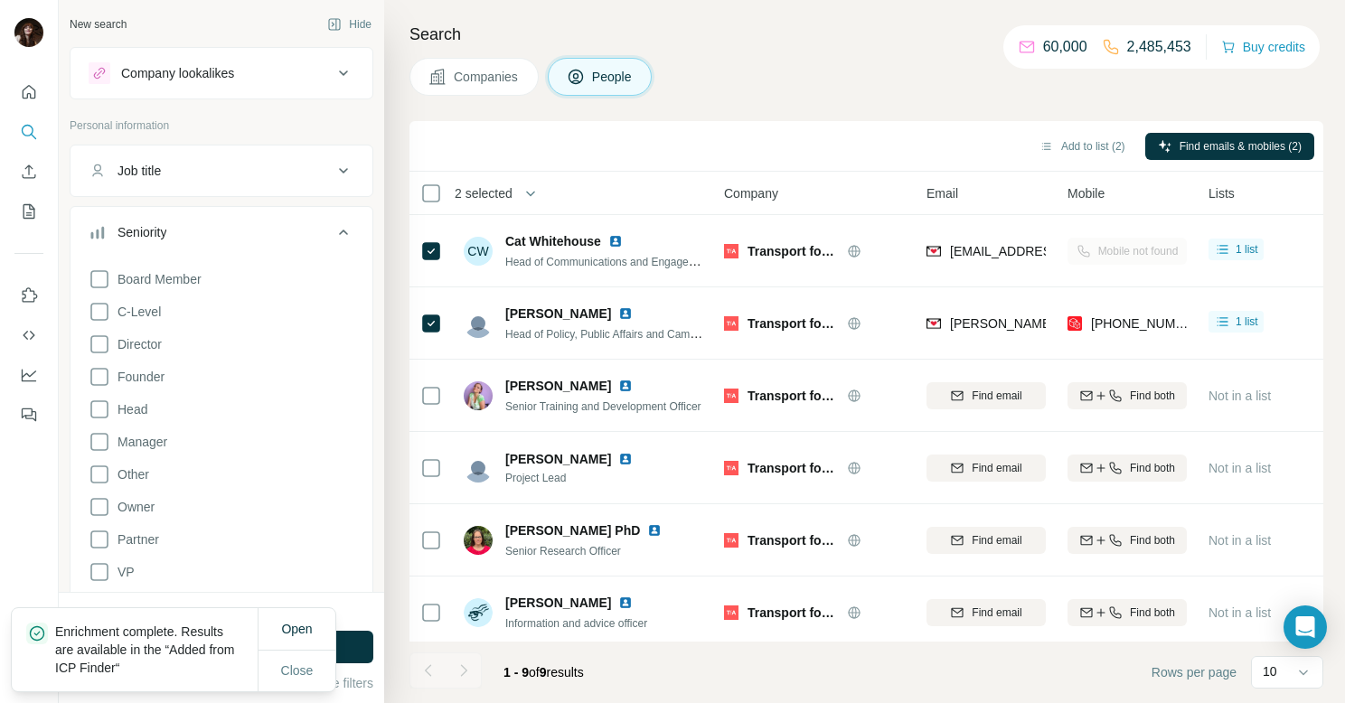
click at [890, 110] on div "Search Companies People Add to list (2) Find emails & mobiles (2) 2 selected Pe…" at bounding box center [864, 351] width 961 height 703
click at [1068, 146] on button "Add to list (2)" at bounding box center [1082, 146] width 111 height 27
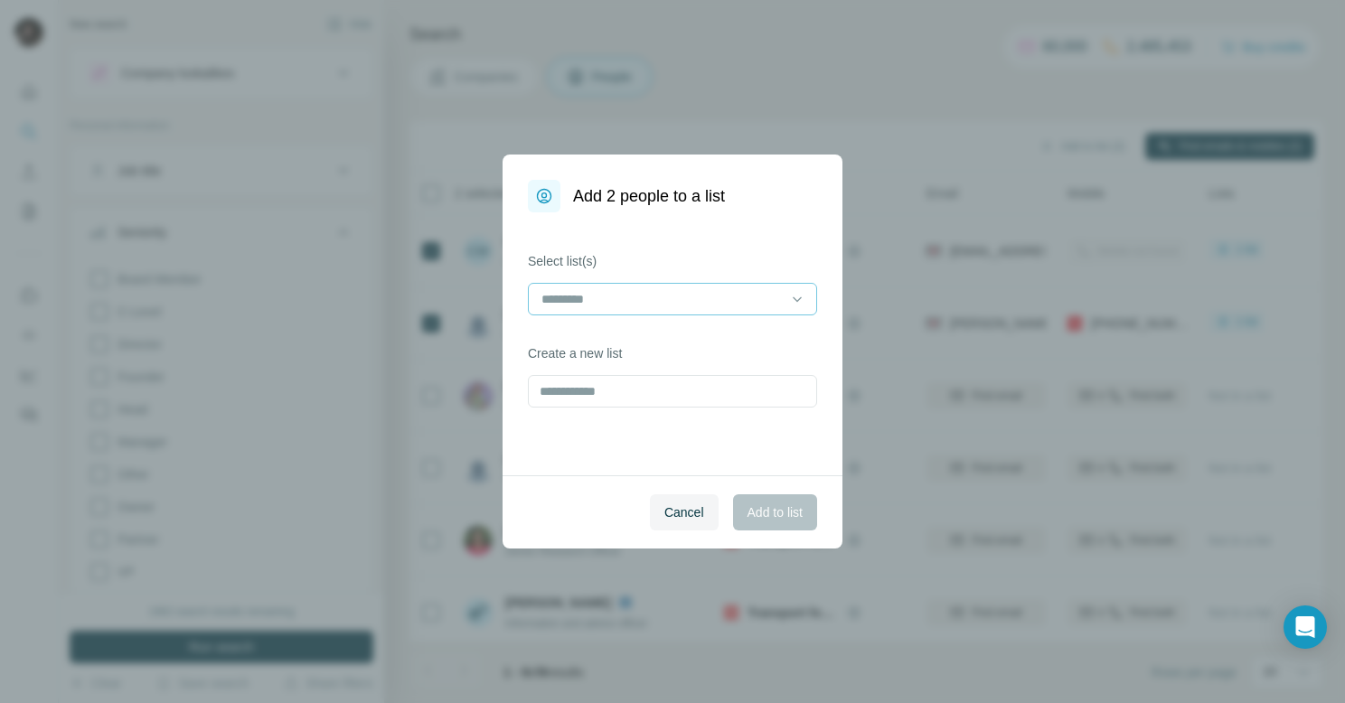
click at [645, 300] on input at bounding box center [662, 299] width 244 height 20
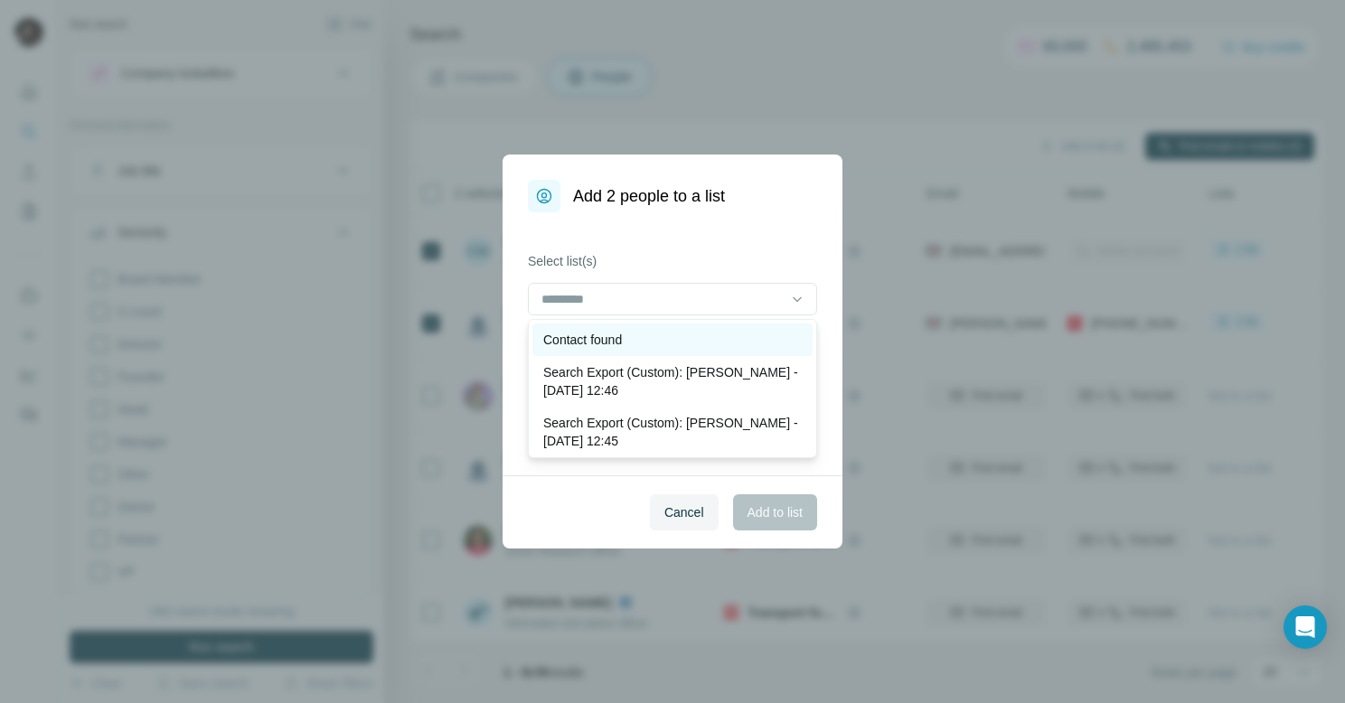
click at [650, 339] on div "Contact found" at bounding box center [672, 340] width 259 height 18
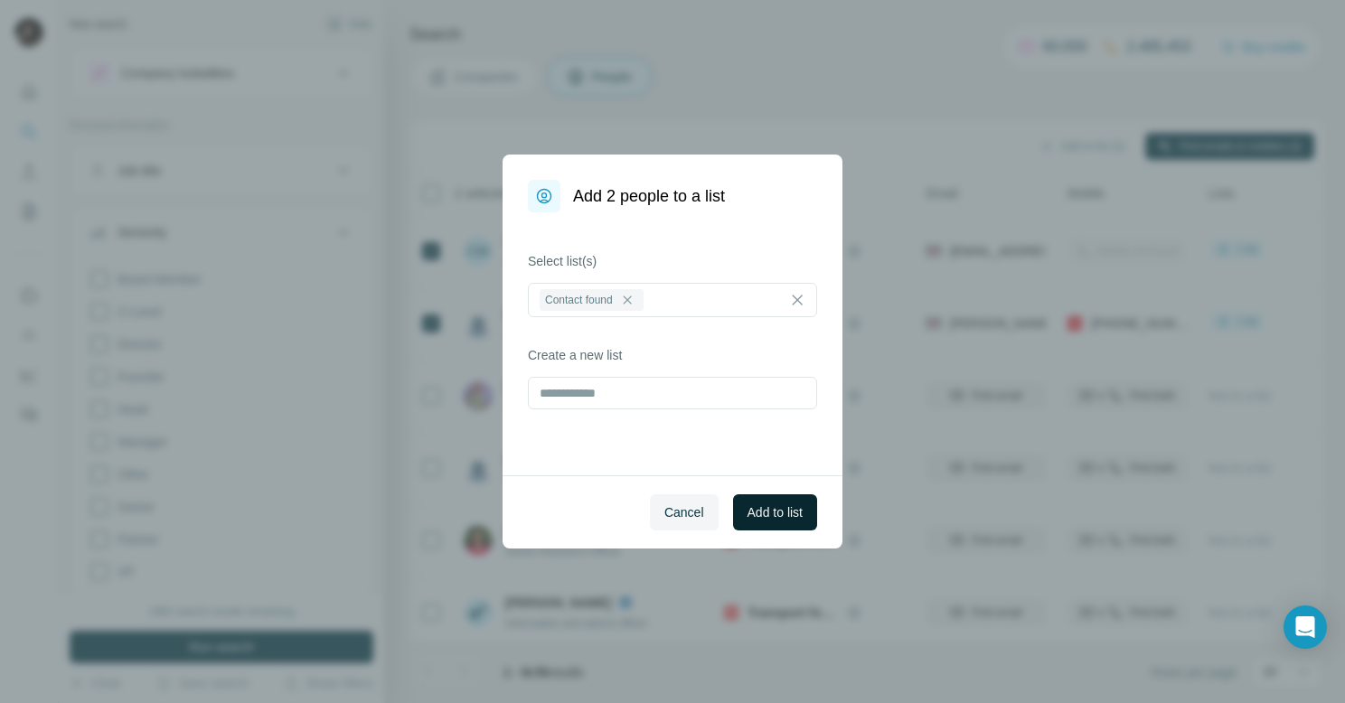
click at [792, 511] on span "Add to list" at bounding box center [775, 513] width 55 height 18
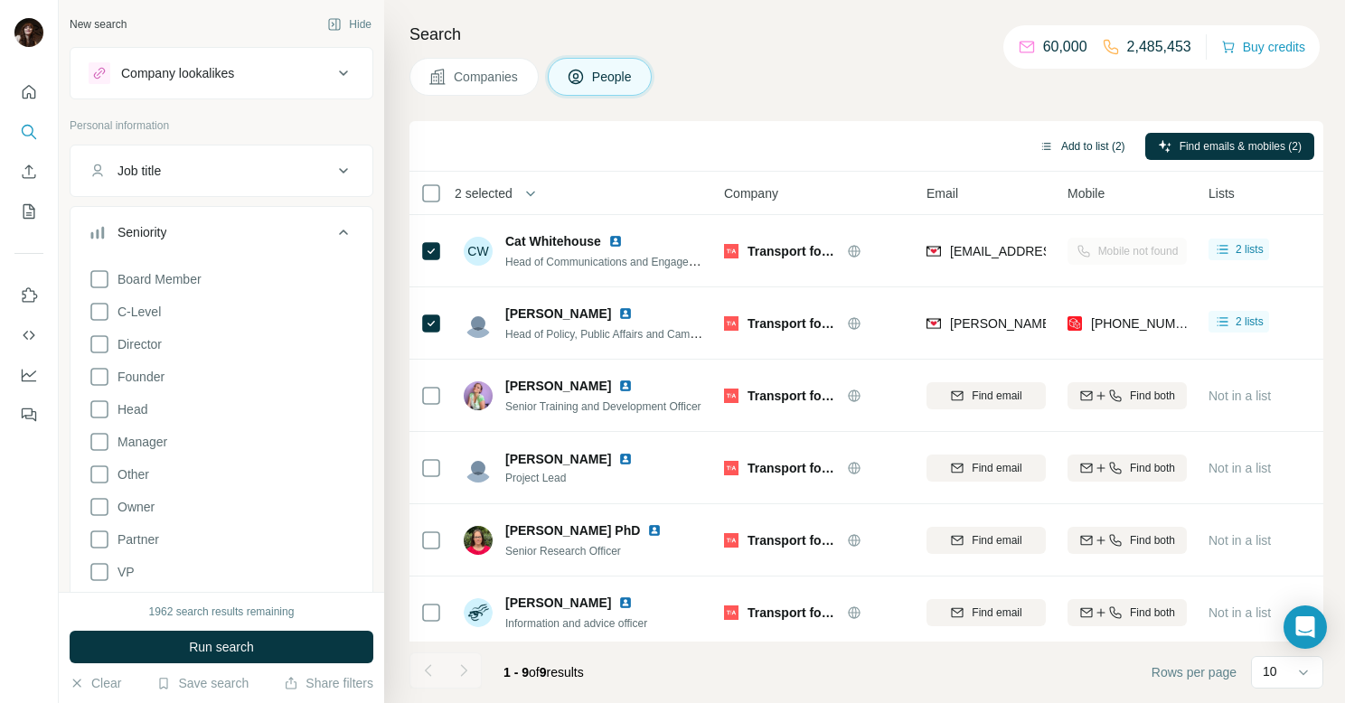
click at [1070, 145] on button "Add to list (2)" at bounding box center [1082, 146] width 111 height 27
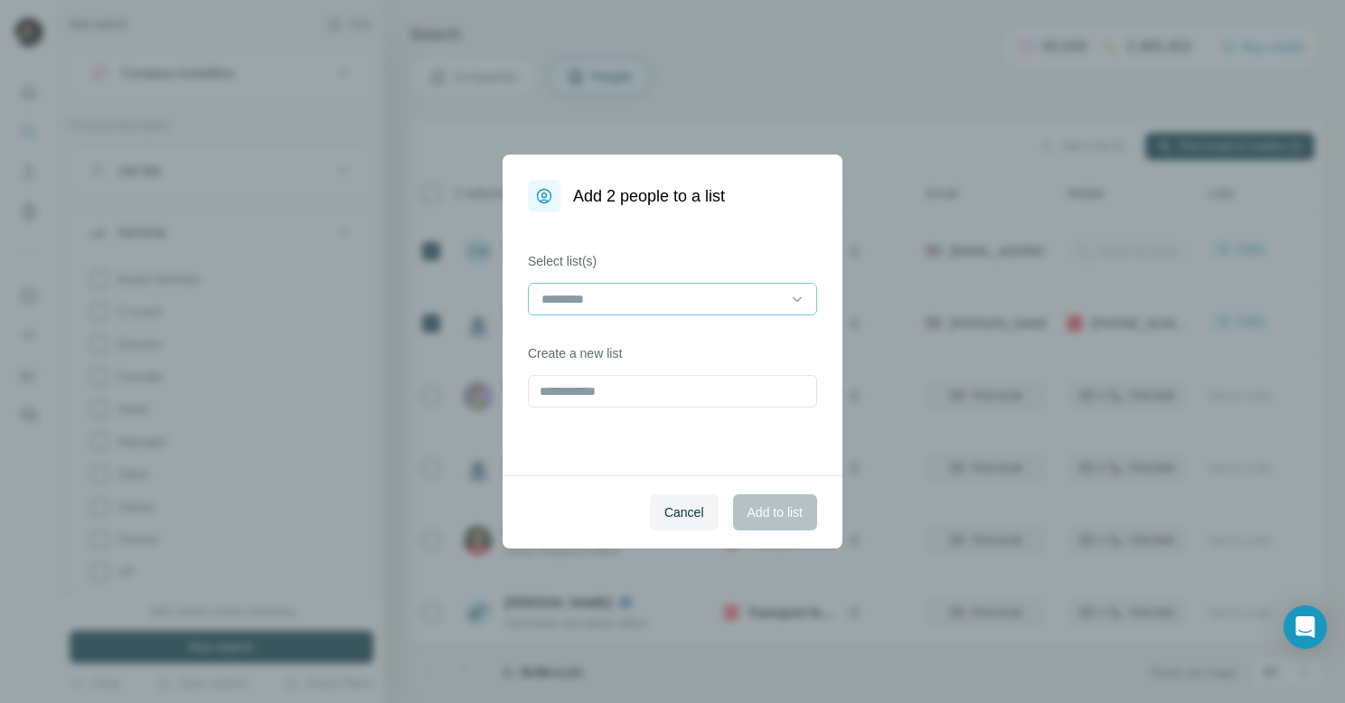
click at [679, 293] on input at bounding box center [662, 299] width 244 height 20
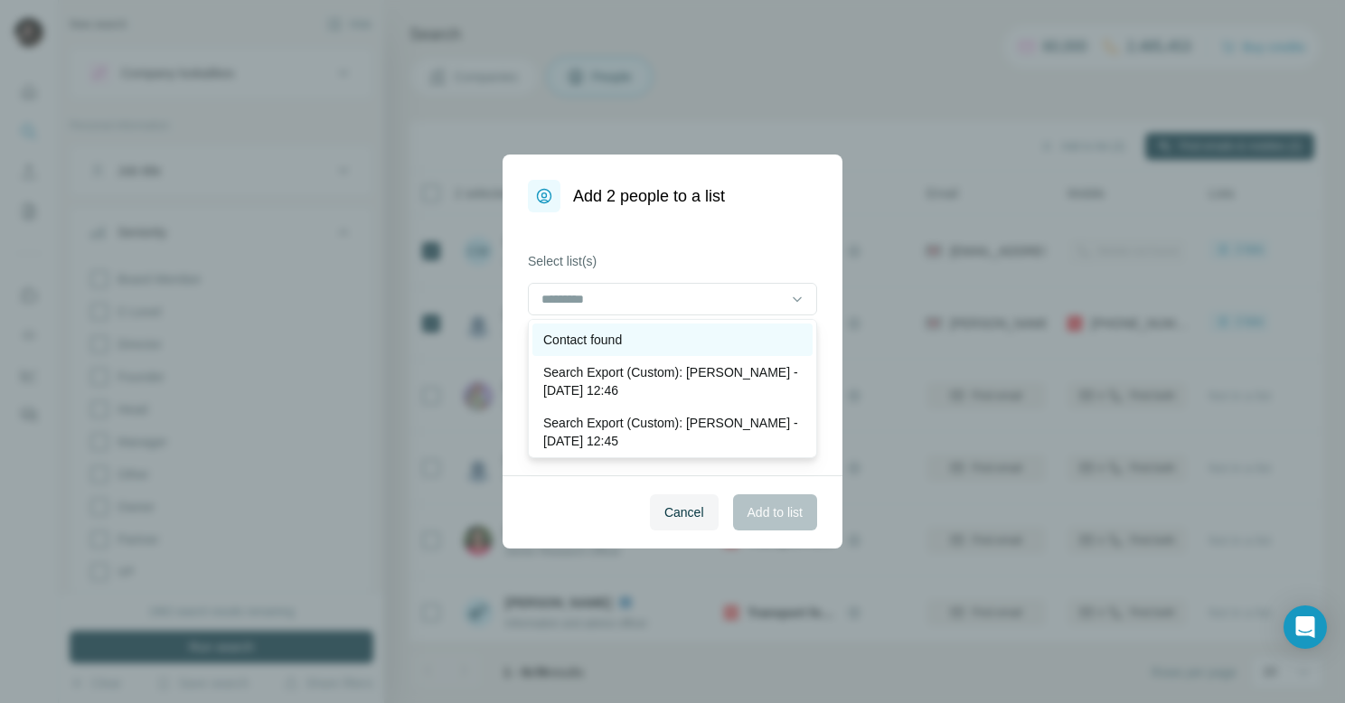
click at [649, 334] on div "Contact found" at bounding box center [672, 340] width 259 height 18
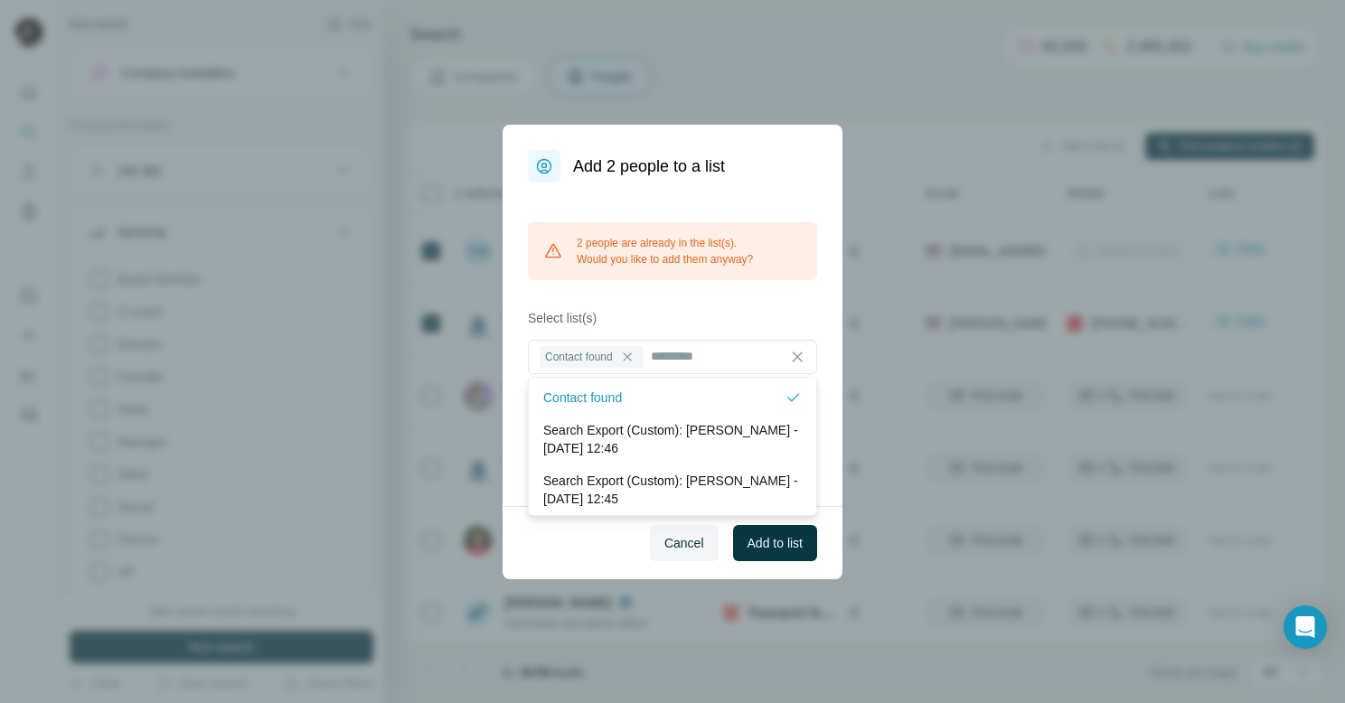
click at [672, 300] on div "2 people are already in the list(s). Would you like to add them anyway? Select …" at bounding box center [673, 345] width 340 height 324
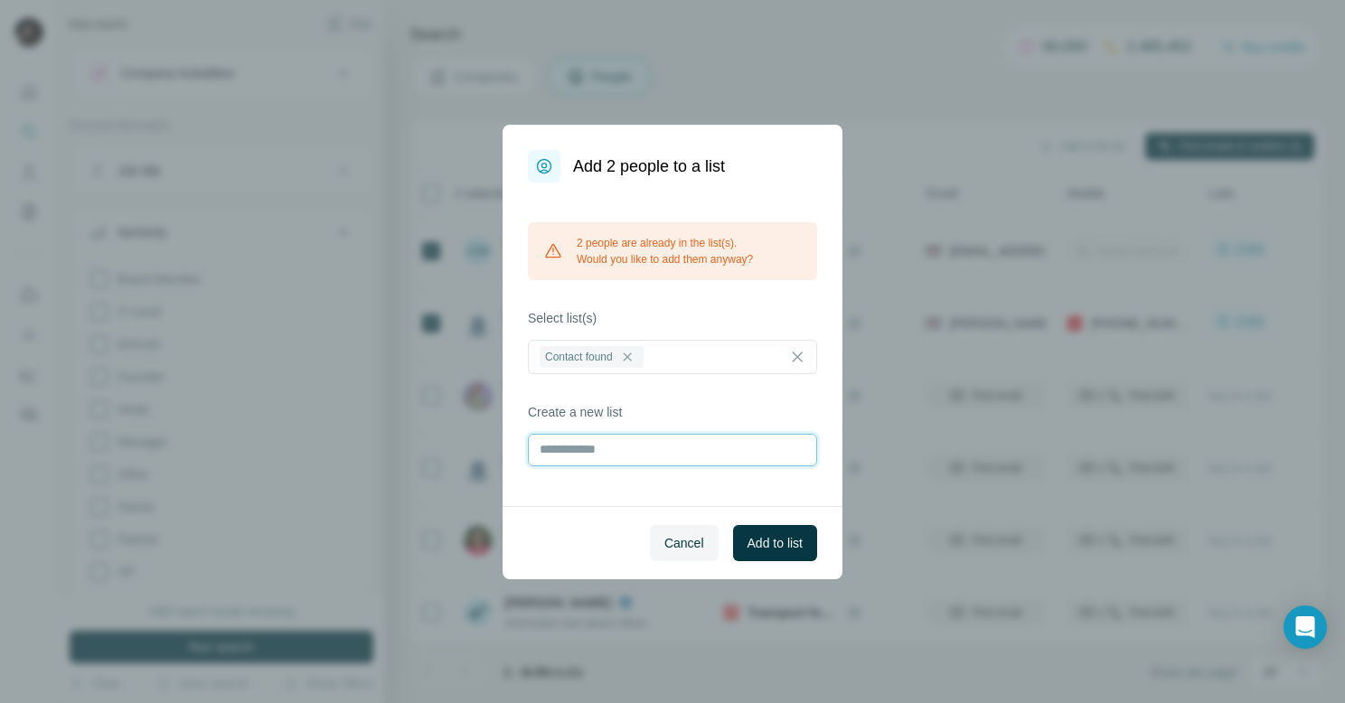
click at [615, 454] on input "text" at bounding box center [672, 450] width 289 height 33
click at [685, 302] on div "2 people are already in the list(s). Would you like to add them anyway? Select …" at bounding box center [673, 345] width 340 height 324
click at [763, 546] on span "Add to list" at bounding box center [775, 543] width 55 height 18
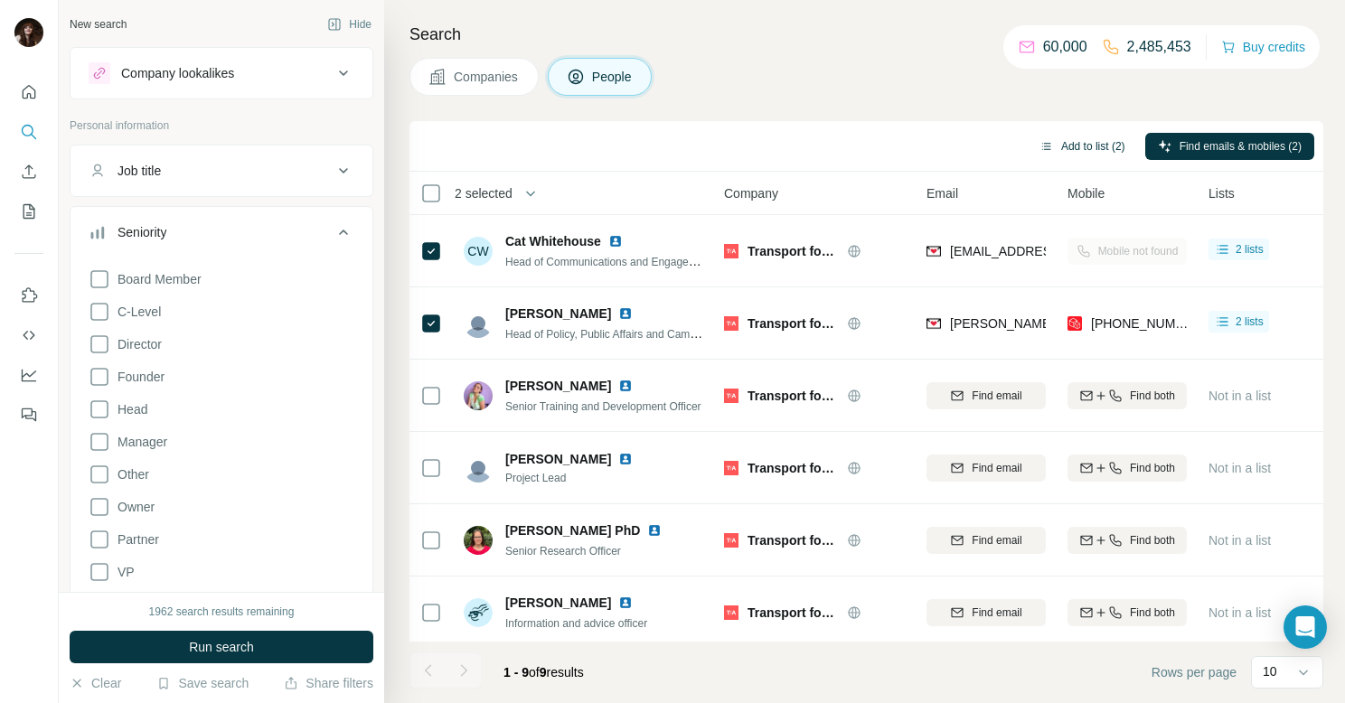
click at [1071, 146] on button "Add to list (2)" at bounding box center [1082, 146] width 111 height 27
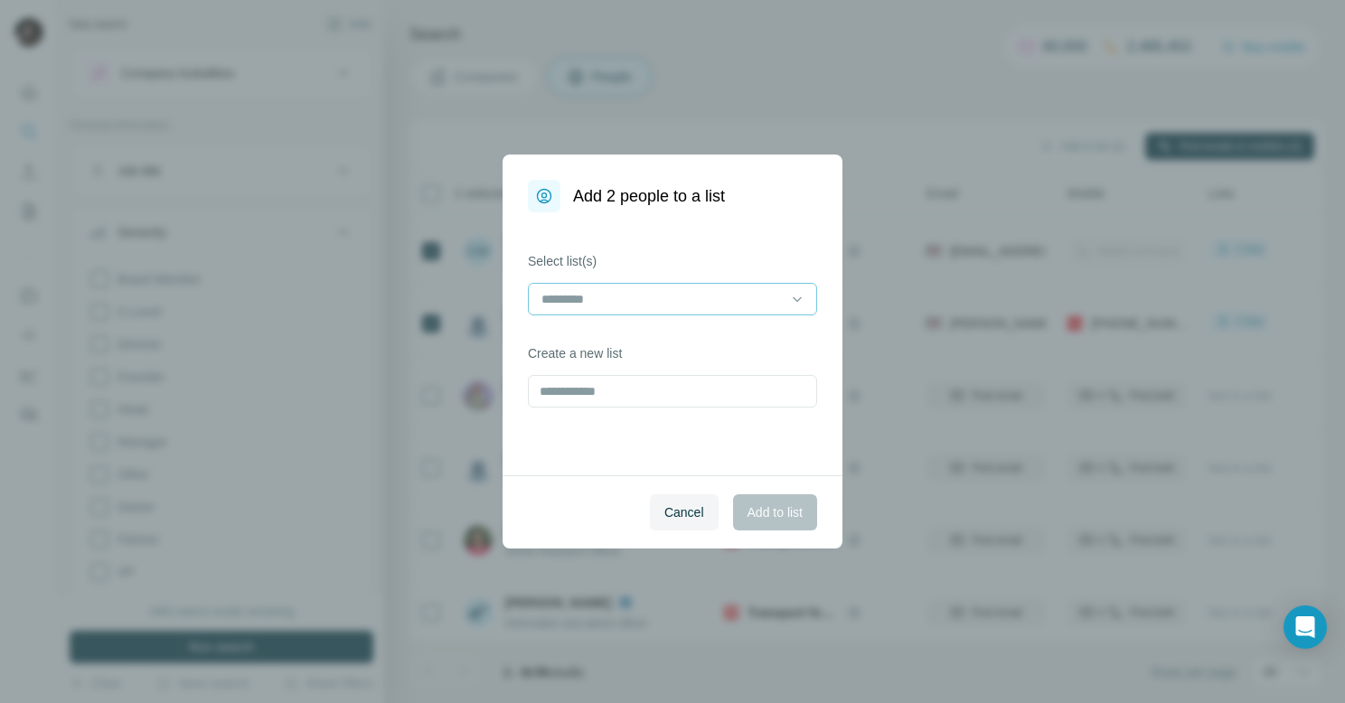
click at [696, 297] on input at bounding box center [662, 299] width 244 height 20
click at [730, 238] on div "Select list(s) Create a new list" at bounding box center [673, 343] width 340 height 263
click at [681, 391] on input "text" at bounding box center [672, 391] width 289 height 33
type input "***"
click at [680, 499] on button "Cancel" at bounding box center [684, 512] width 69 height 36
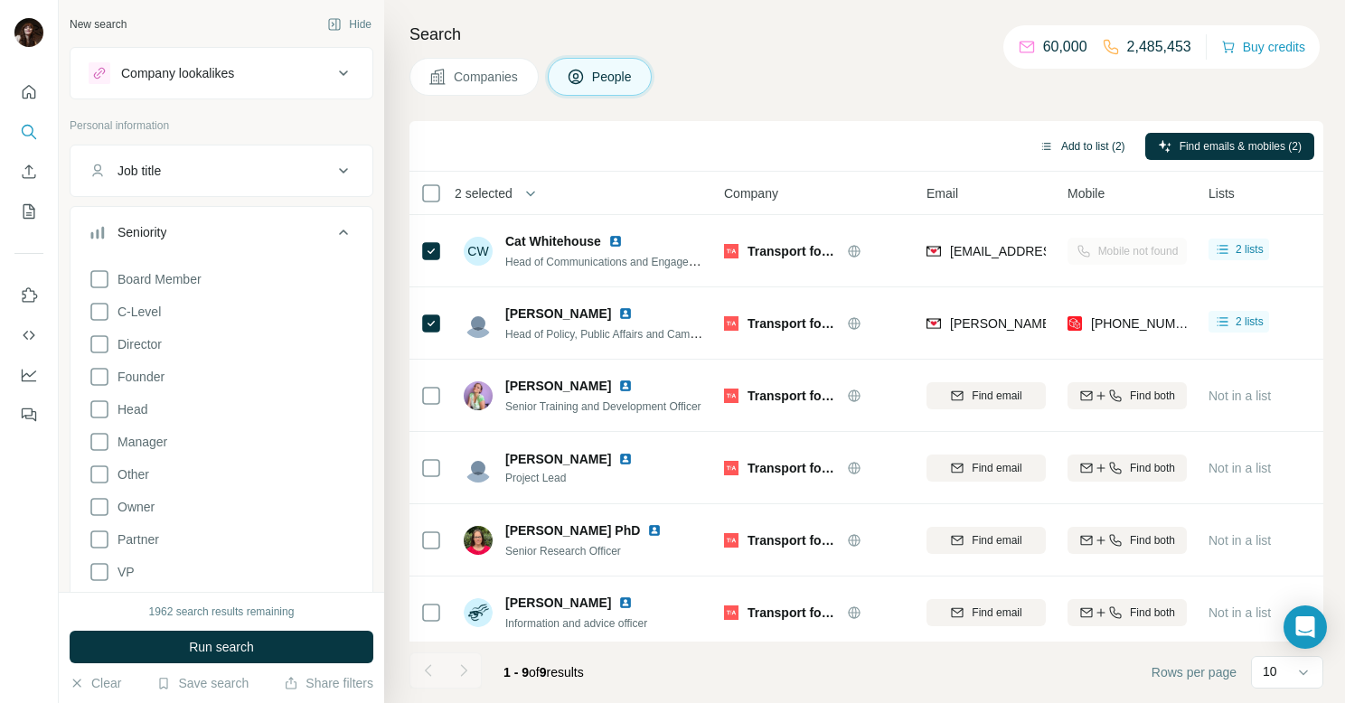
click at [1078, 146] on button "Add to list (2)" at bounding box center [1082, 146] width 111 height 27
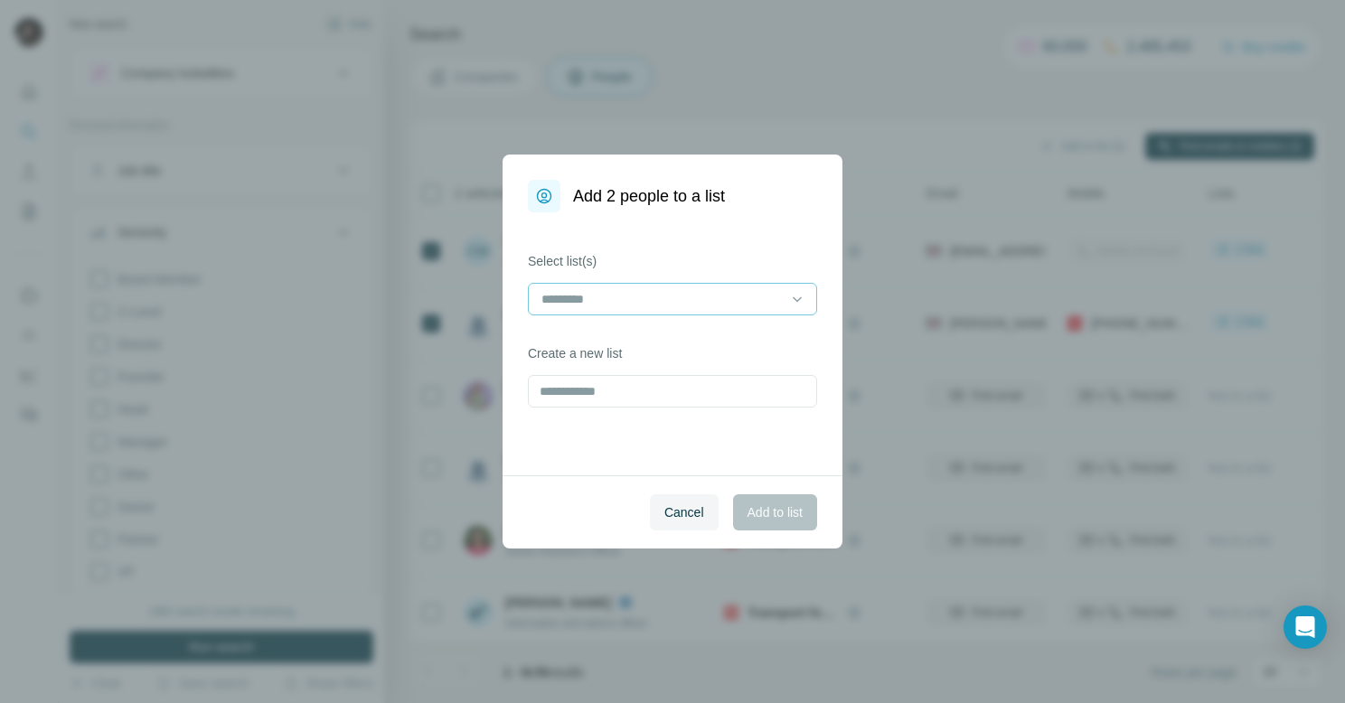
click at [645, 295] on input at bounding box center [662, 299] width 244 height 20
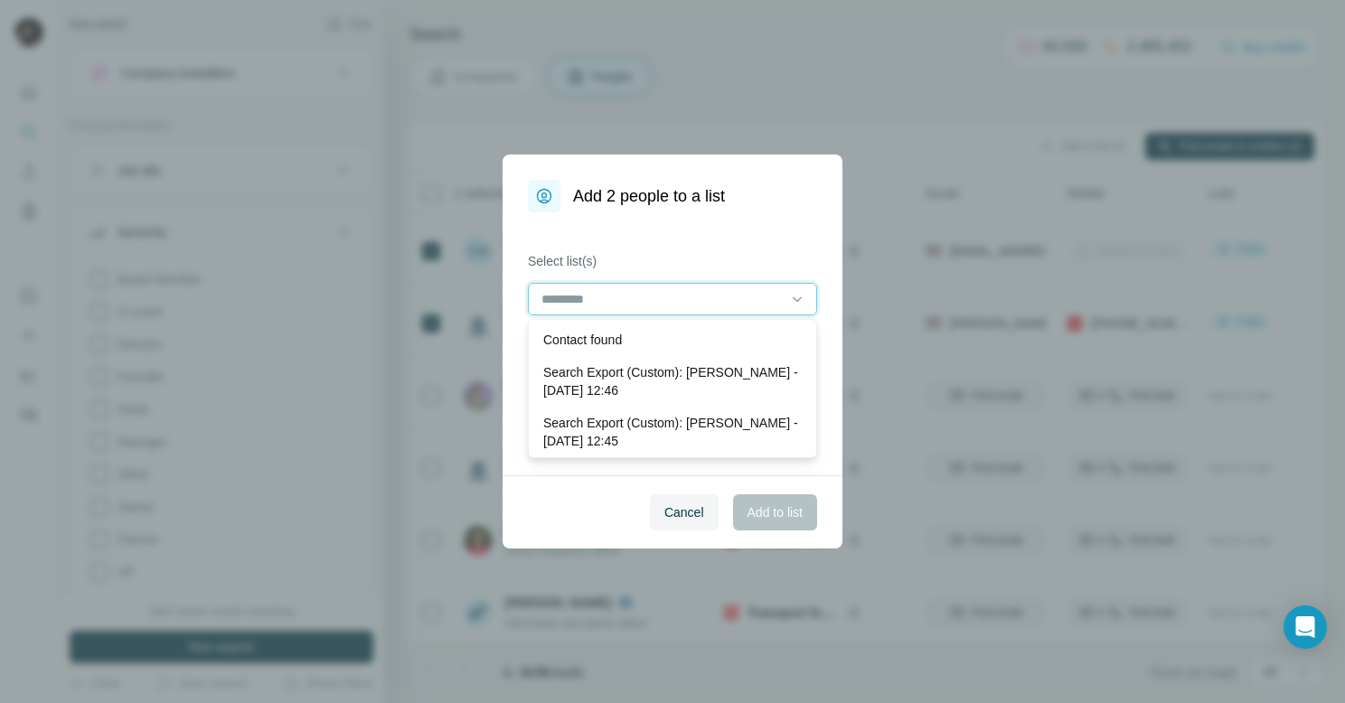
click at [643, 301] on input at bounding box center [662, 299] width 244 height 20
click at [599, 252] on label "Select list(s)" at bounding box center [672, 261] width 289 height 18
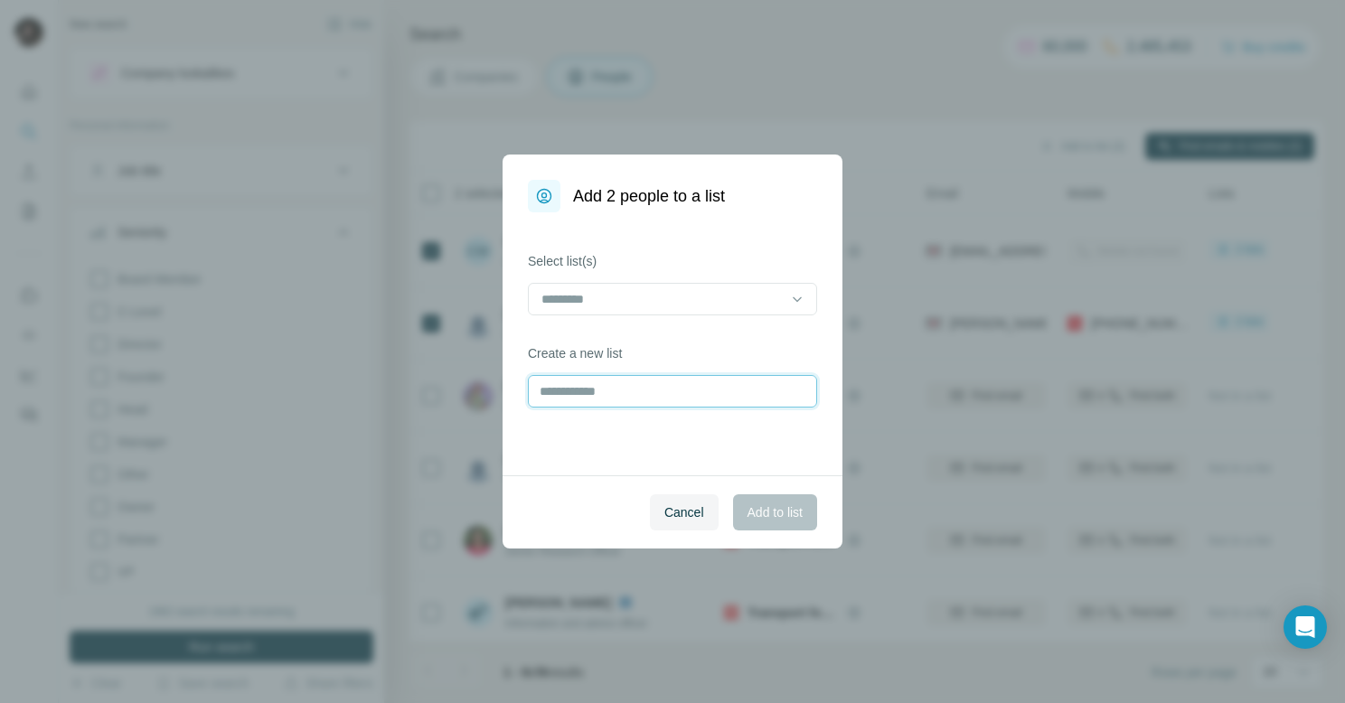
click at [598, 394] on input "text" at bounding box center [672, 391] width 289 height 33
type input "**********"
click at [773, 499] on button "Add to list" at bounding box center [775, 512] width 84 height 36
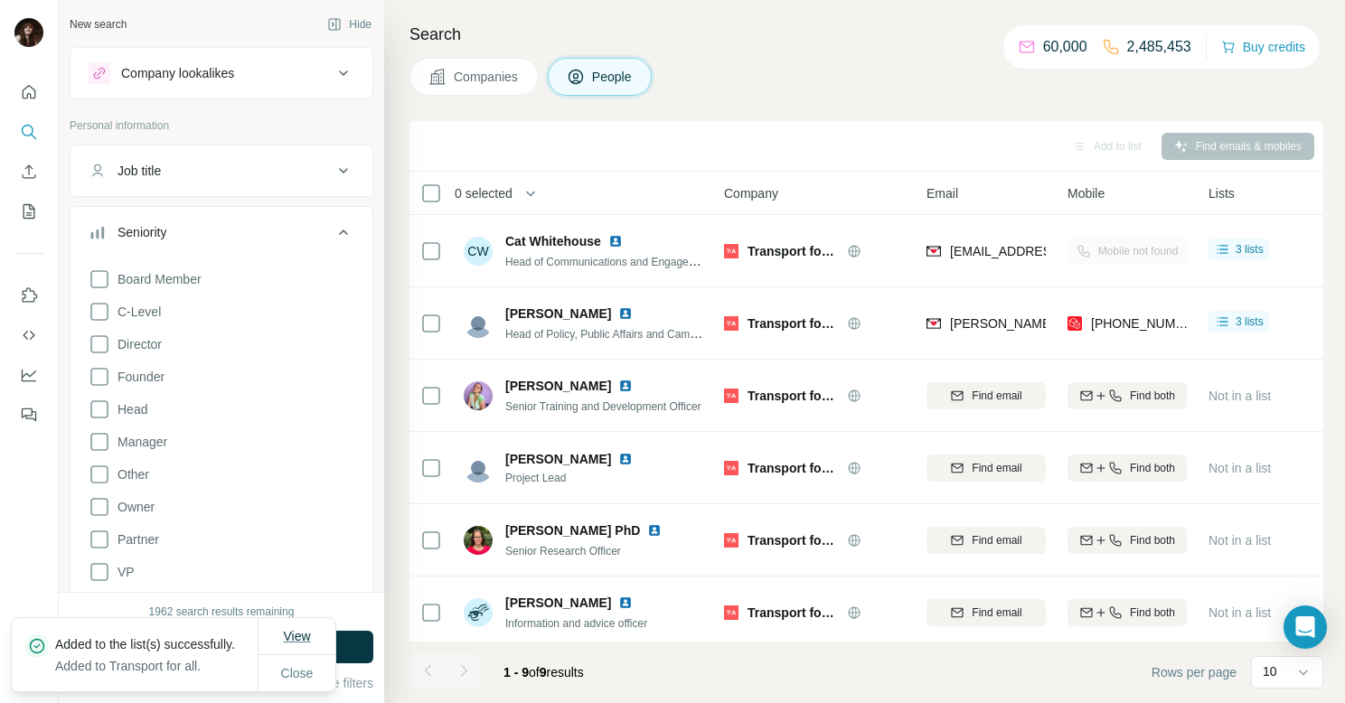
click at [305, 629] on span "View" at bounding box center [296, 636] width 27 height 14
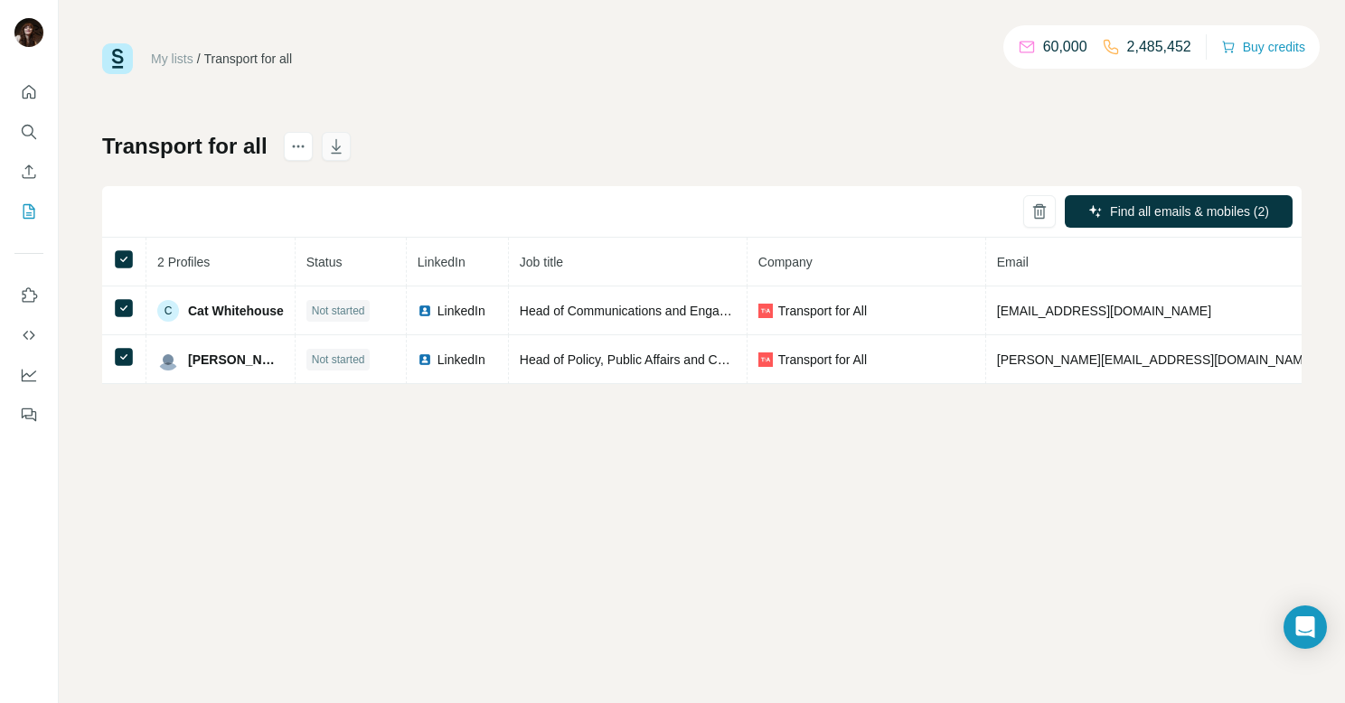
click at [338, 149] on icon "button" at bounding box center [336, 146] width 18 height 18
click at [32, 210] on icon "My lists" at bounding box center [29, 211] width 18 height 18
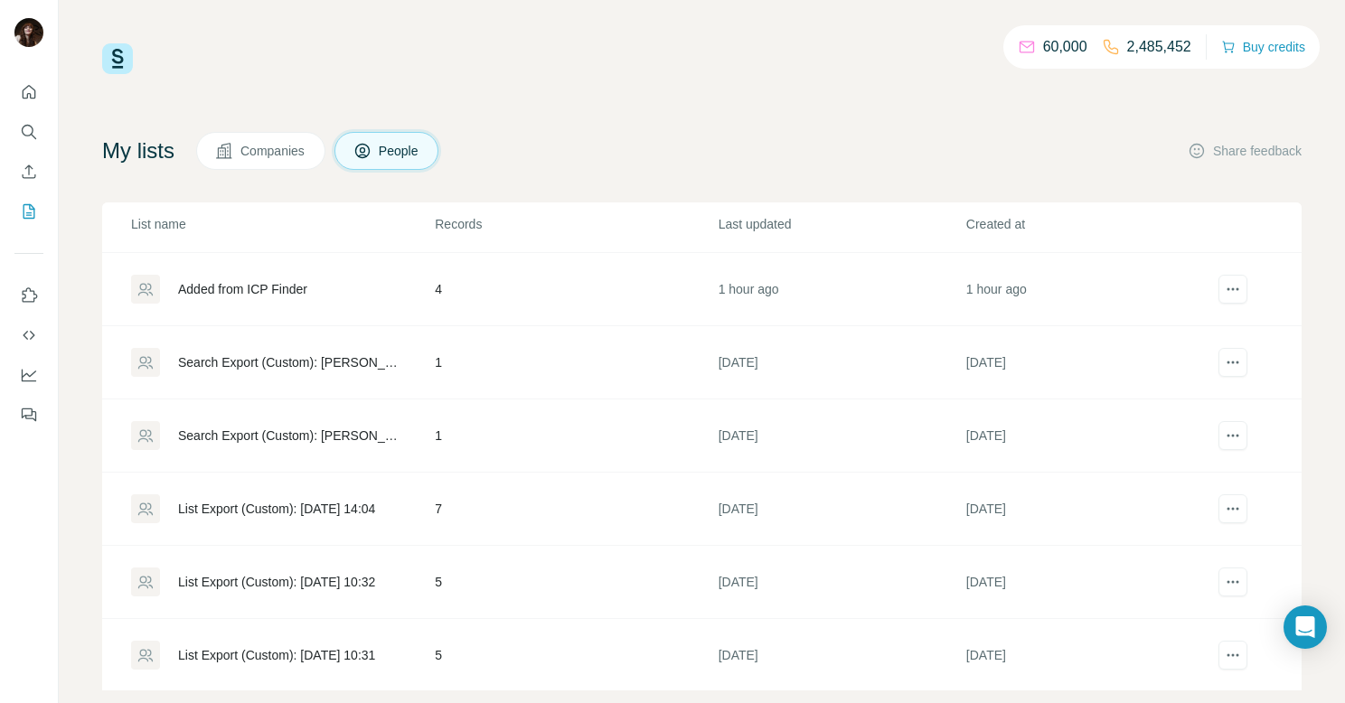
drag, startPoint x: 1298, startPoint y: 382, endPoint x: 1306, endPoint y: 331, distance: 52.2
click at [1306, 334] on div "60,000 2,485,452 Buy credits My lists Companies People Share feedback List name…" at bounding box center [702, 351] width 1286 height 703
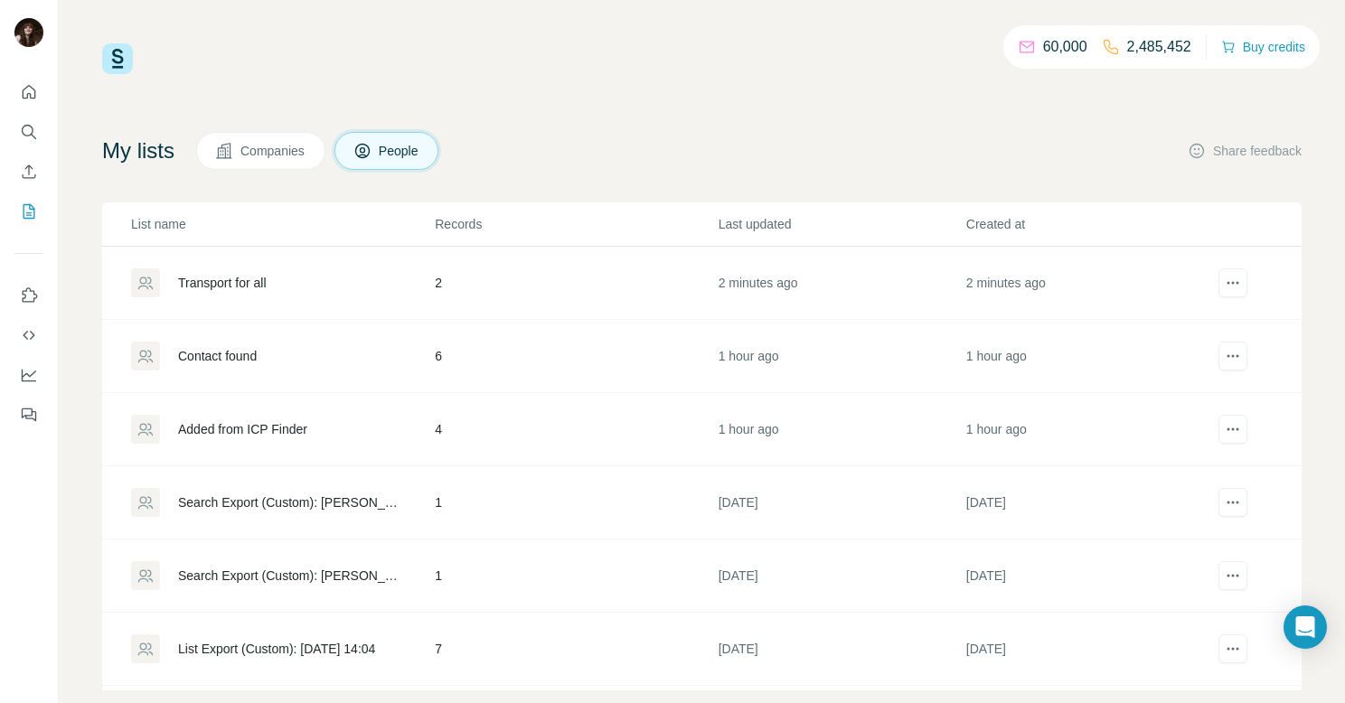
drag, startPoint x: 773, startPoint y: 75, endPoint x: 753, endPoint y: 79, distance: 20.2
click at [776, 75] on div "60,000 2,485,452 Buy credits My lists Companies People Share feedback List name…" at bounding box center [702, 366] width 1200 height 647
click at [27, 98] on icon "Quick start" at bounding box center [29, 92] width 18 height 18
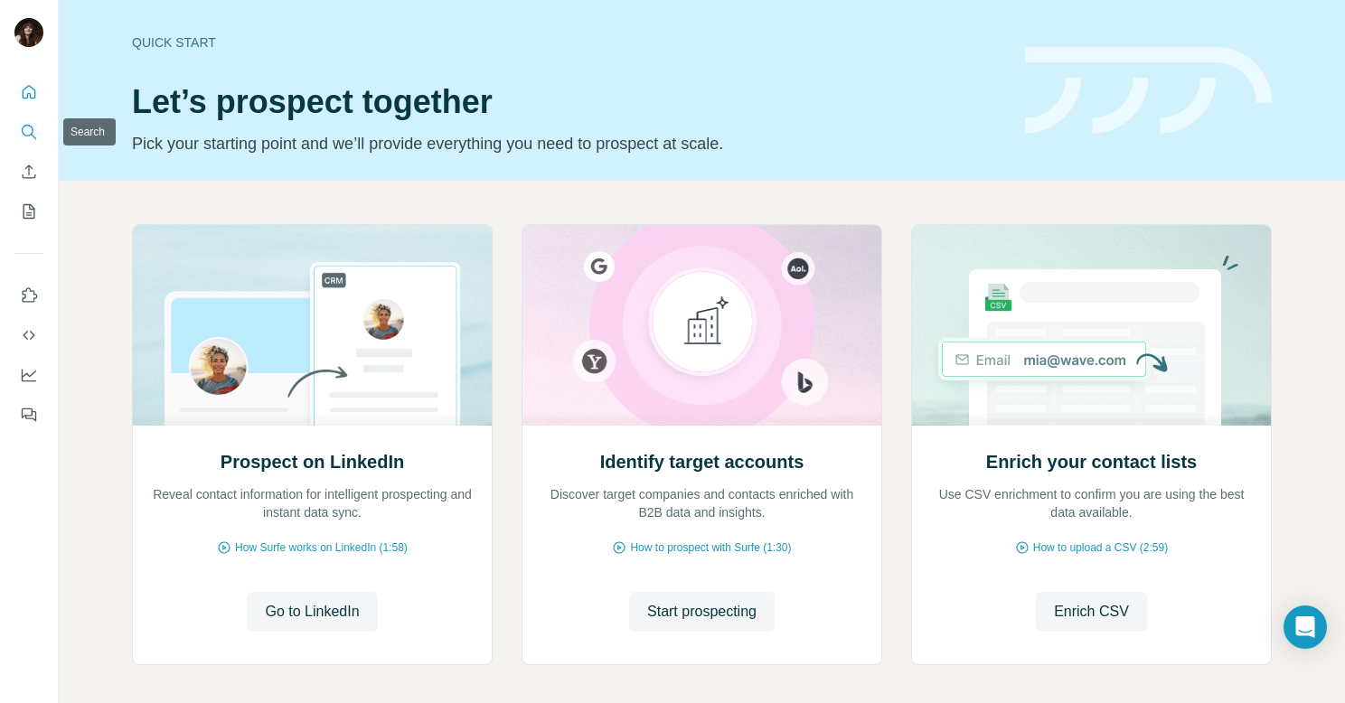
click at [34, 135] on icon "Search" at bounding box center [29, 132] width 18 height 18
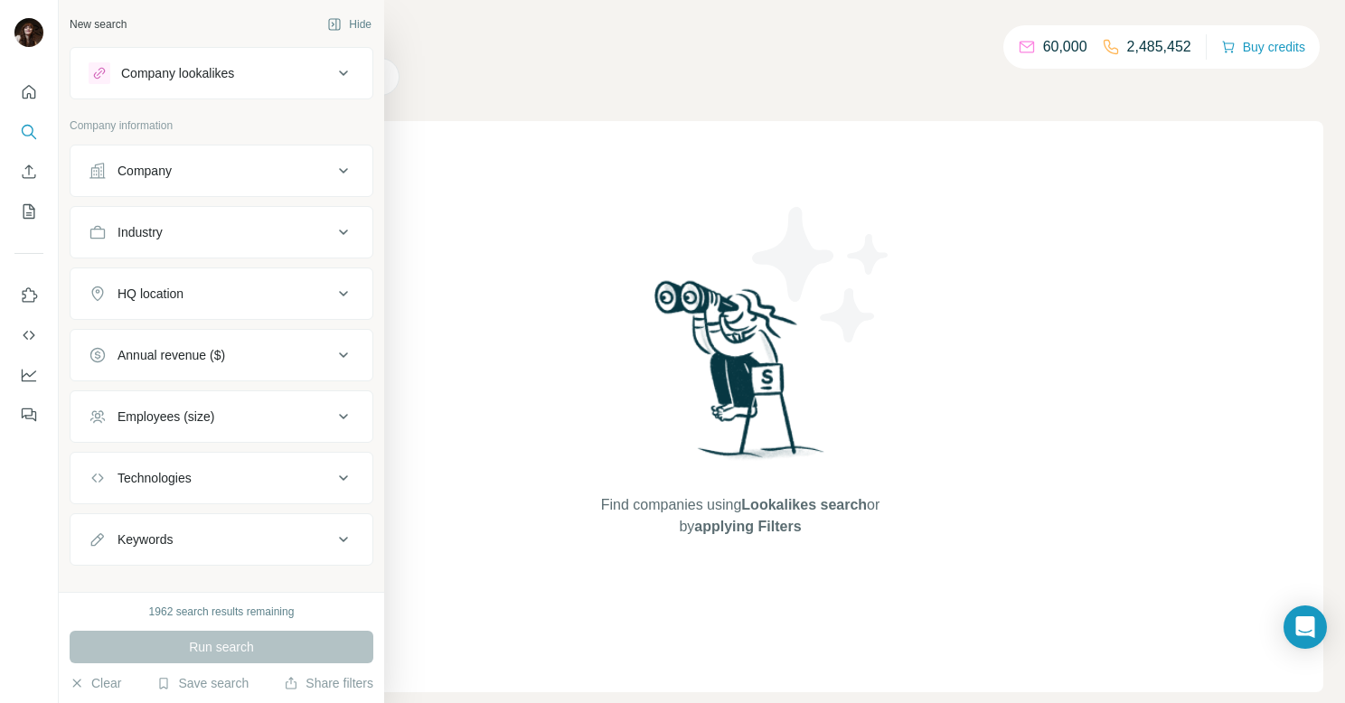
click at [141, 180] on button "Company" at bounding box center [222, 170] width 302 height 43
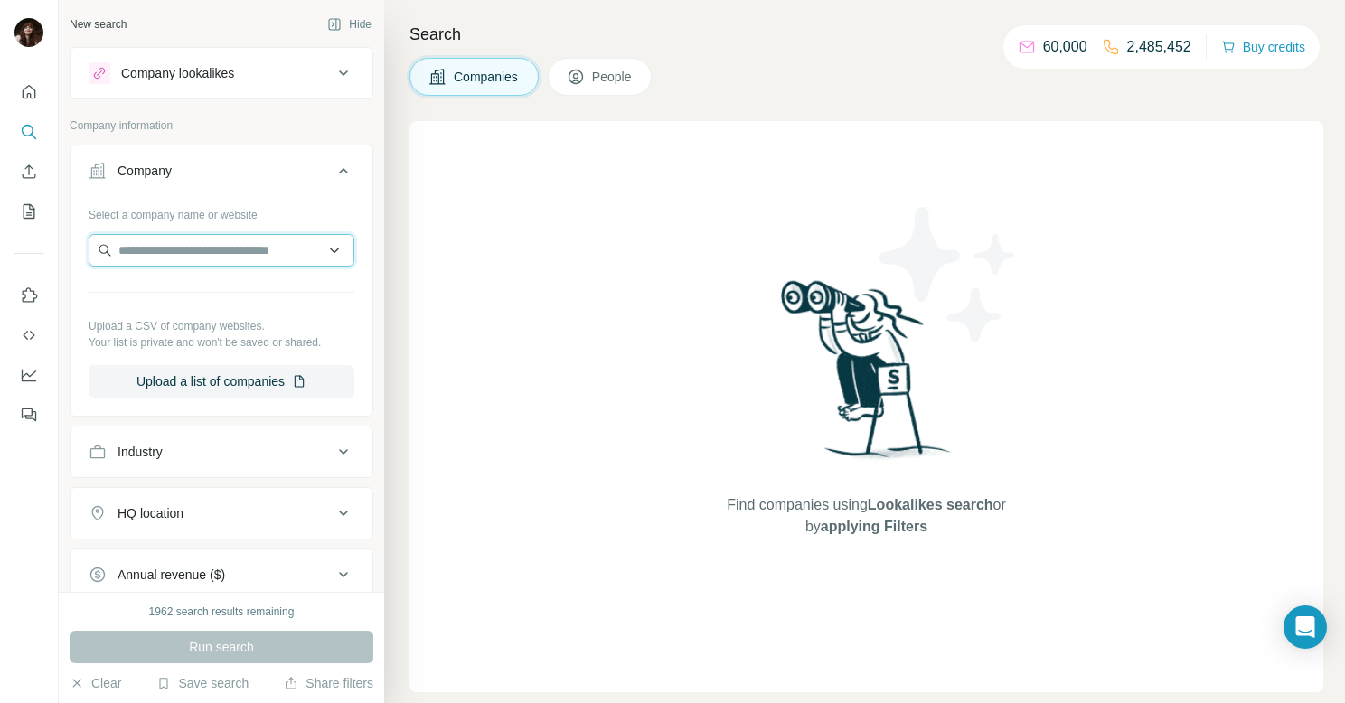
click at [170, 257] on input "text" at bounding box center [222, 250] width 266 height 33
paste input "**********"
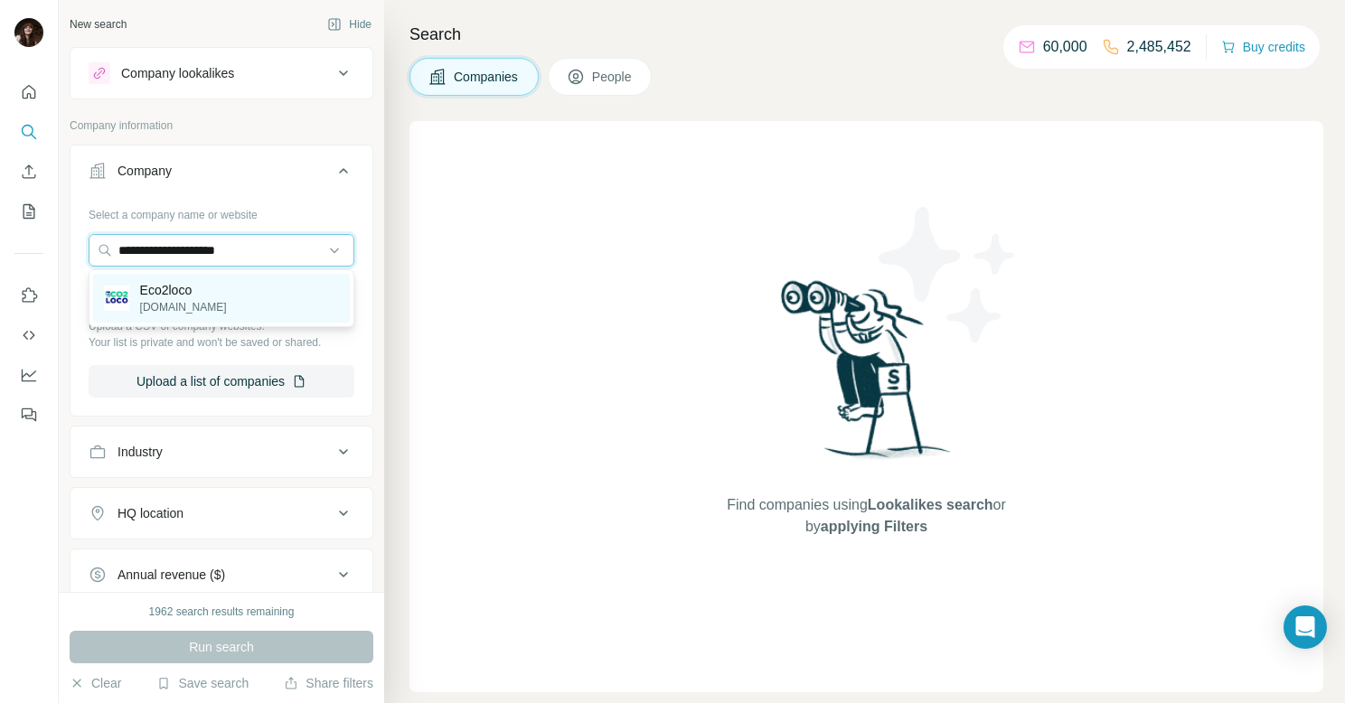
type input "**********"
click at [226, 301] on div "Eco2loco [DOMAIN_NAME]" at bounding box center [221, 298] width 257 height 49
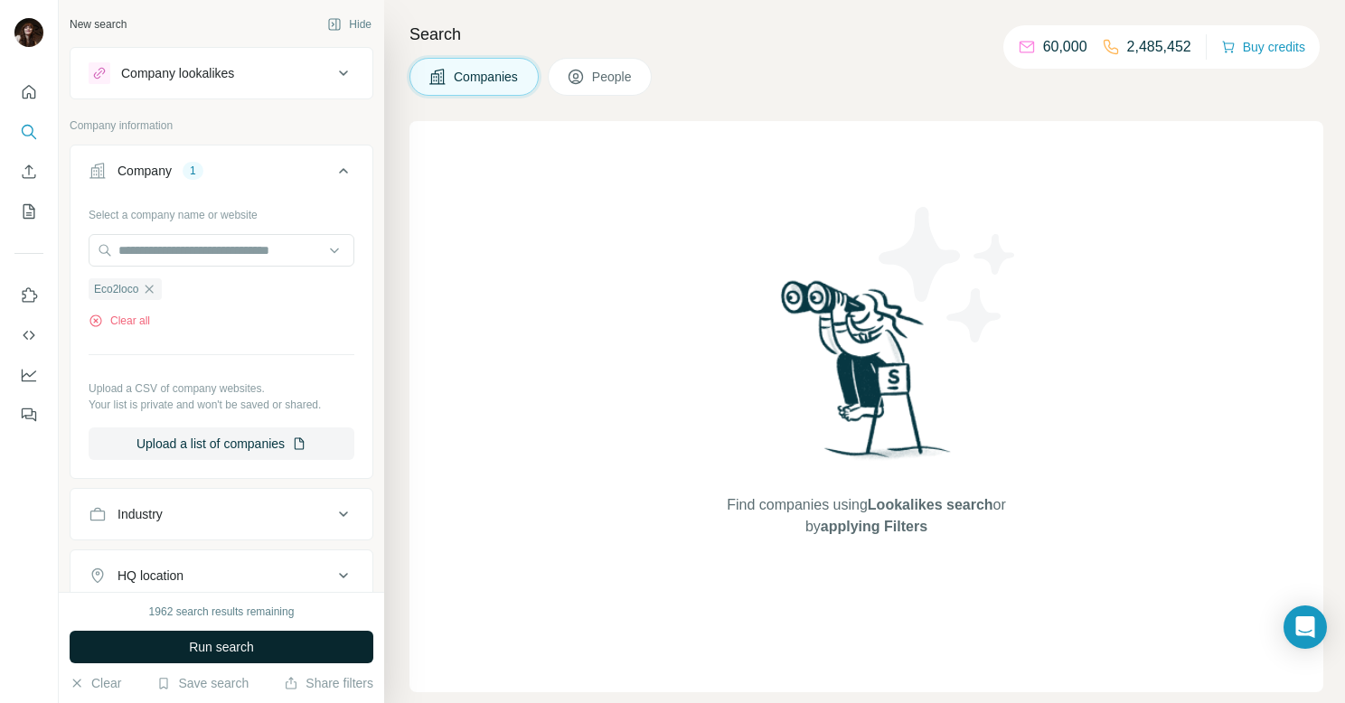
click at [285, 651] on button "Run search" at bounding box center [222, 647] width 304 height 33
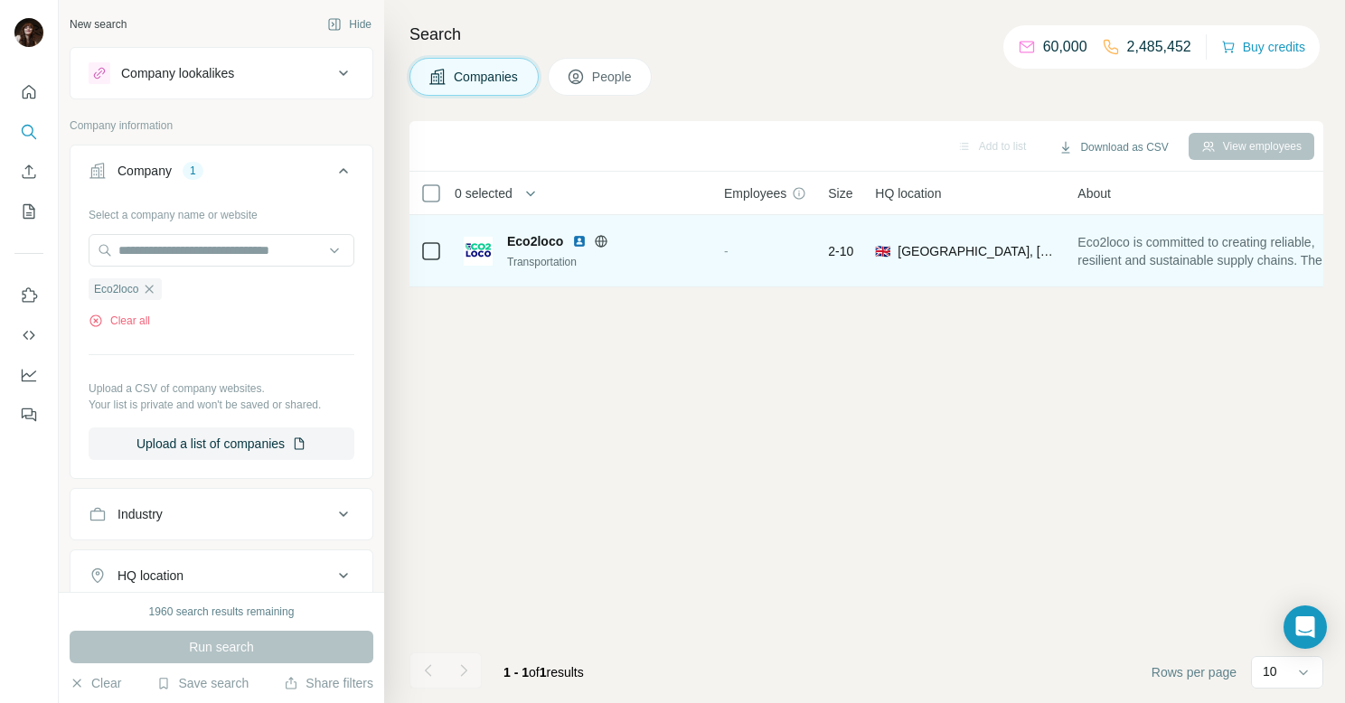
click at [576, 266] on div "Transportation" at bounding box center [604, 262] width 195 height 16
click at [536, 240] on span "Eco2loco" at bounding box center [535, 241] width 56 height 18
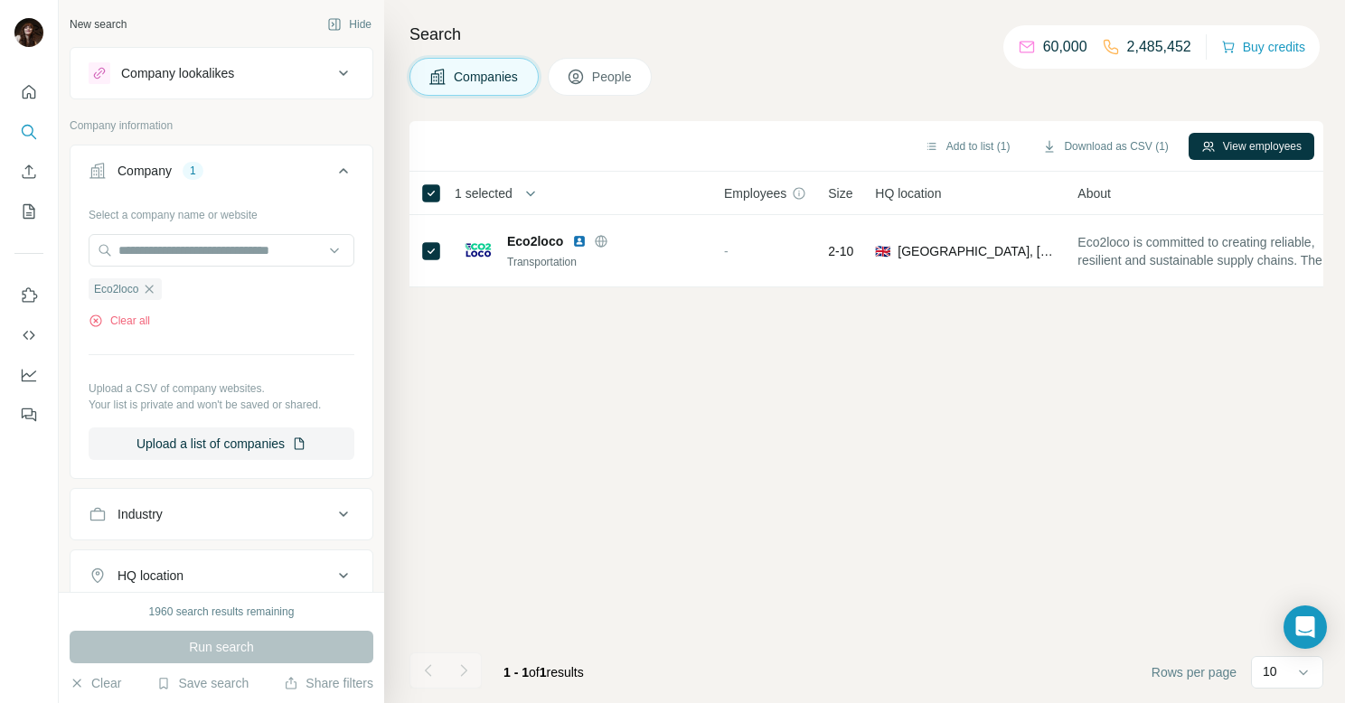
click at [603, 75] on span "People" at bounding box center [613, 77] width 42 height 18
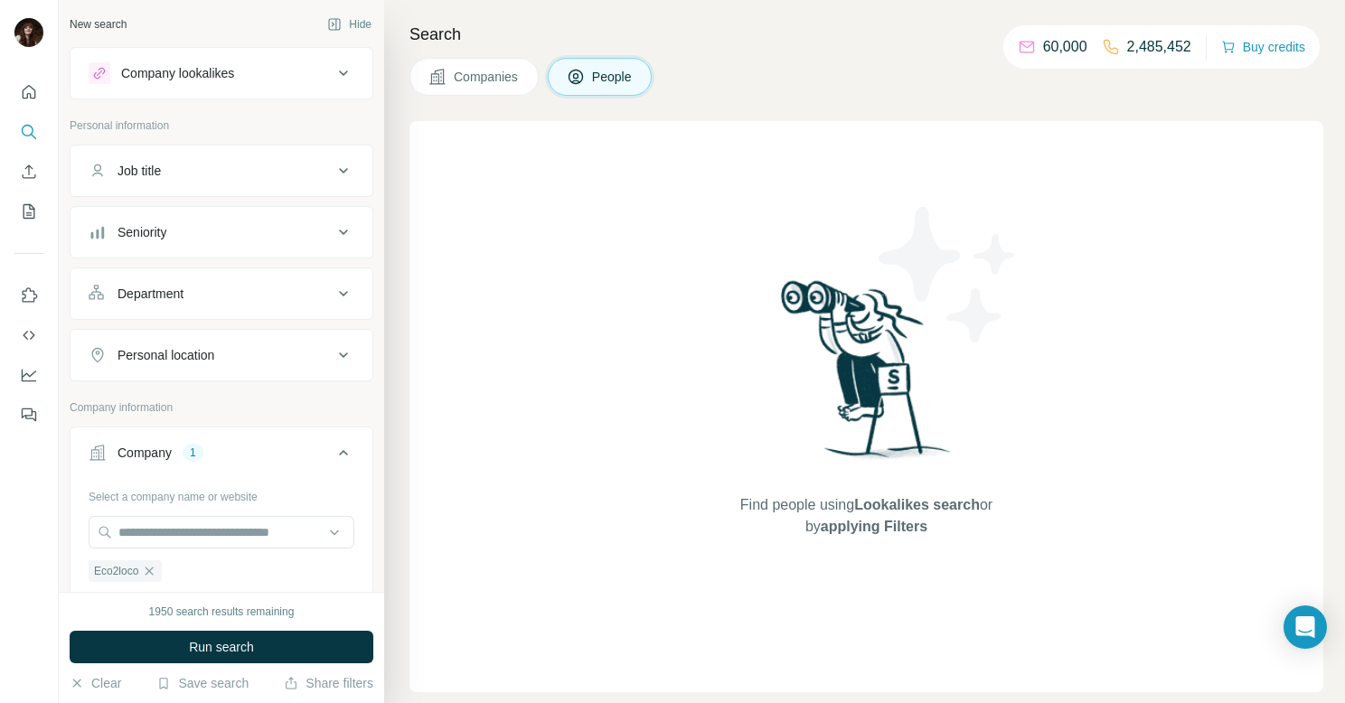
click at [457, 70] on span "Companies" at bounding box center [487, 77] width 66 height 18
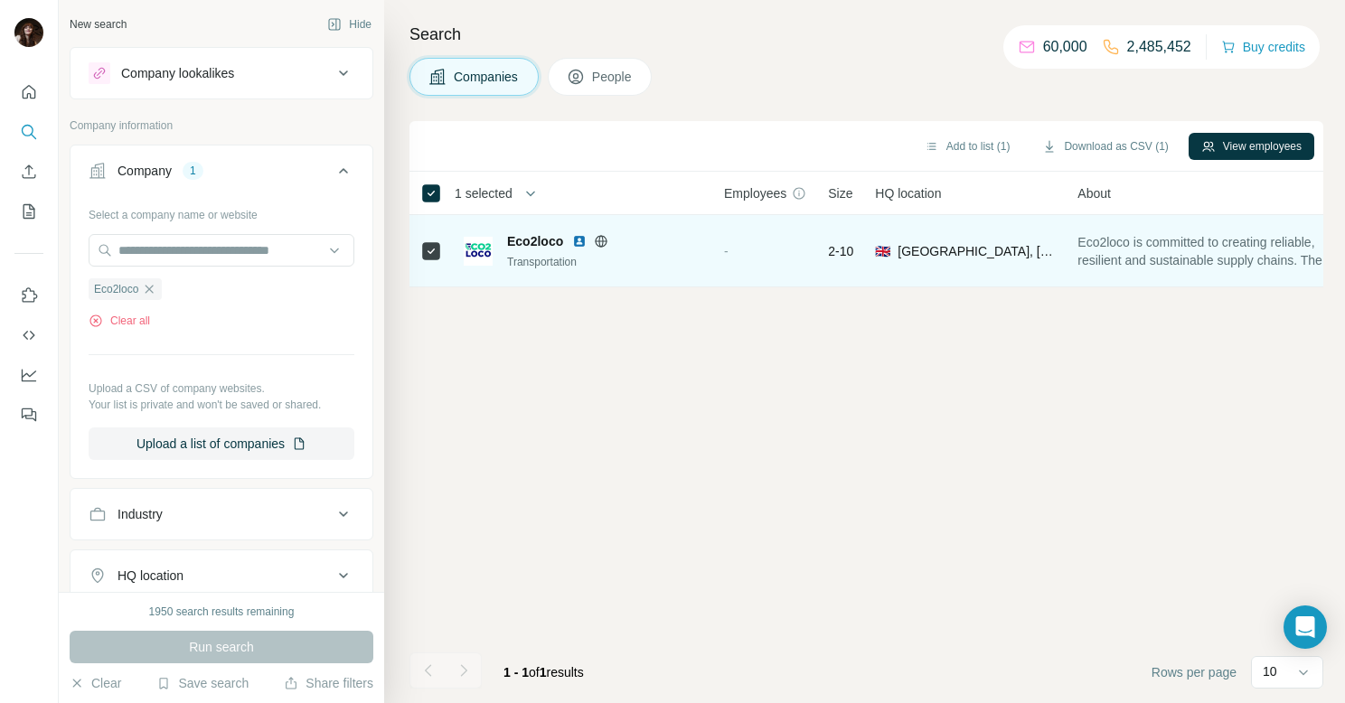
click at [548, 246] on span "Eco2loco" at bounding box center [535, 241] width 56 height 18
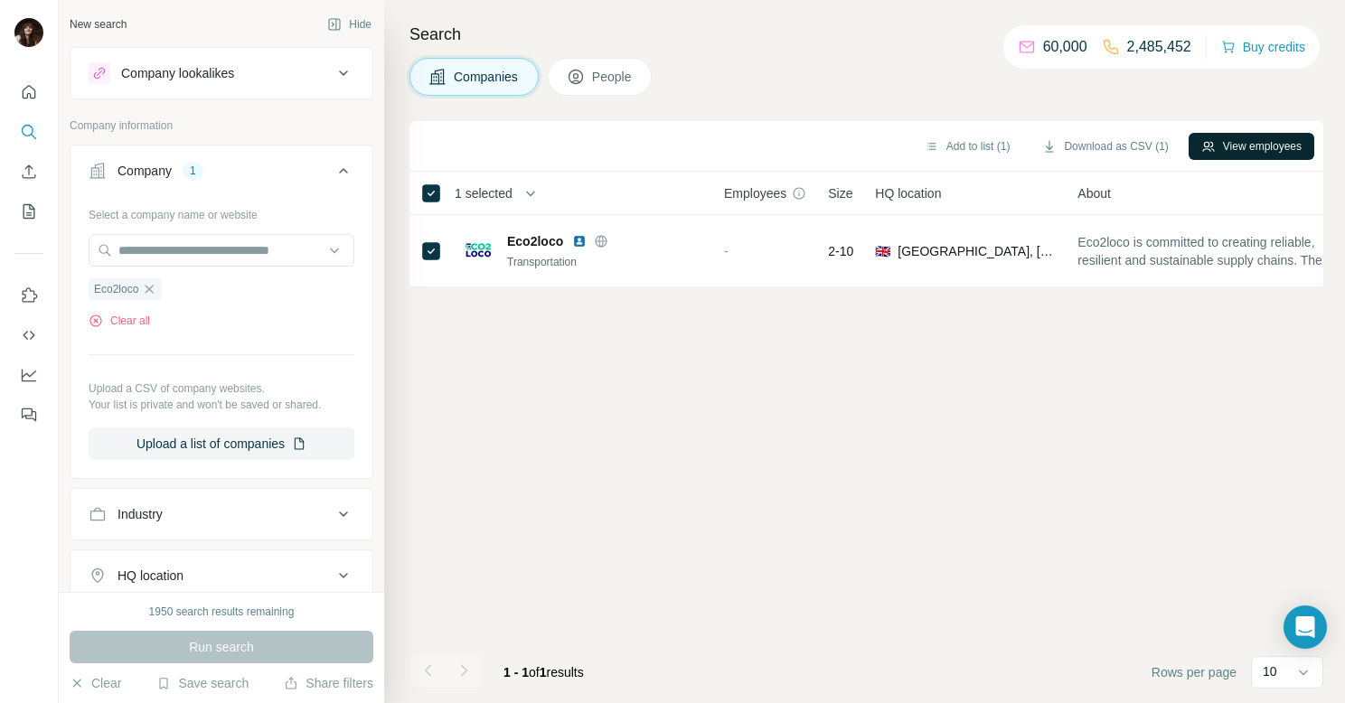
click at [1215, 152] on button "View employees" at bounding box center [1252, 146] width 126 height 27
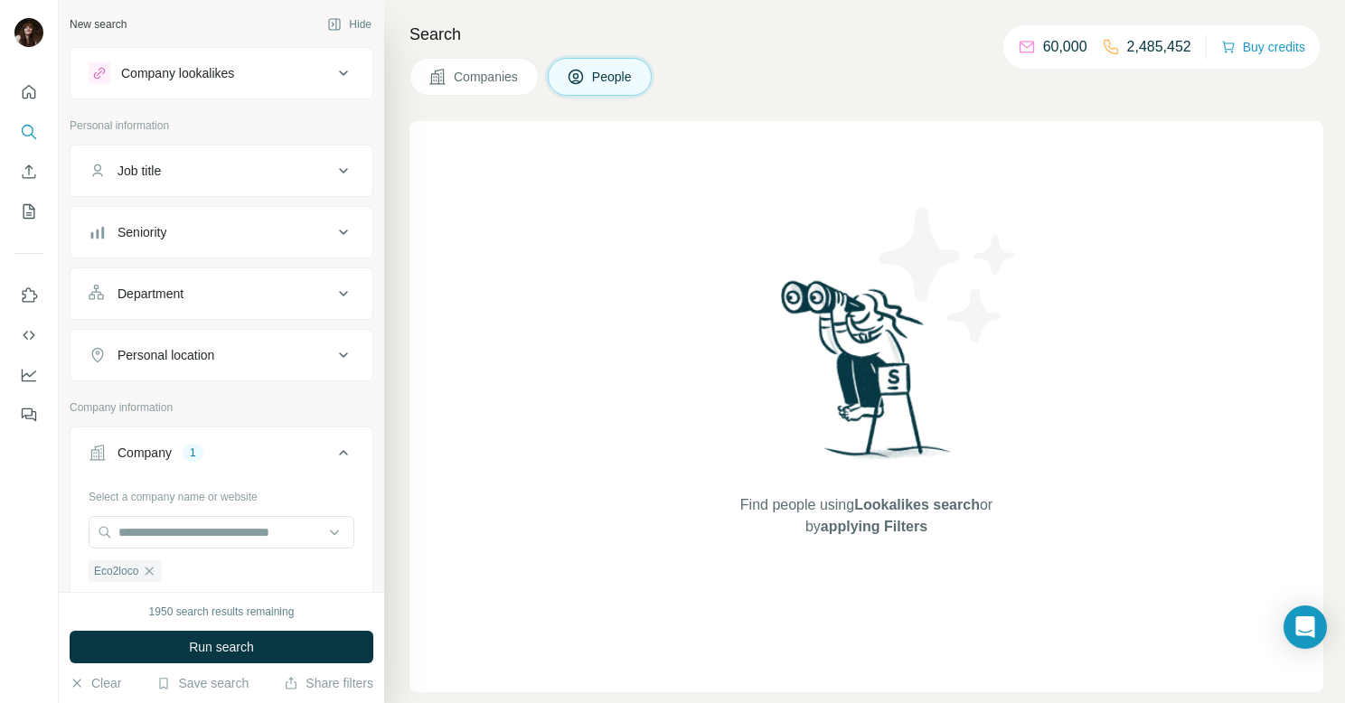
click at [464, 84] on span "Companies" at bounding box center [487, 77] width 66 height 18
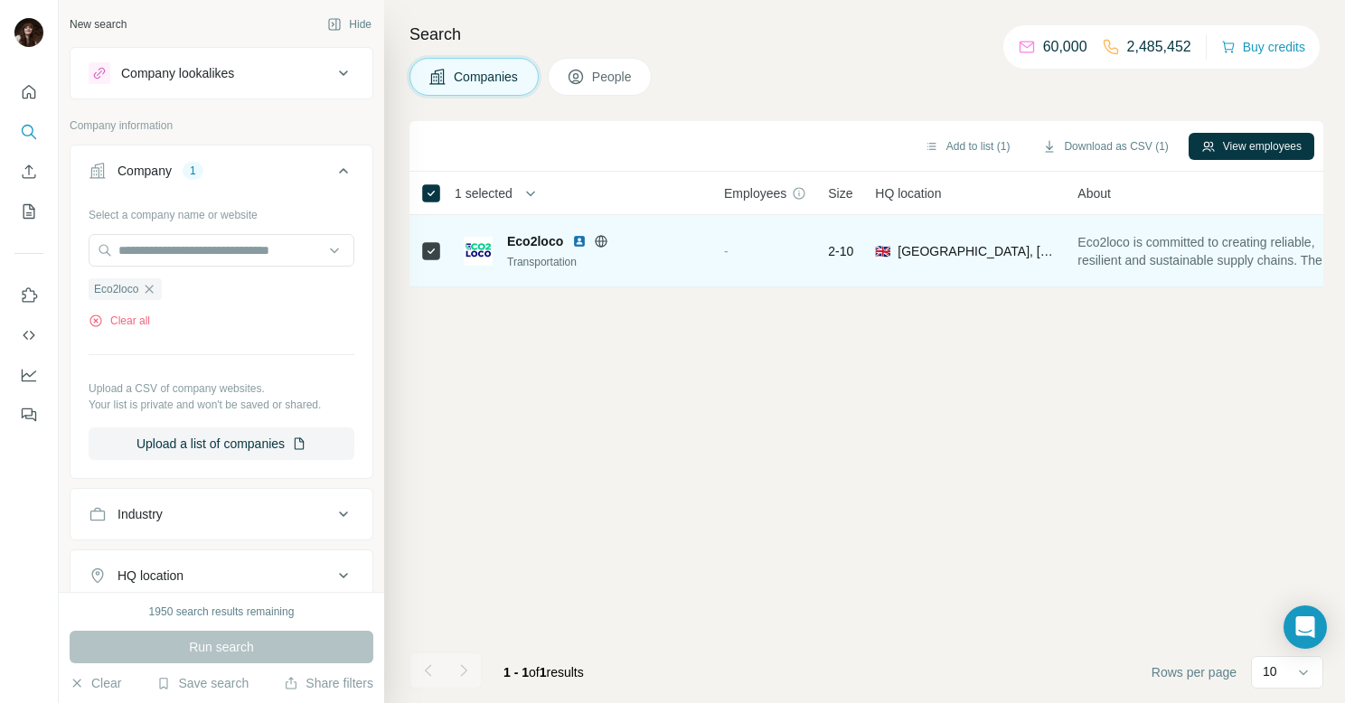
click at [638, 268] on div "Transportation" at bounding box center [604, 262] width 195 height 16
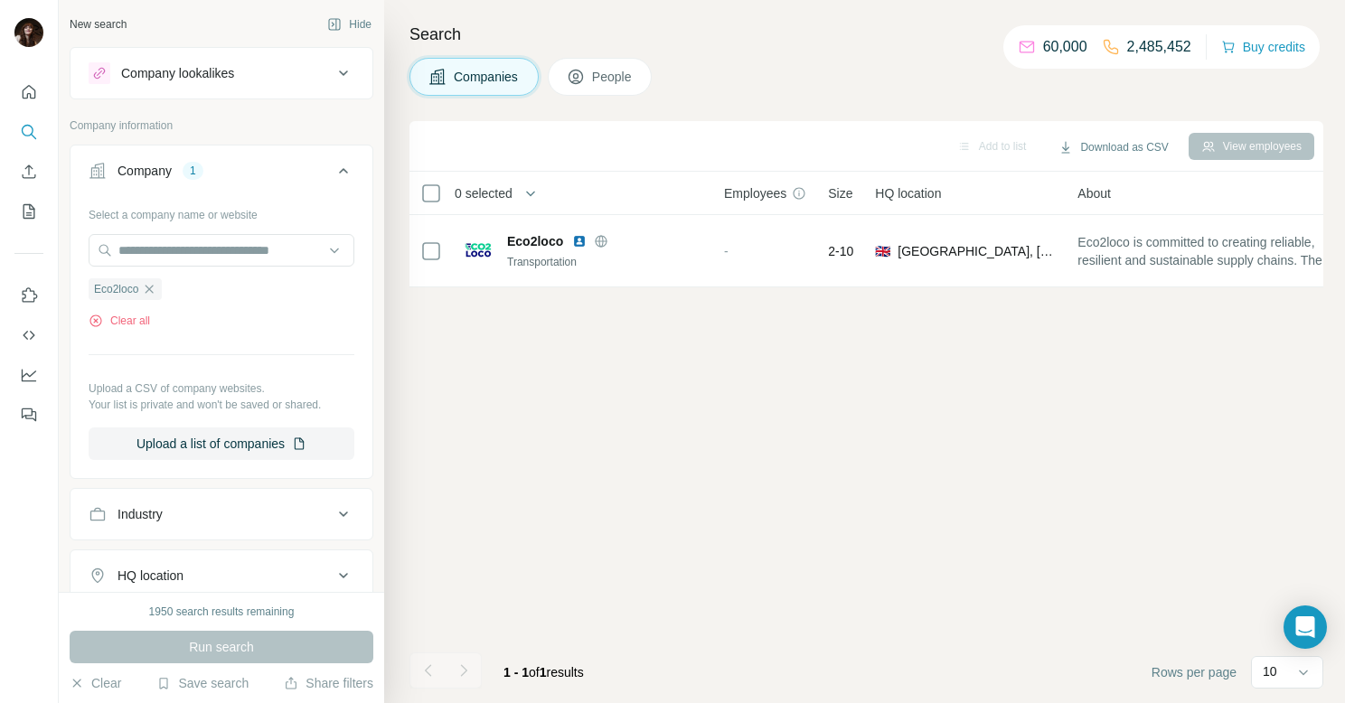
click at [597, 78] on span "People" at bounding box center [613, 77] width 42 height 18
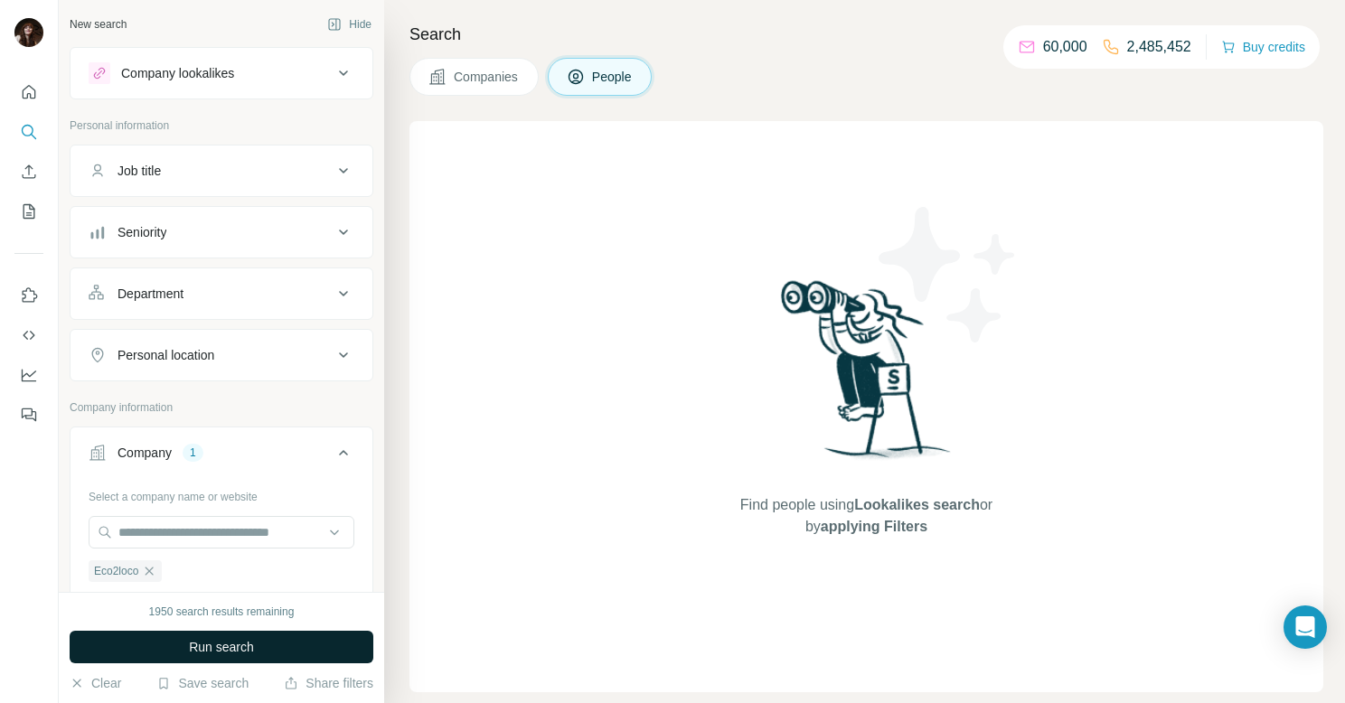
click at [286, 645] on button "Run search" at bounding box center [222, 647] width 304 height 33
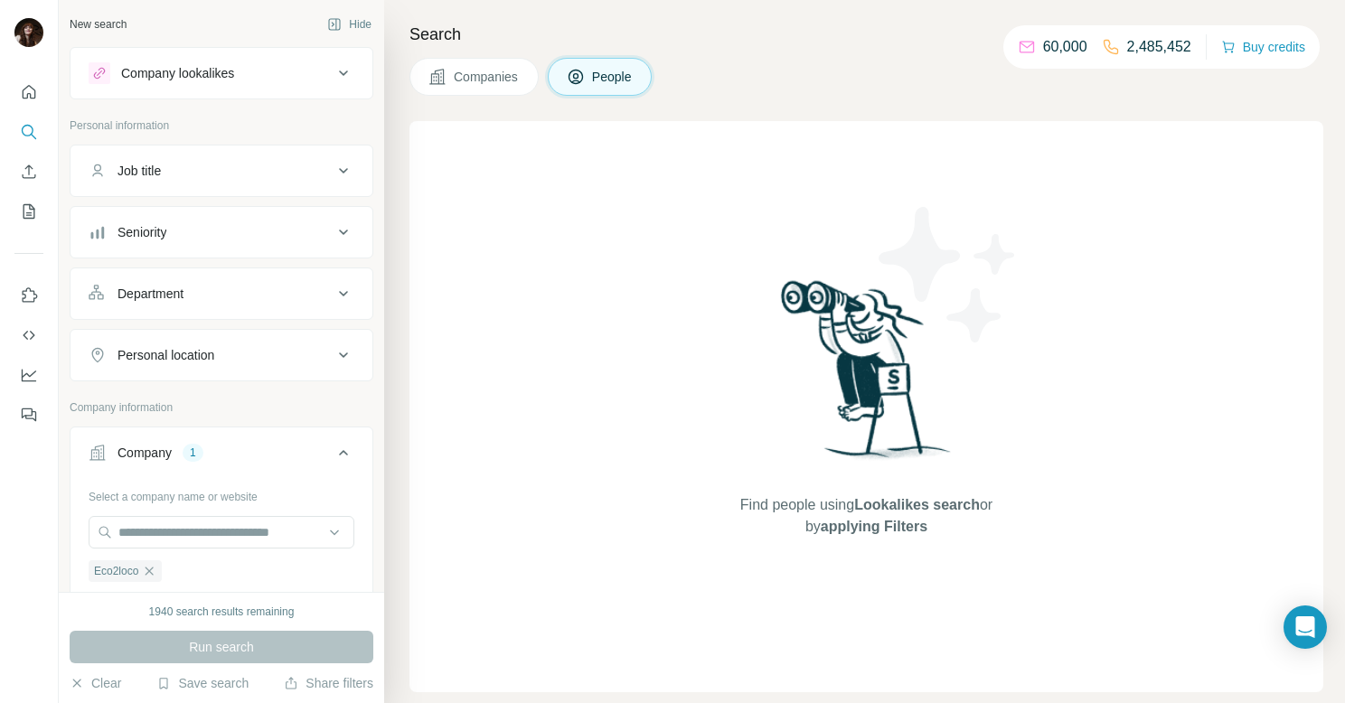
click at [488, 80] on span "Companies" at bounding box center [487, 77] width 66 height 18
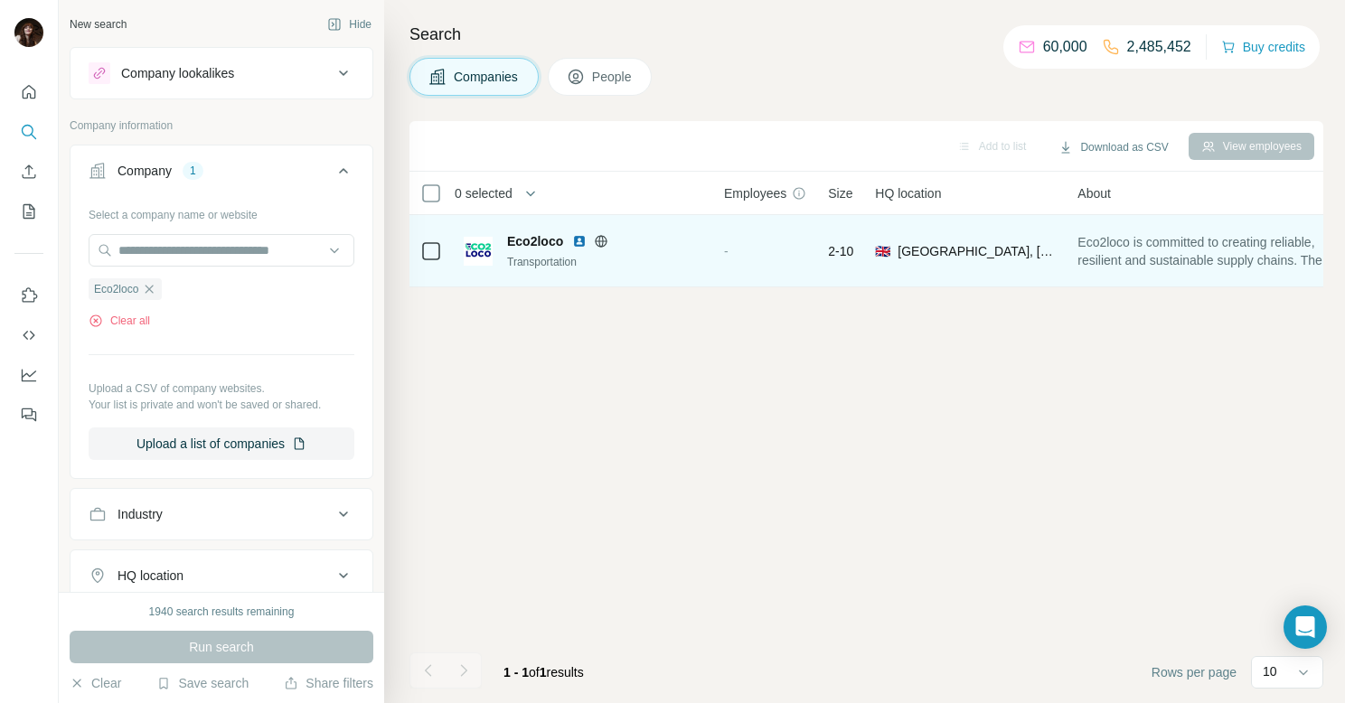
click at [886, 250] on span "🇬🇧" at bounding box center [882, 251] width 15 height 18
click at [763, 252] on div "-" at bounding box center [765, 251] width 82 height 50
drag, startPoint x: 849, startPoint y: 248, endPoint x: 753, endPoint y: 250, distance: 95.9
click at [848, 248] on span "2-10" at bounding box center [840, 251] width 25 height 18
click at [534, 242] on span "Eco2loco" at bounding box center [535, 241] width 56 height 18
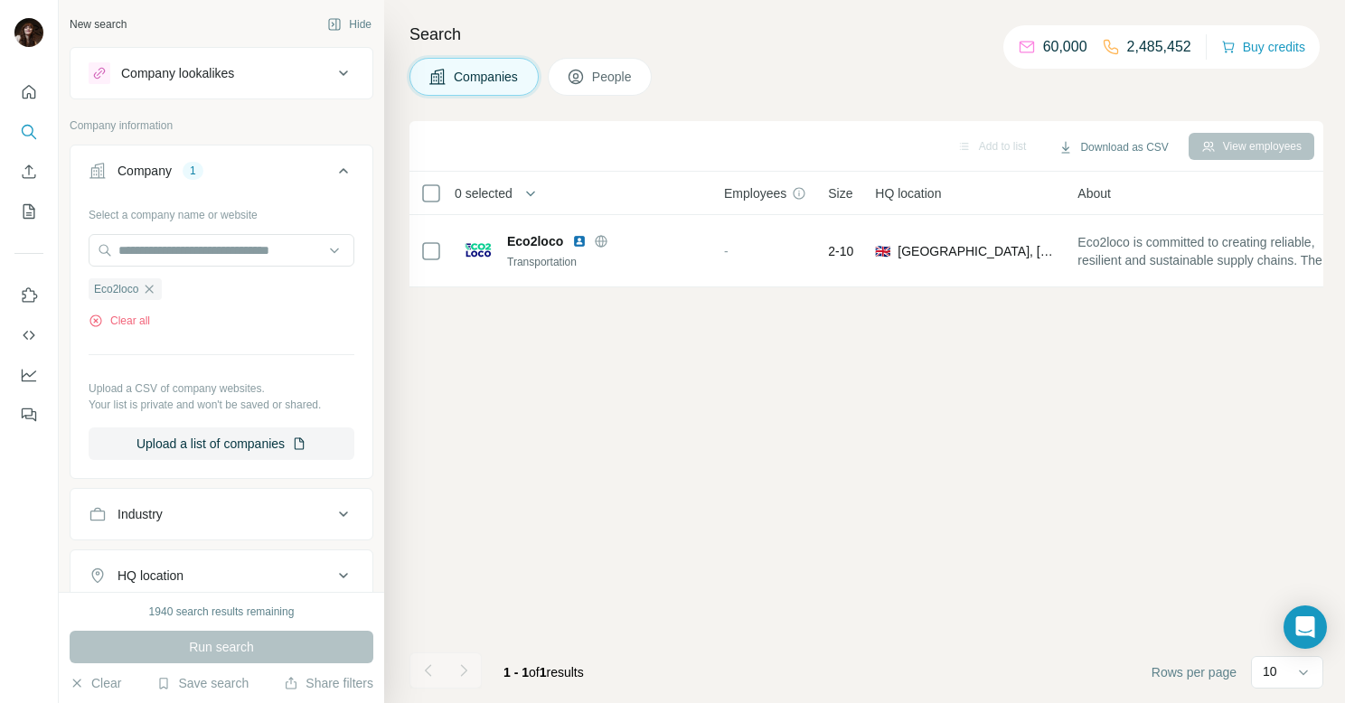
click at [224, 231] on div "Select a company name or website Eco2loco Clear all Upload a CSV of company web…" at bounding box center [222, 330] width 266 height 260
click at [160, 288] on div "Eco2loco" at bounding box center [125, 289] width 73 height 22
click at [149, 291] on icon "button" at bounding box center [150, 289] width 8 height 8
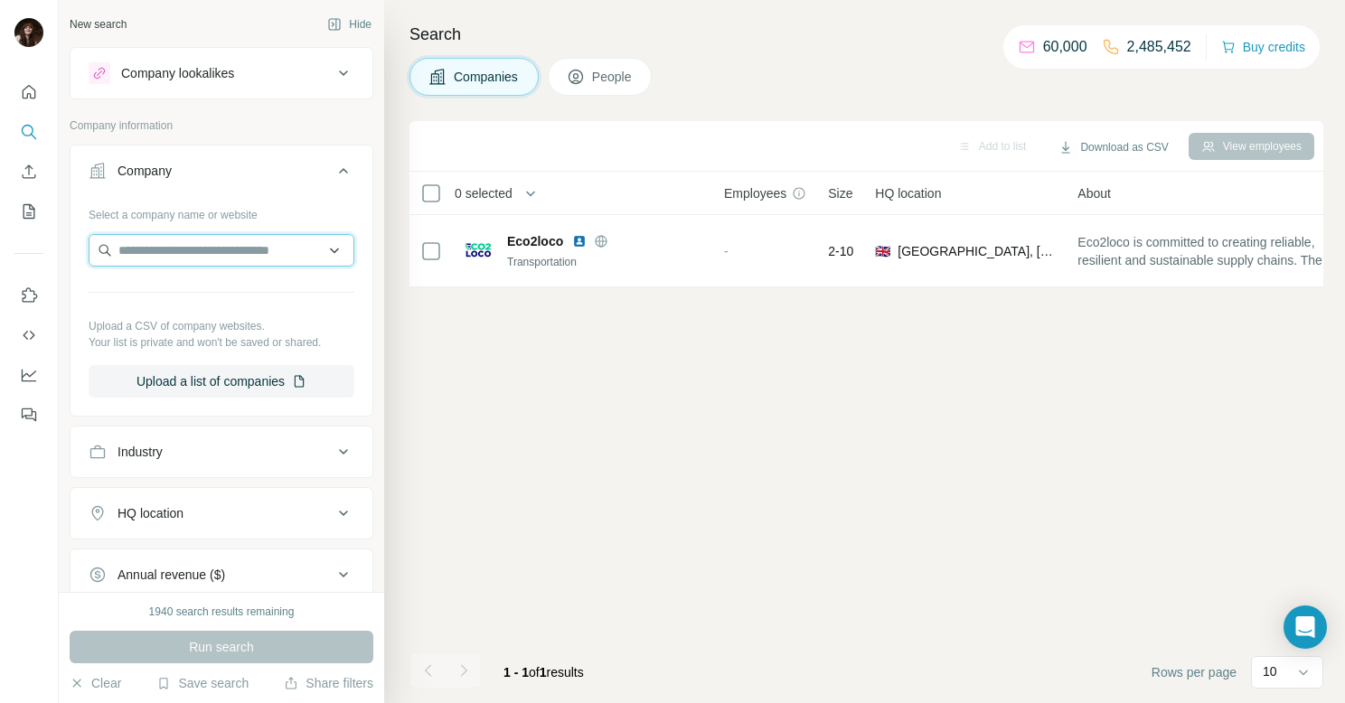
click at [169, 252] on input "text" at bounding box center [222, 250] width 266 height 33
paste input "**********"
type input "**********"
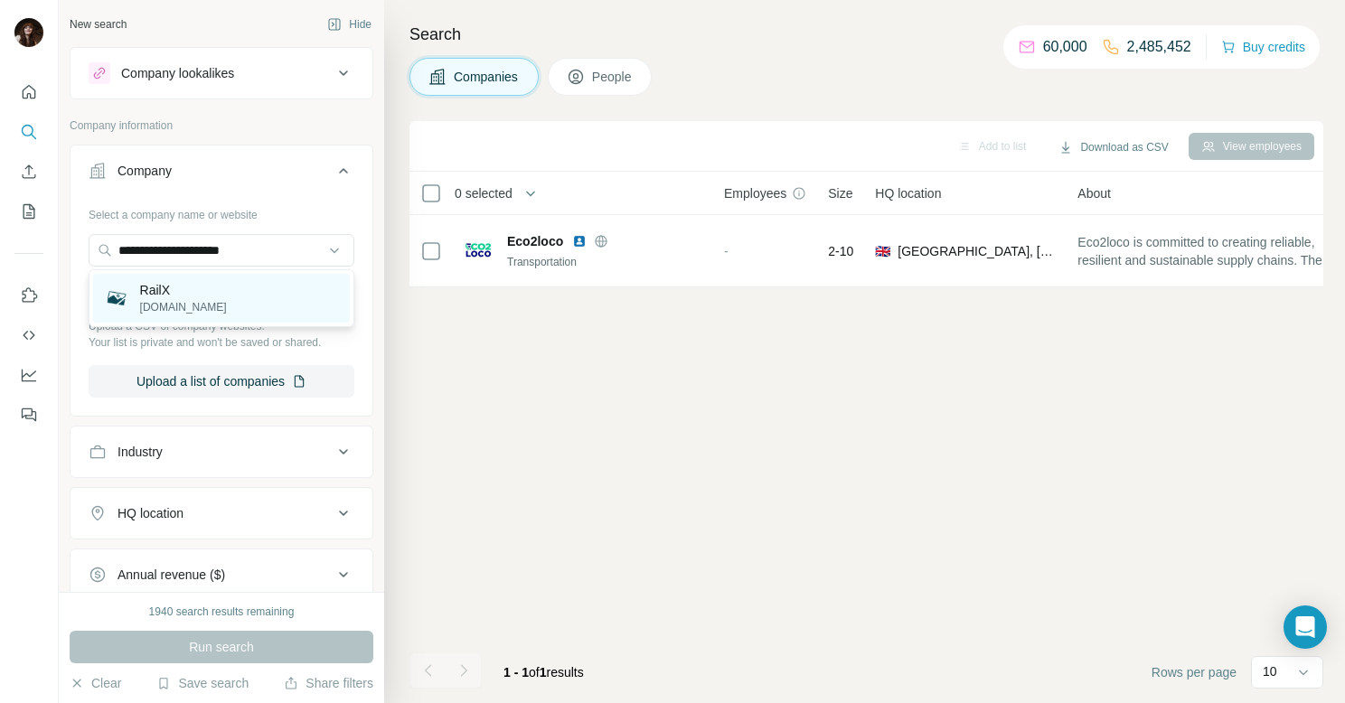
click at [258, 281] on div "RailX [DOMAIN_NAME]" at bounding box center [221, 298] width 257 height 49
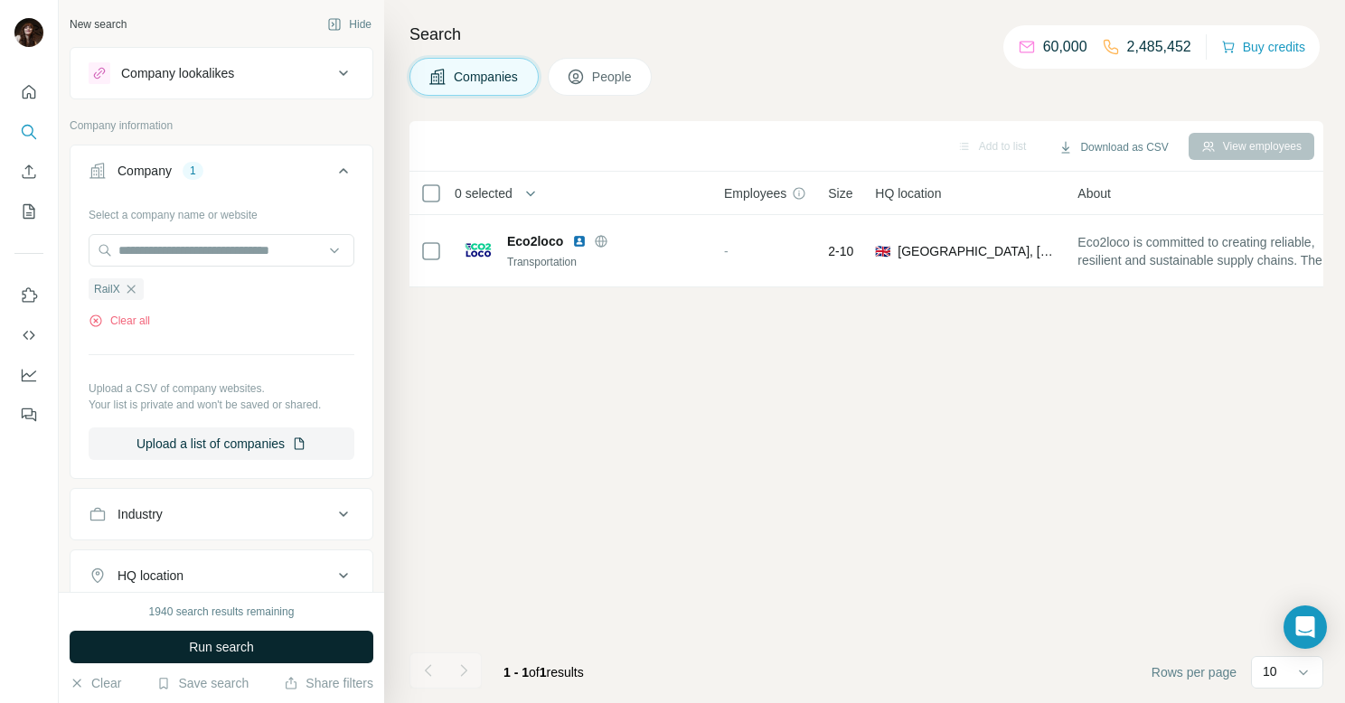
click at [279, 643] on button "Run search" at bounding box center [222, 647] width 304 height 33
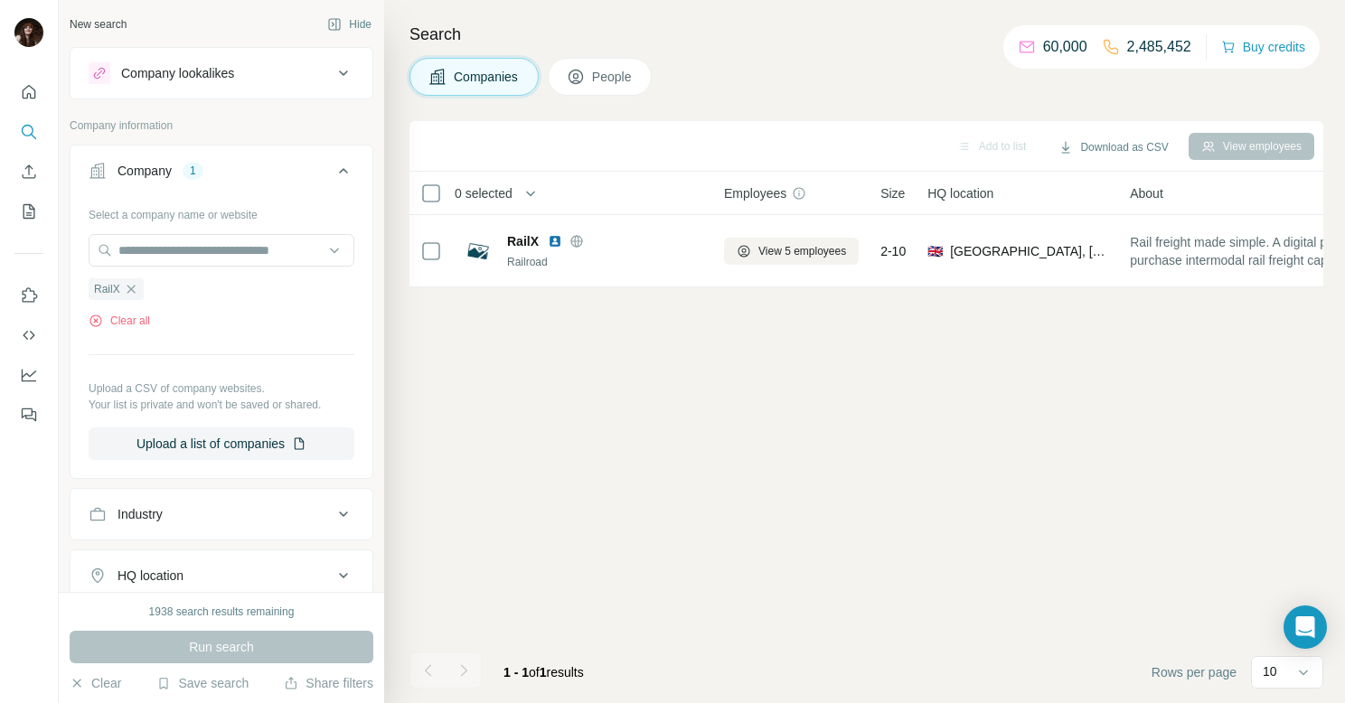
click at [607, 79] on span "People" at bounding box center [613, 77] width 42 height 18
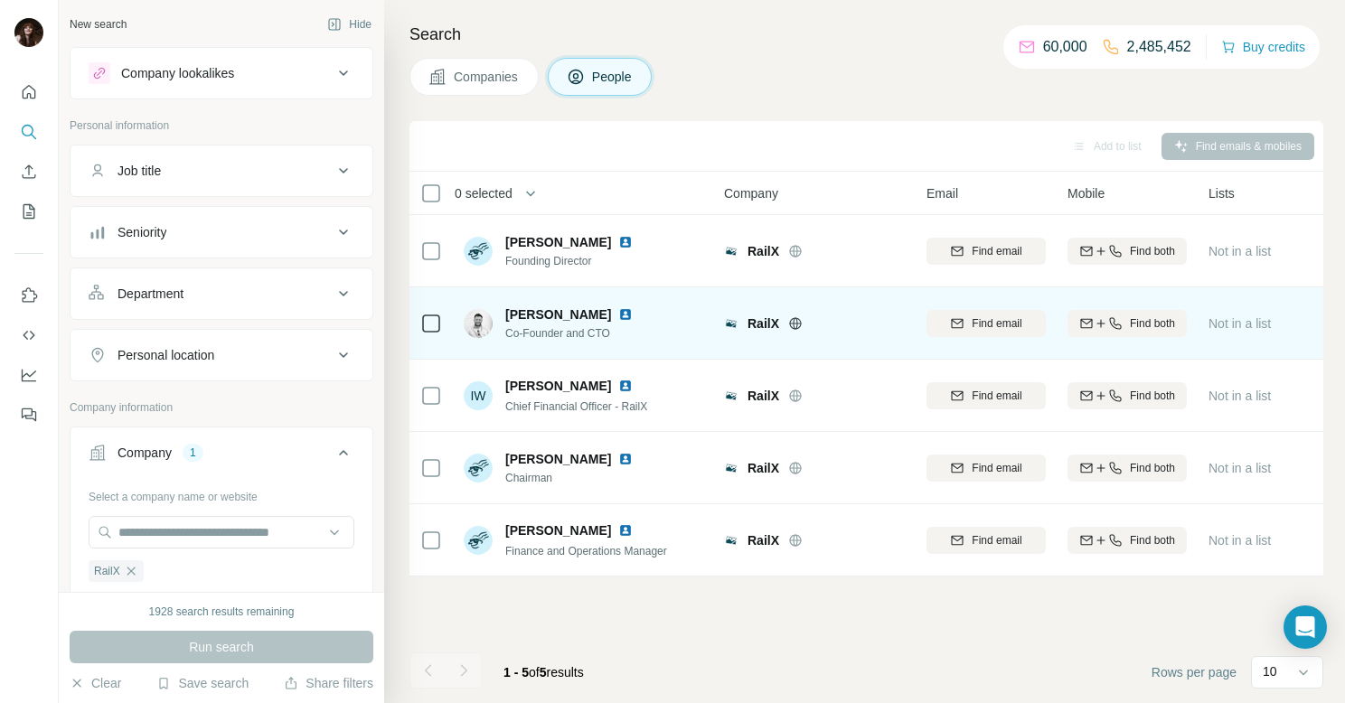
click at [651, 316] on div "[PERSON_NAME] Co-Founder and CTO" at bounding box center [584, 323] width 240 height 50
click at [1162, 320] on span "Find both" at bounding box center [1152, 323] width 45 height 16
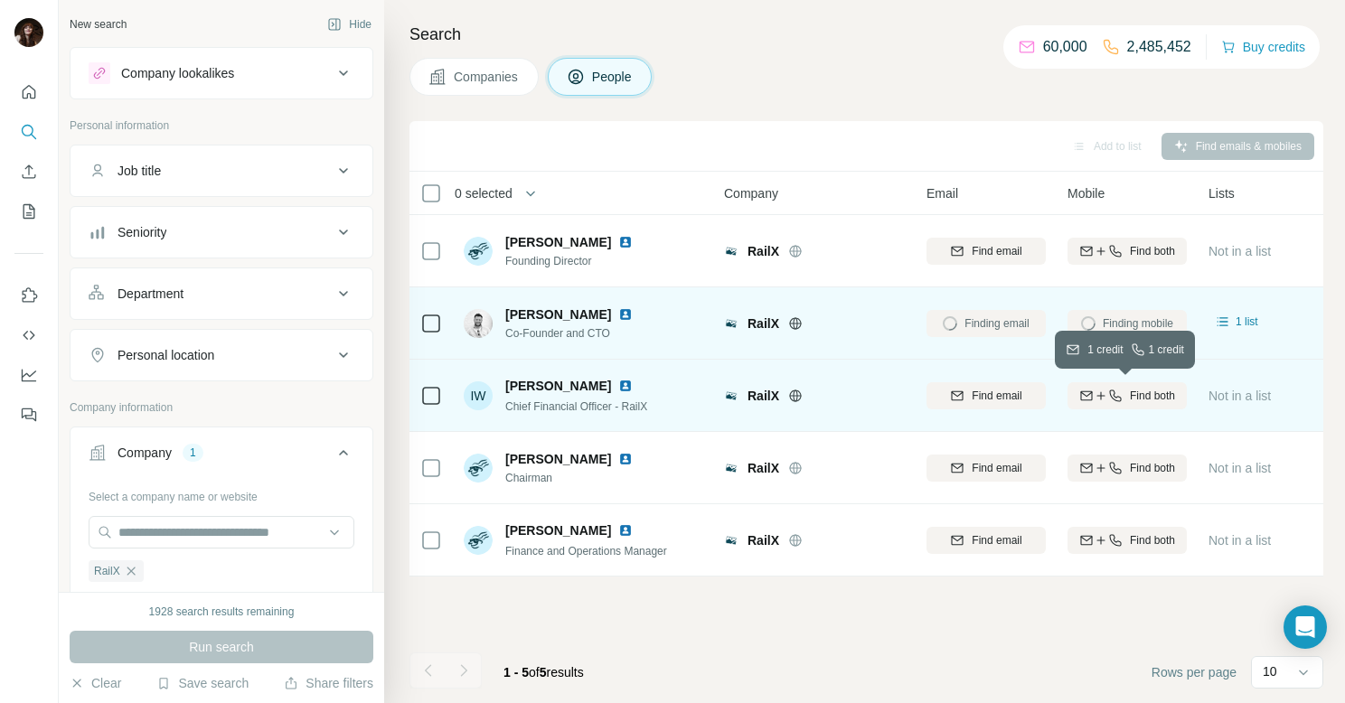
click at [1139, 391] on span "Find both" at bounding box center [1152, 396] width 45 height 16
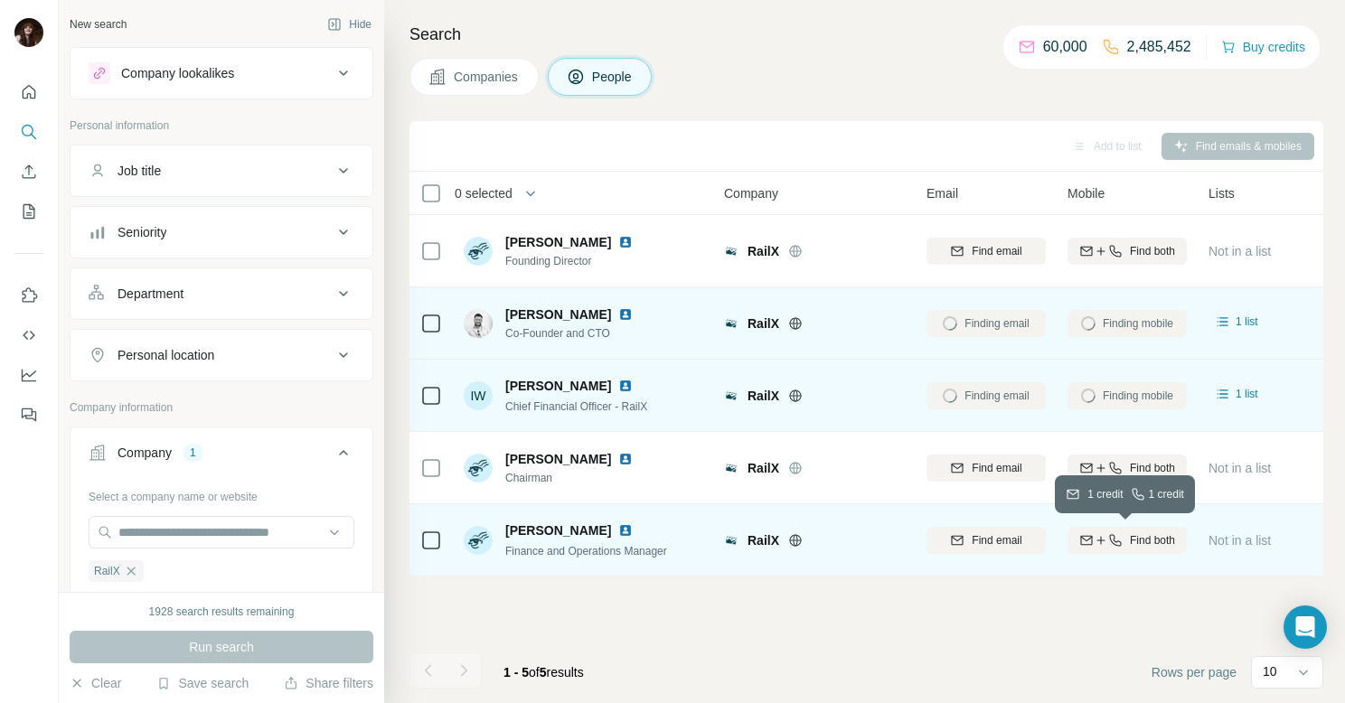
click at [1172, 546] on span "Find both" at bounding box center [1152, 540] width 45 height 16
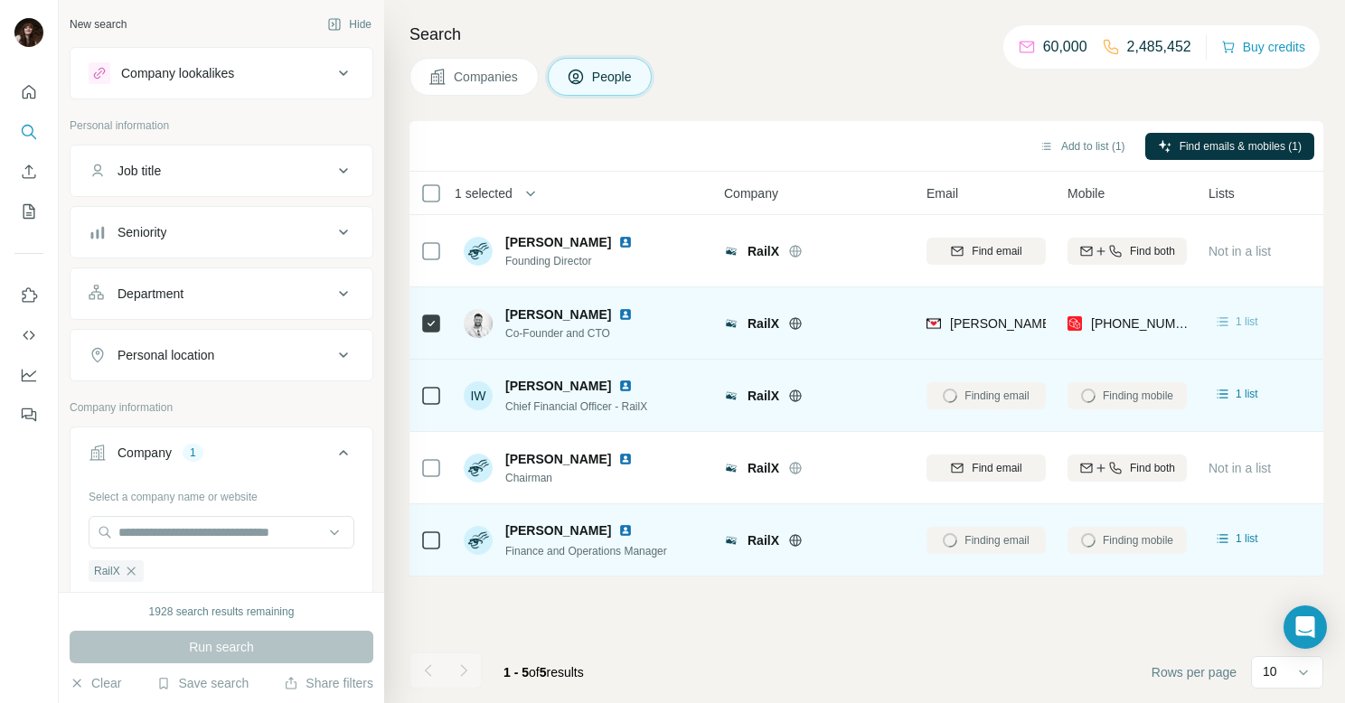
click at [1227, 322] on icon at bounding box center [1223, 322] width 18 height 18
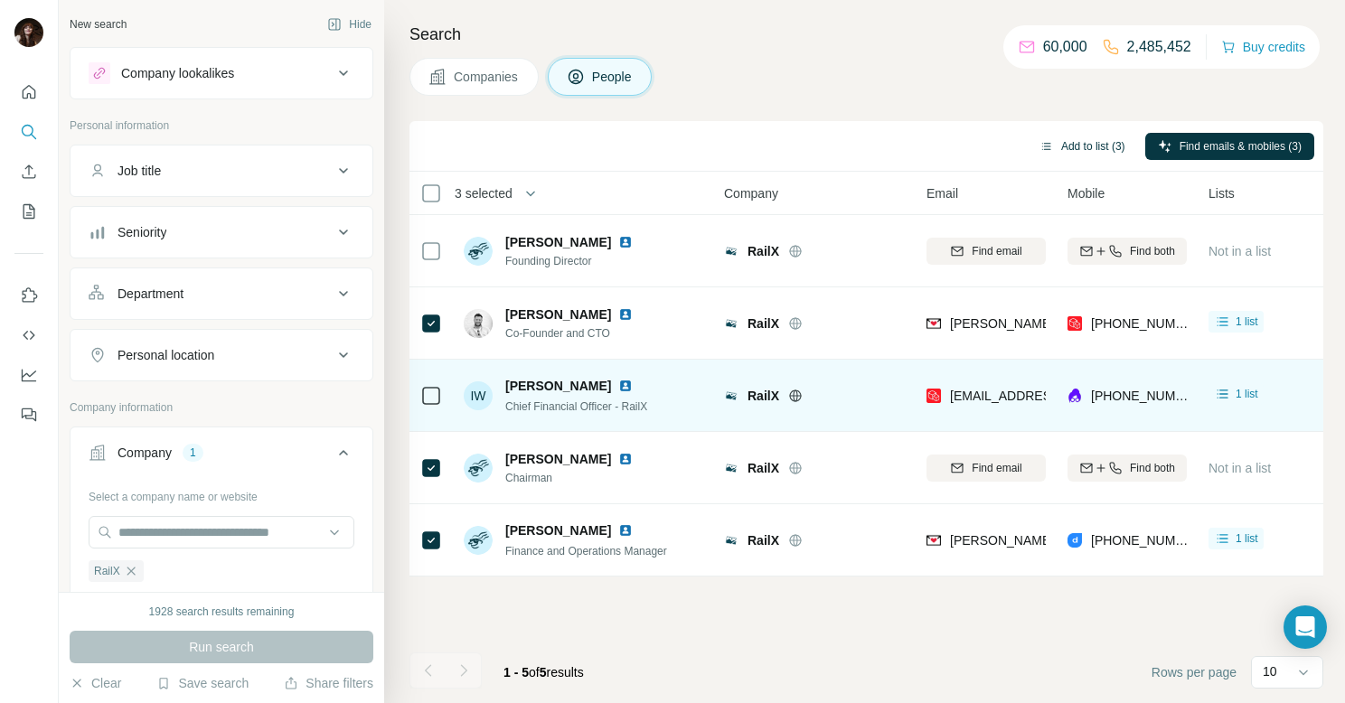
click at [1073, 143] on button "Add to list (3)" at bounding box center [1082, 146] width 111 height 27
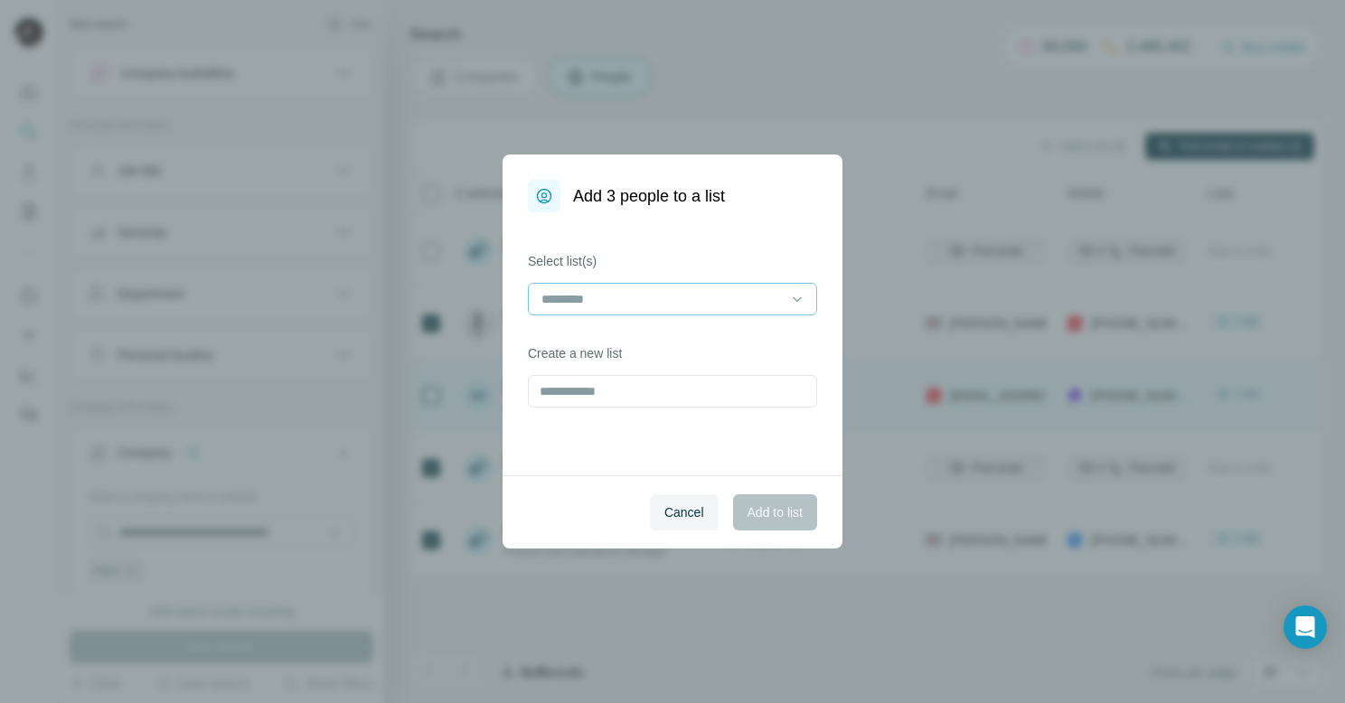
click at [589, 297] on input at bounding box center [662, 299] width 244 height 20
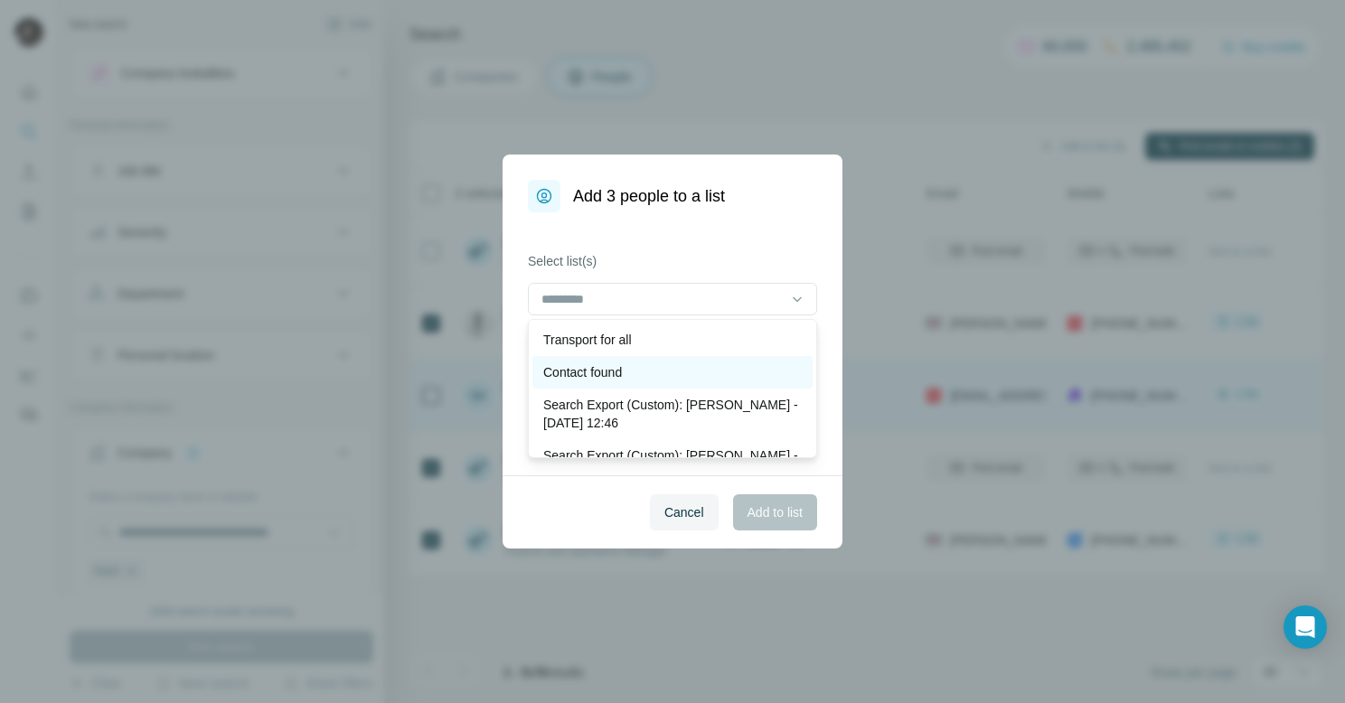
click at [658, 369] on div "Contact found" at bounding box center [672, 372] width 259 height 18
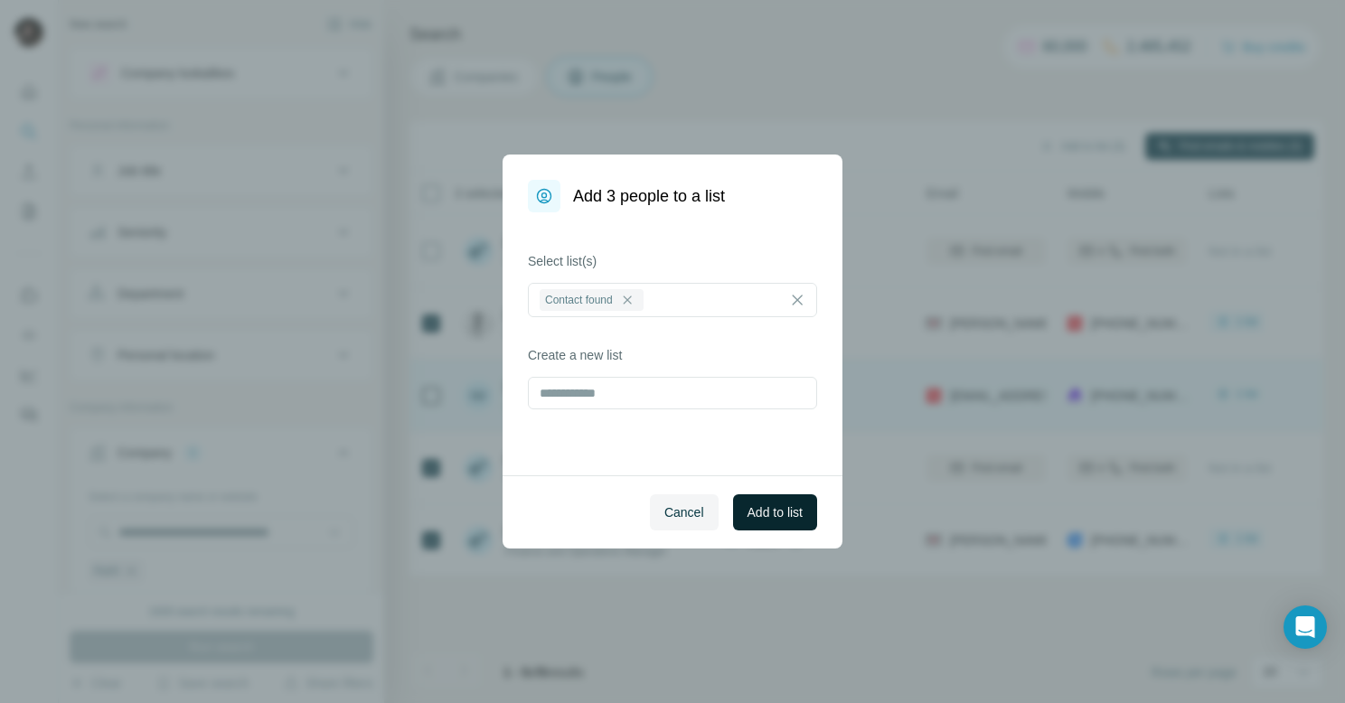
click at [779, 512] on span "Add to list" at bounding box center [775, 513] width 55 height 18
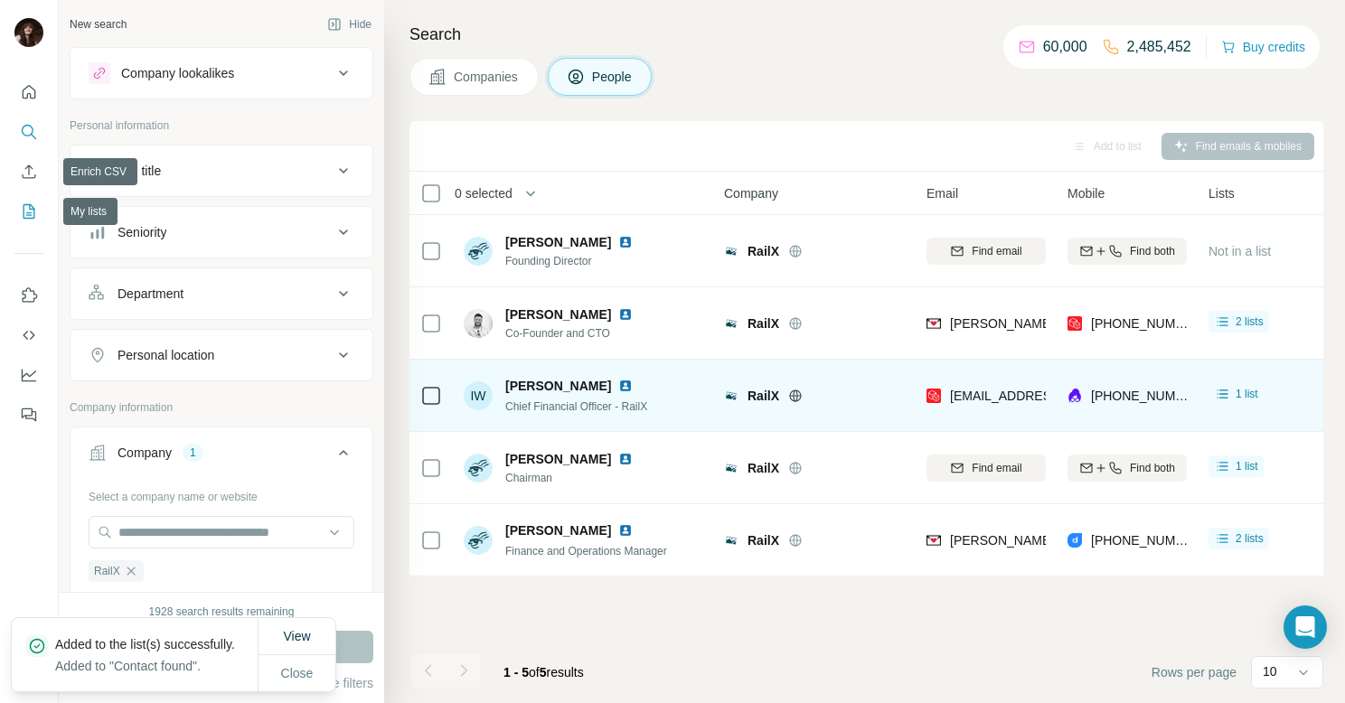
click at [23, 226] on button "My lists" at bounding box center [28, 211] width 29 height 33
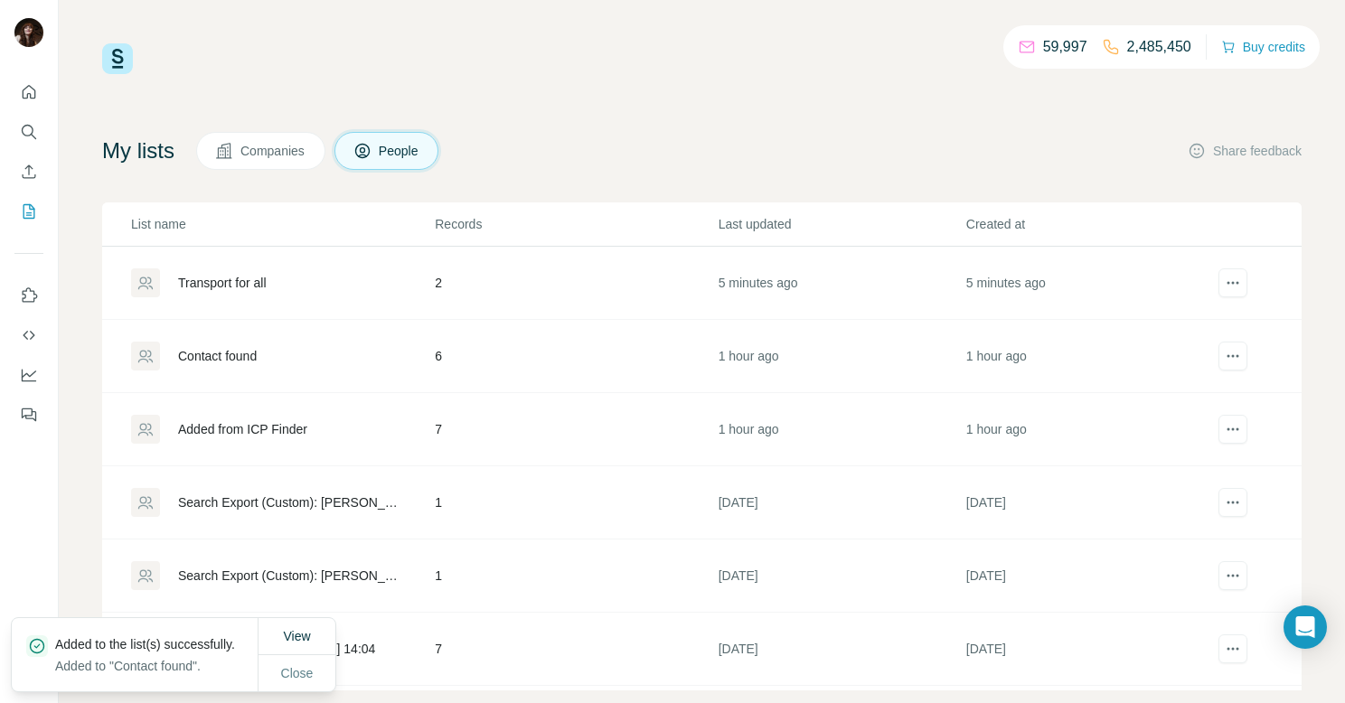
click at [216, 356] on div "Contact found" at bounding box center [217, 356] width 79 height 18
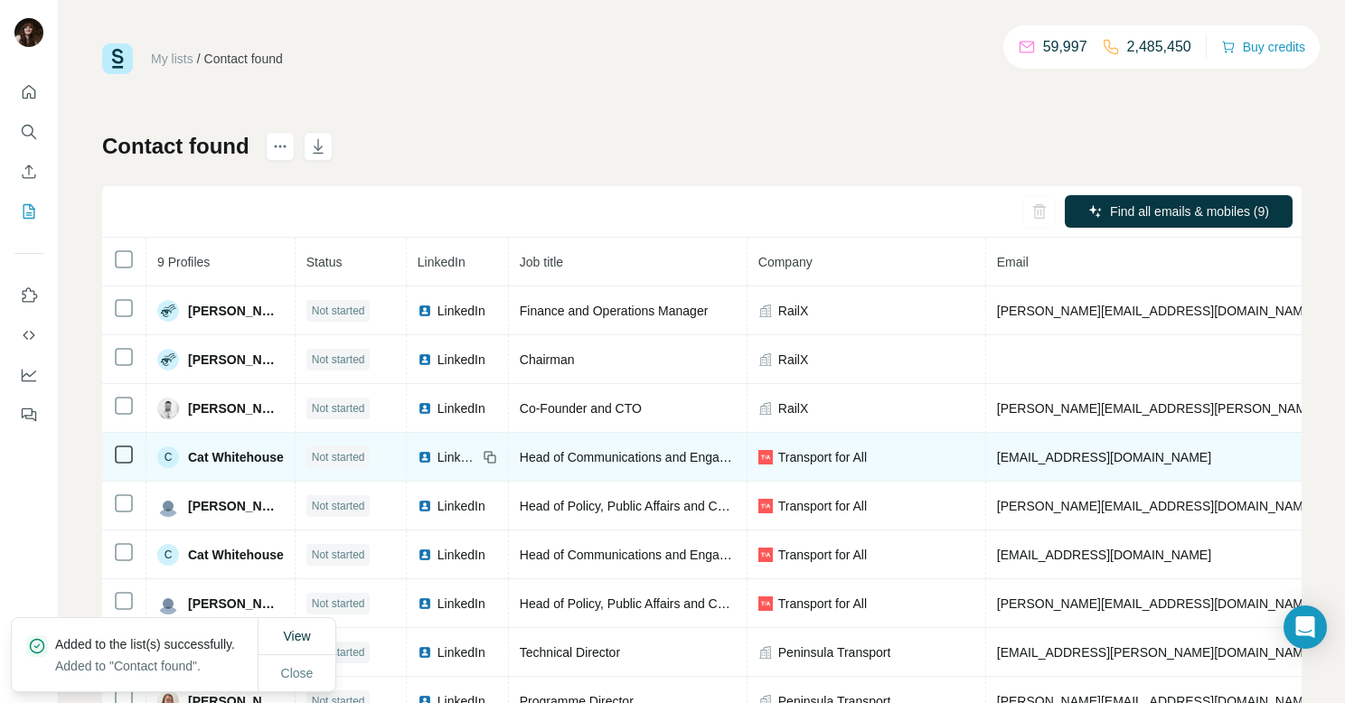
scroll to position [46, 0]
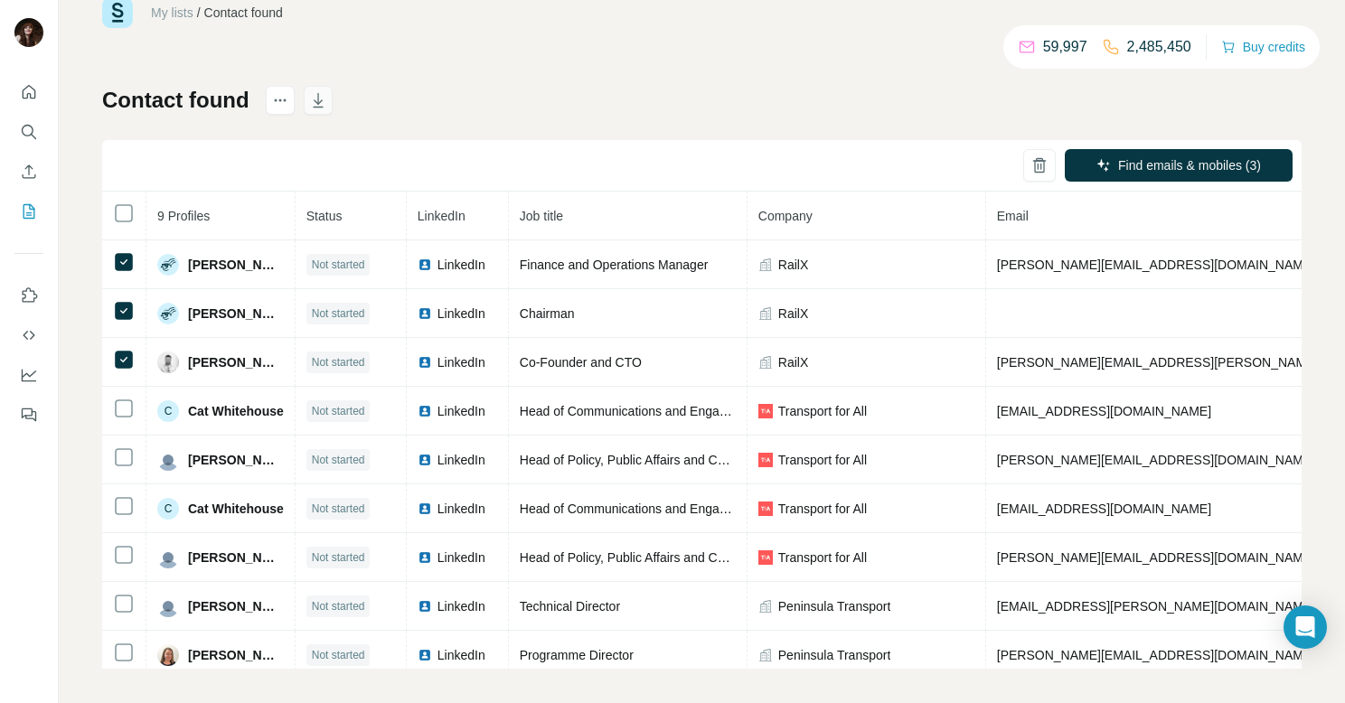
click at [316, 107] on icon "button" at bounding box center [318, 100] width 18 height 18
click at [36, 132] on icon "Search" at bounding box center [29, 132] width 18 height 18
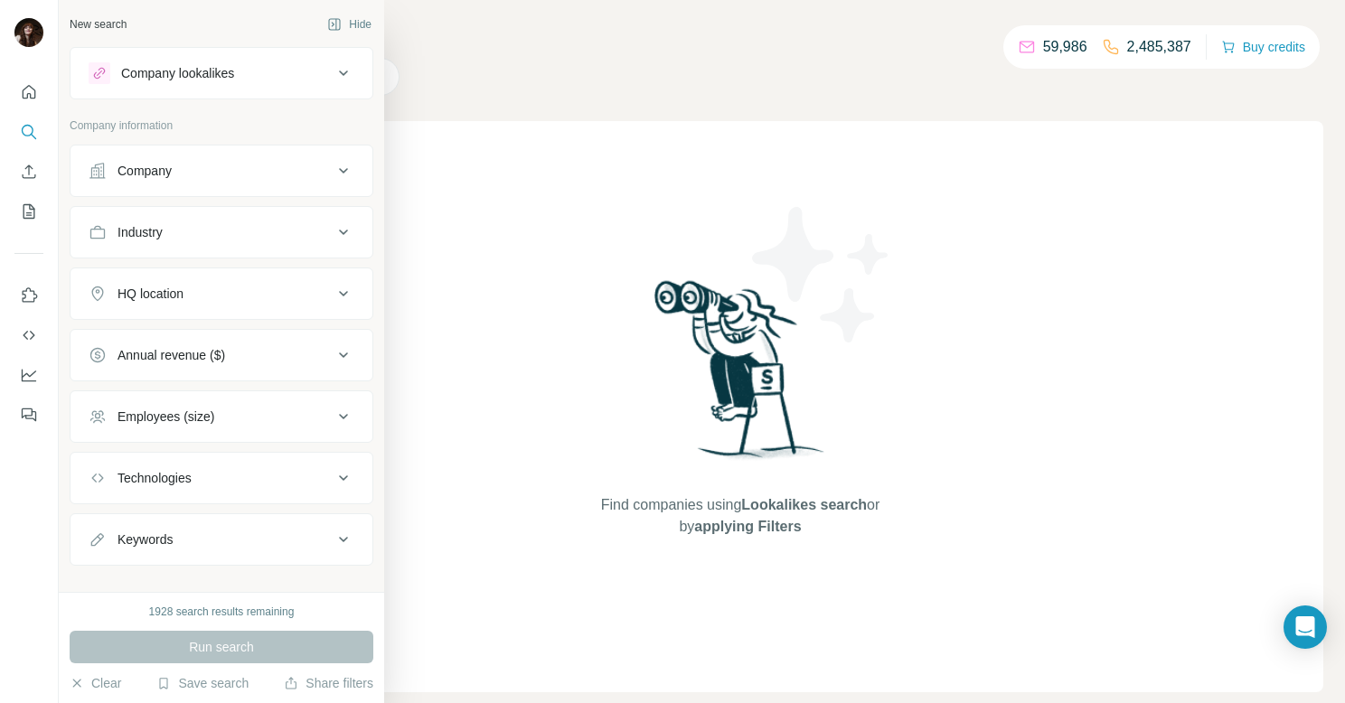
click at [194, 174] on div "Company" at bounding box center [211, 171] width 244 height 18
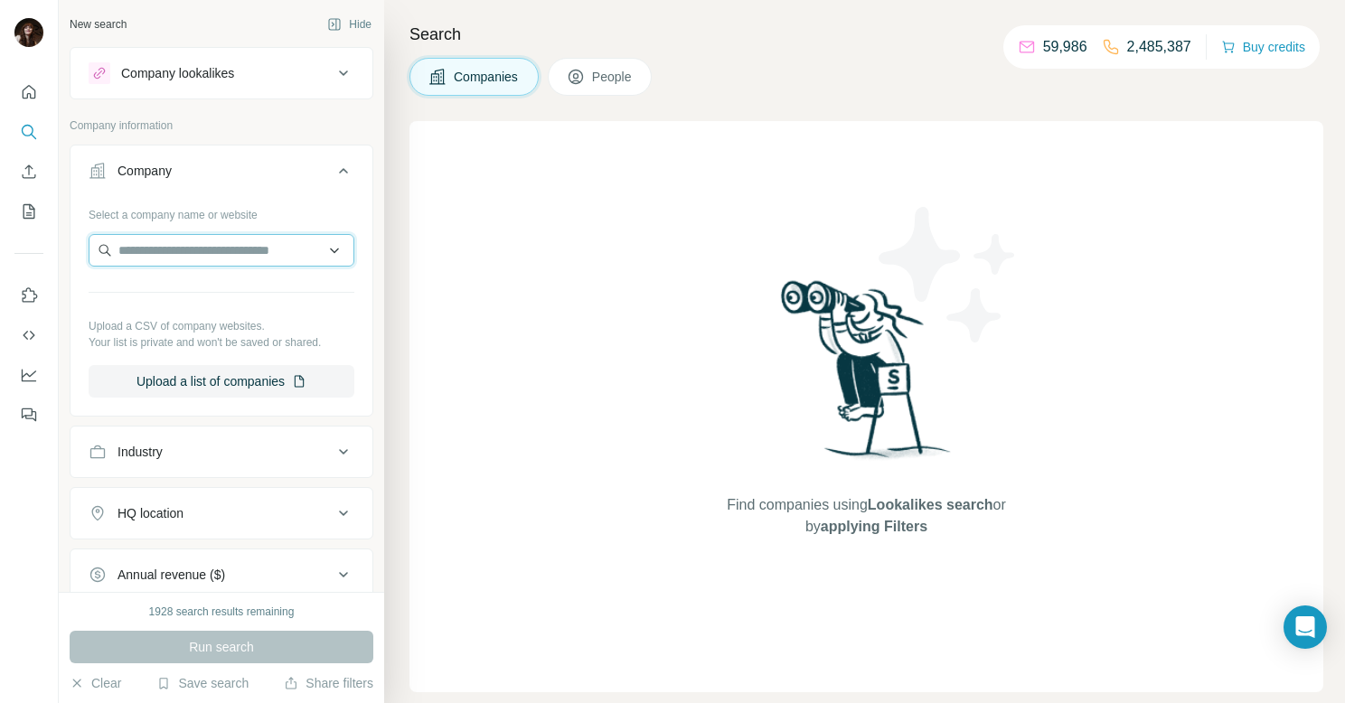
paste input "**********"
type input "**********"
click at [326, 253] on input "**********" at bounding box center [222, 250] width 266 height 33
click at [326, 243] on input "**********" at bounding box center [222, 250] width 266 height 33
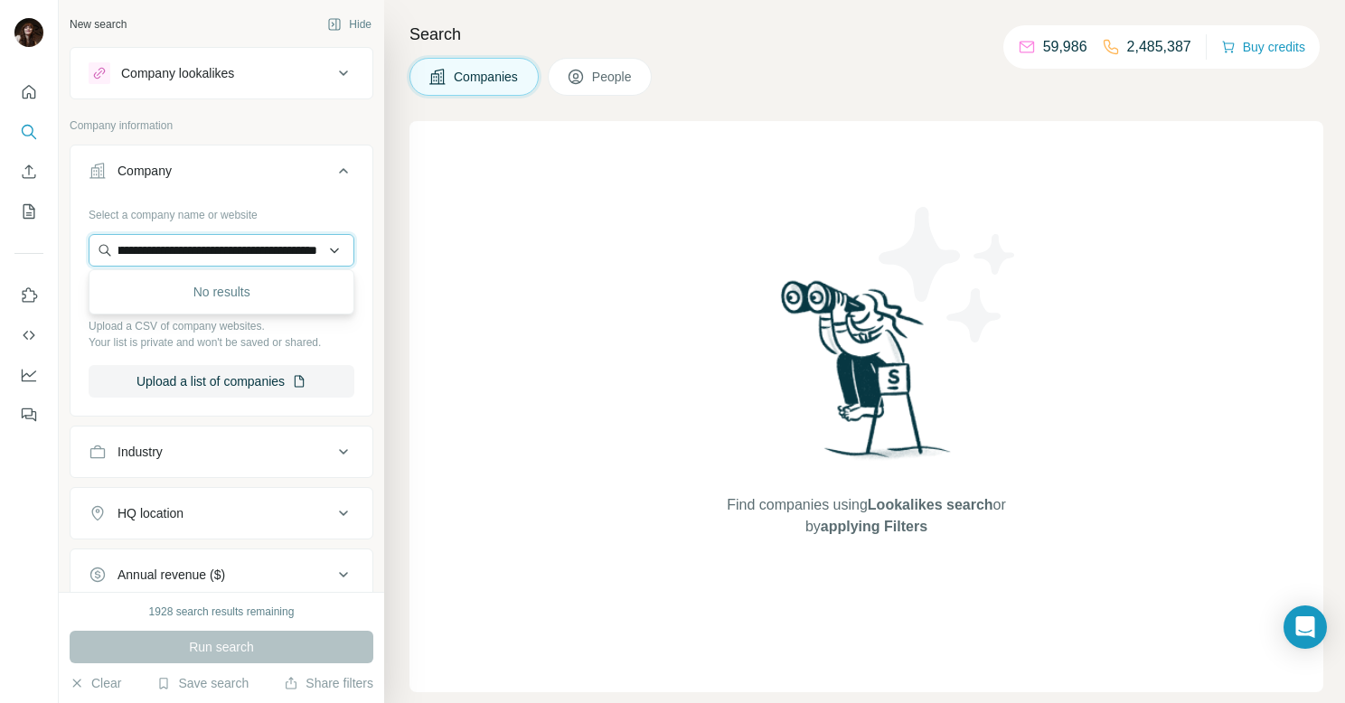
click at [326, 243] on input "**********" at bounding box center [222, 250] width 266 height 33
